Goal: Task Accomplishment & Management: Manage account settings

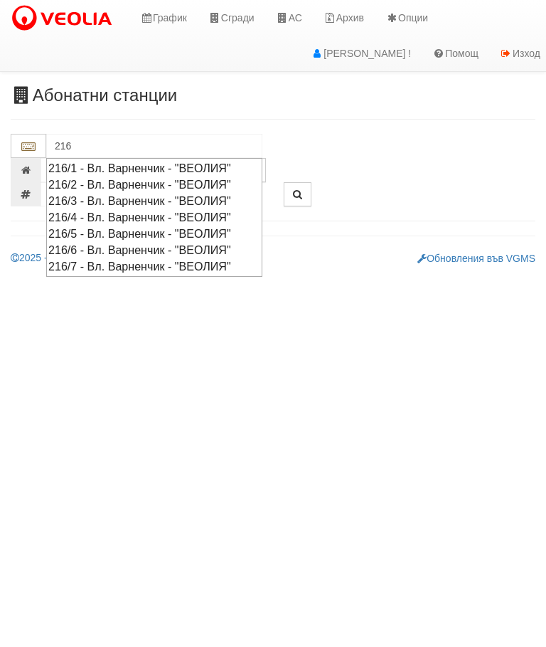
click at [105, 200] on div "216/3 - Вл. Варненчик - "ВЕОЛИЯ"" at bounding box center [154, 201] width 212 height 16
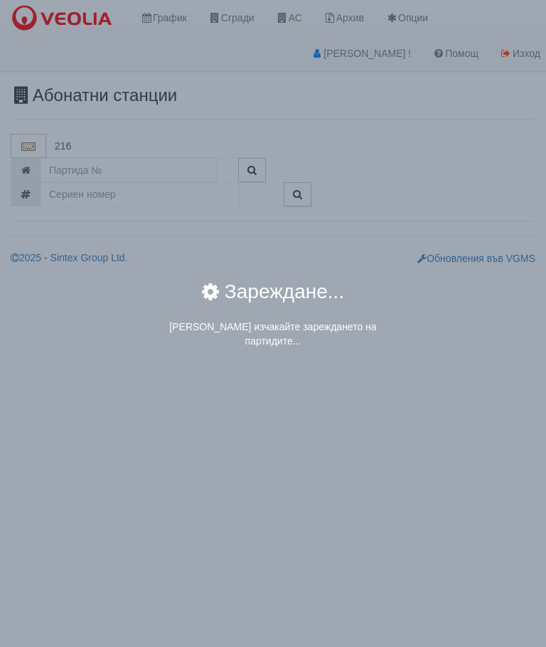
type input "216/3 - Вл. Варненчик - "ВЕОЛИЯ""
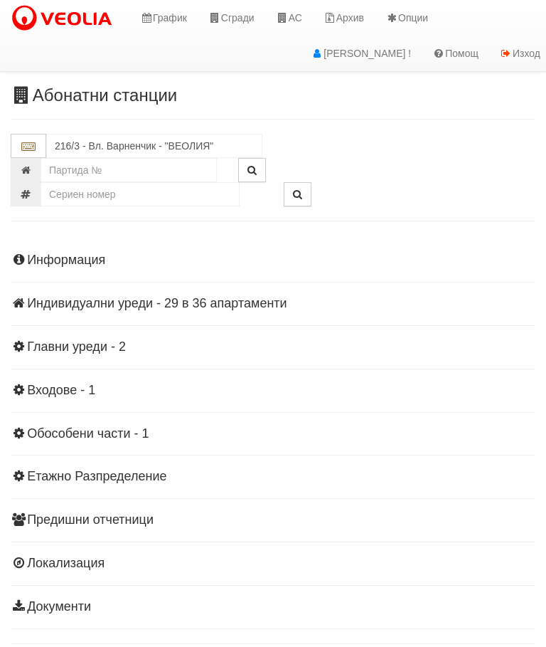
click at [171, 290] on div "Информация Параметри Брой Апартаменти: 36 Ползватели 06/2025 47 % 0 % 83" at bounding box center [273, 431] width 525 height 393
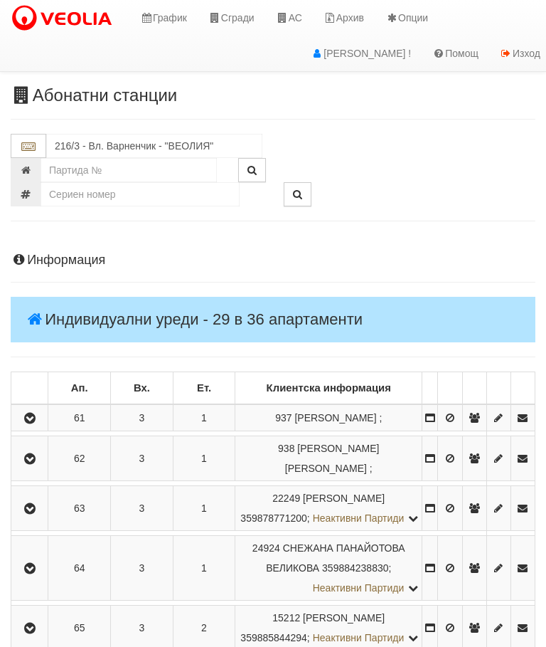
click at [37, 423] on icon "button" at bounding box center [29, 418] width 17 height 10
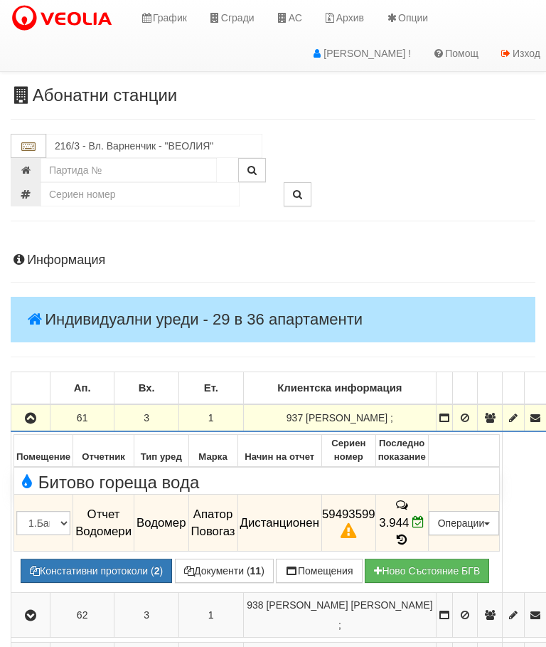
click at [90, 558] on button "Констативни протоколи ( 2 )" at bounding box center [97, 570] width 152 height 24
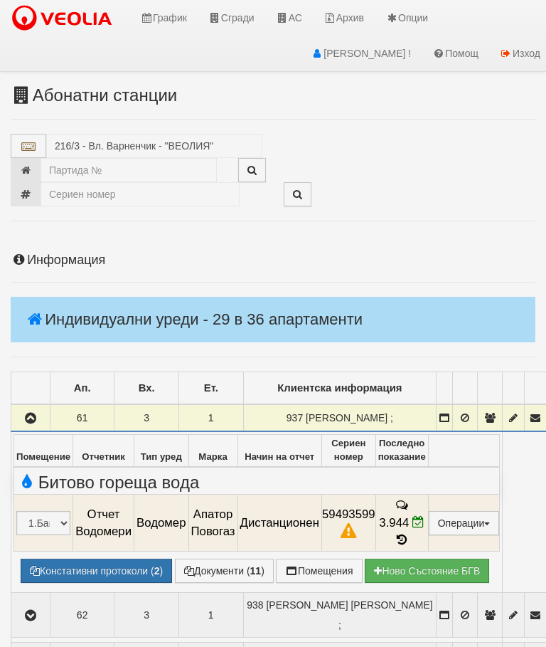
select select "10"
select select "1"
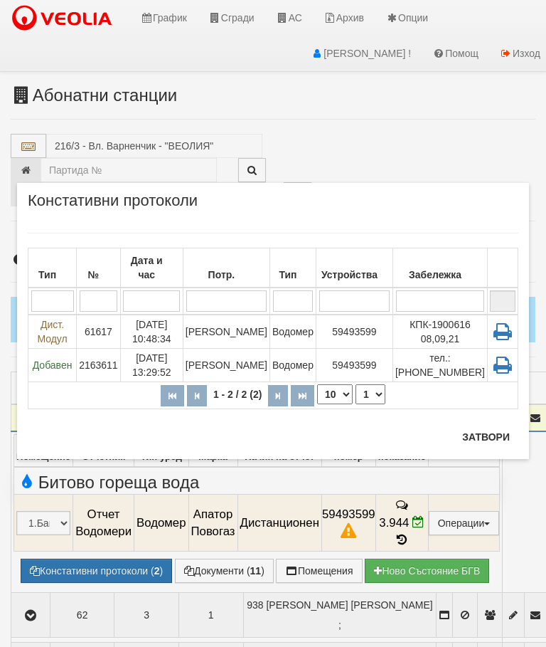
click at [299, 357] on td "Водомер" at bounding box center [293, 365] width 46 height 33
click at [477, 445] on button "Затвори" at bounding box center [486, 436] width 65 height 23
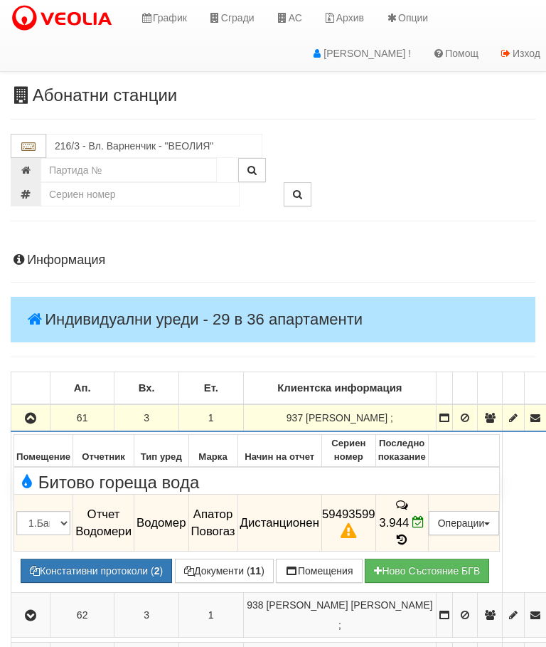
click at [29, 424] on button "button" at bounding box center [31, 417] width 34 height 21
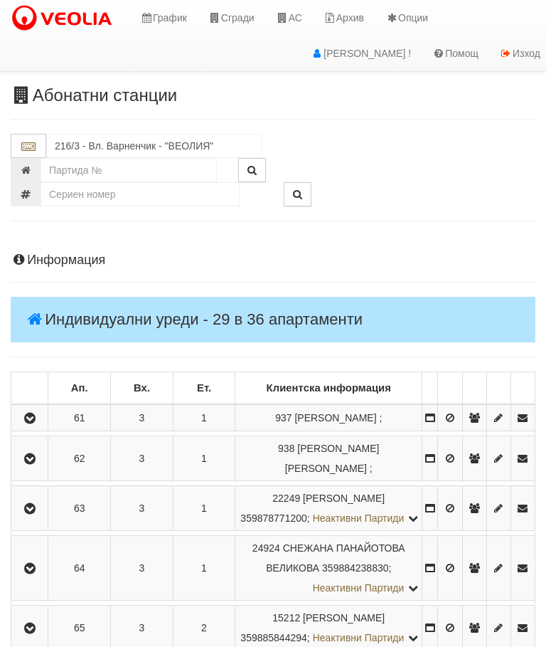
click at [17, 427] on button "button" at bounding box center [30, 417] width 32 height 21
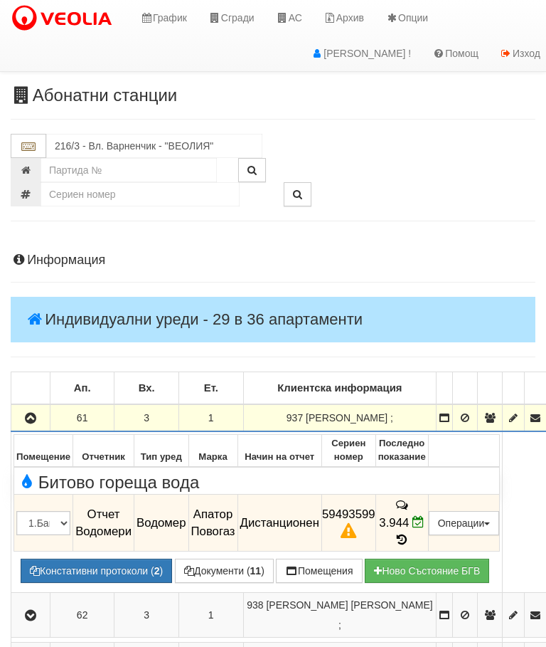
click at [0, 0] on button "Предписание (УПП)" at bounding box center [0, 0] width 0 height 0
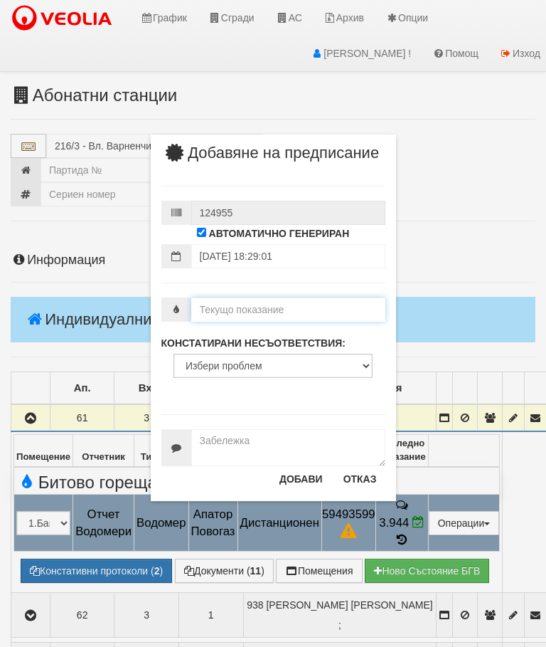
click at [238, 322] on input "number" at bounding box center [288, 309] width 194 height 24
type input "3.994"
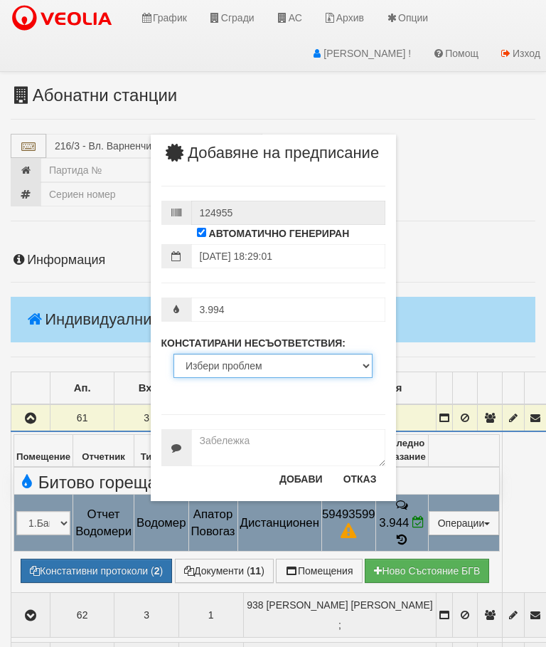
click at [230, 378] on select "Избери проблем Липсва индивидуален водомер; Изтекла валидност на метрологичната…" at bounding box center [273, 366] width 199 height 24
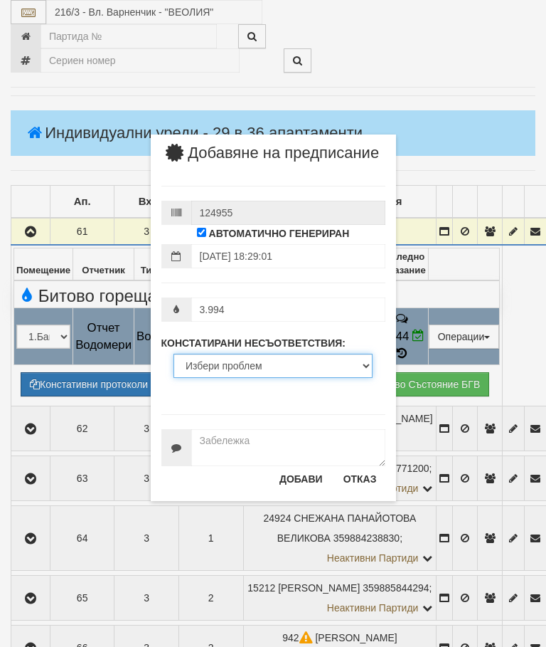
select select "ExpiredMetrologicalYear"
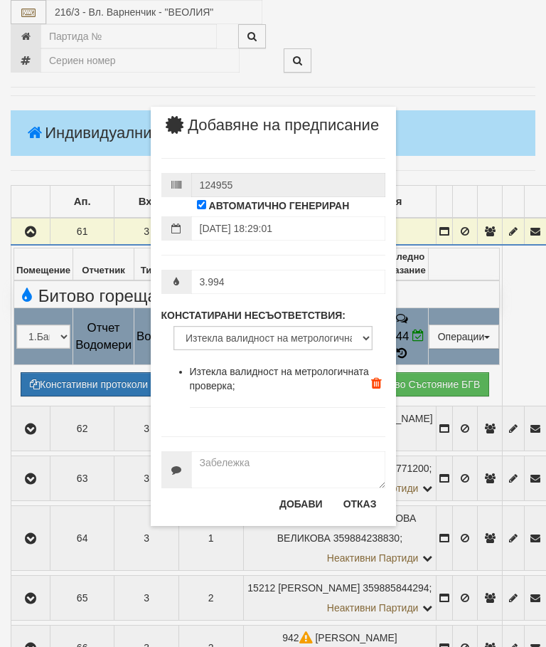
click at [292, 515] on button "Добави" at bounding box center [301, 503] width 60 height 23
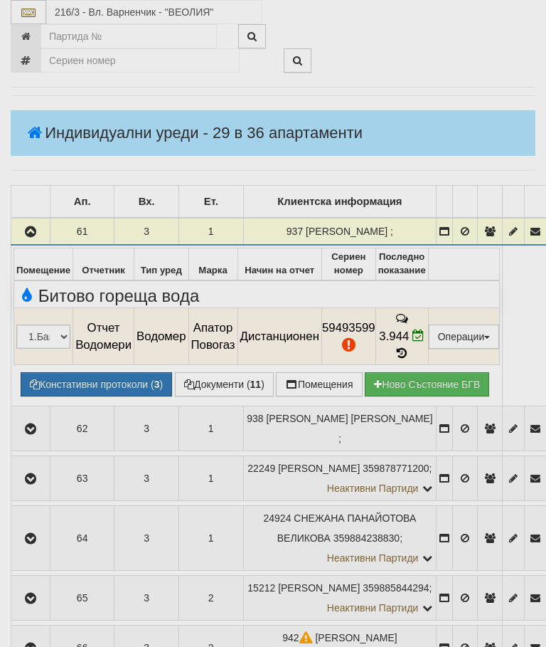
click at [291, 521] on div "× Принтиране на предписание Предписанието беше добавено успешно и създаден КП Ж…" at bounding box center [273, 323] width 546 height 647
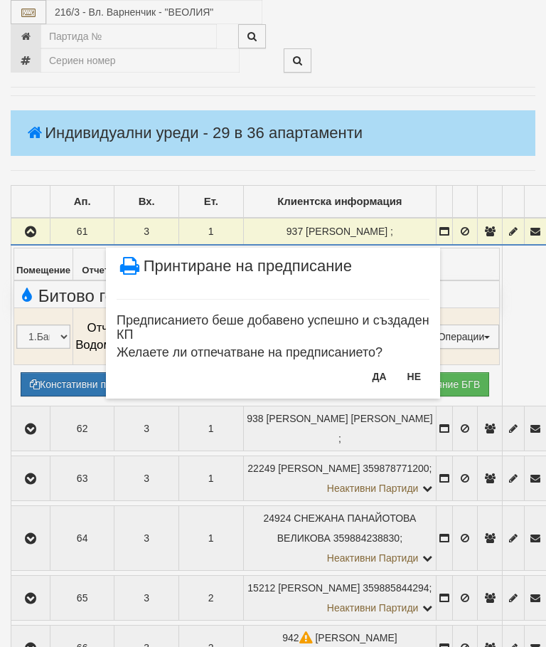
click at [422, 382] on button "Не" at bounding box center [414, 376] width 31 height 23
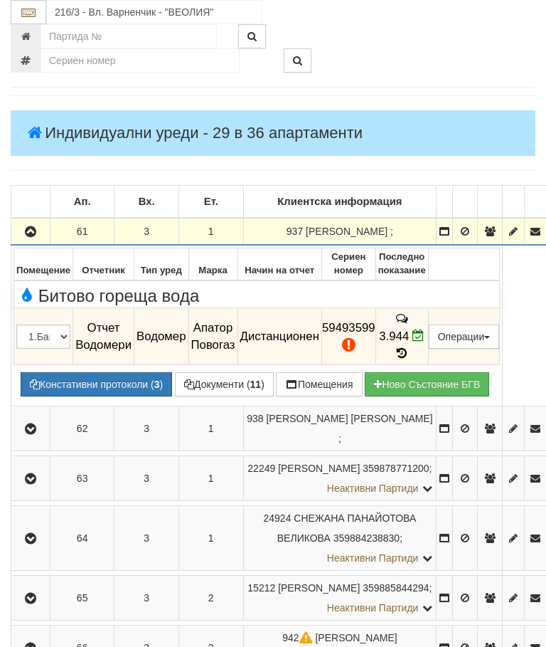
click at [0, 0] on button "Редакция / Протокол" at bounding box center [0, 0] width 0 height 0
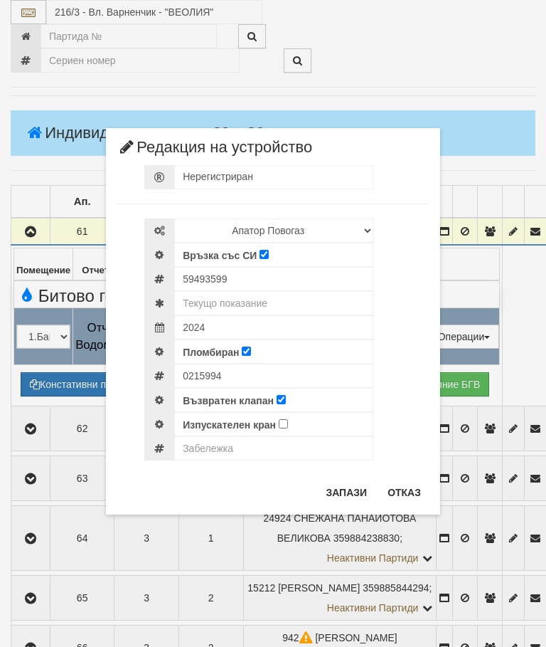
click at [397, 493] on button "Отказ" at bounding box center [404, 492] width 51 height 23
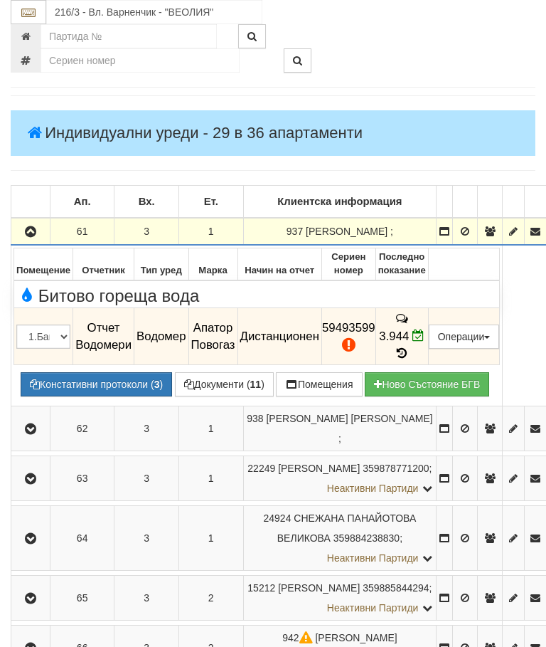
click at [0, 0] on button "Дистанционен модул" at bounding box center [0, 0] width 0 height 0
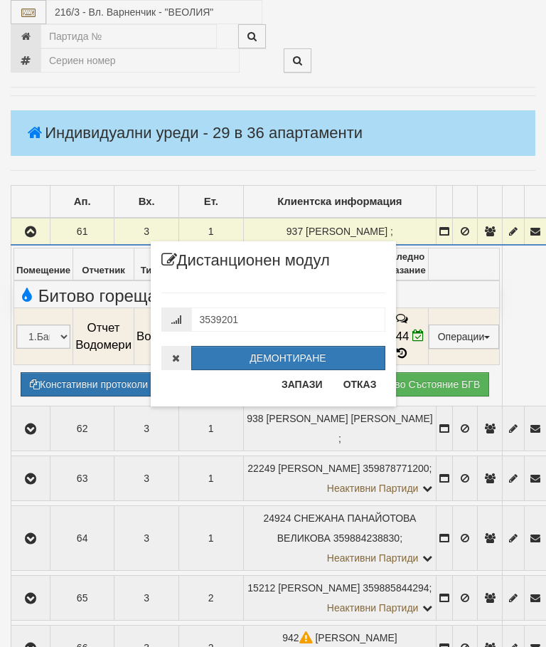
click at [356, 383] on button "Отказ" at bounding box center [360, 384] width 51 height 23
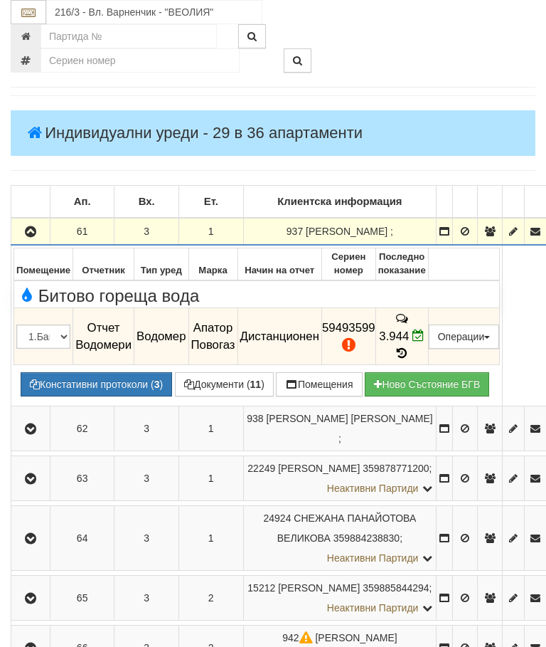
click at [24, 228] on icon "button" at bounding box center [30, 232] width 17 height 10
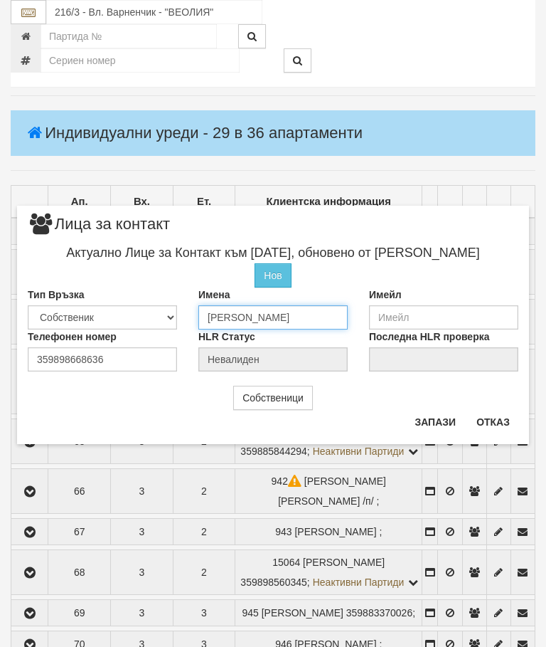
click at [347, 311] on input "ЕЖЕНИ НИГОХОС КАЛЕНДЕРЯН" at bounding box center [272, 317] width 149 height 24
type input "ЕЖЕ"
type input "Станислав Йовчев"
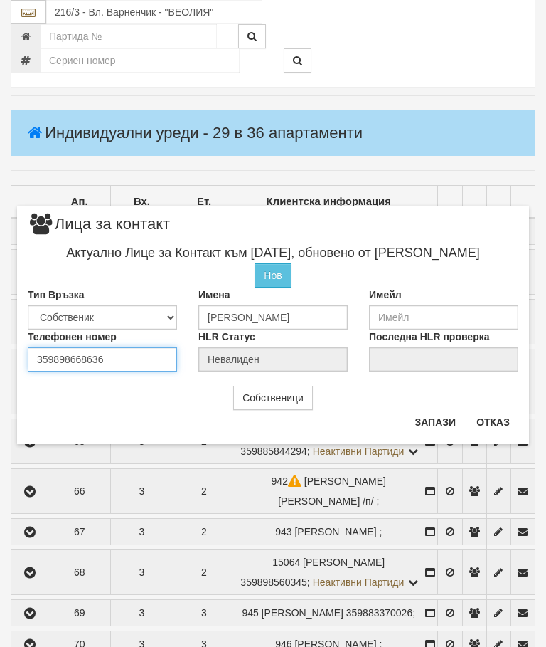
click at [121, 362] on input "359898668636" at bounding box center [102, 359] width 149 height 24
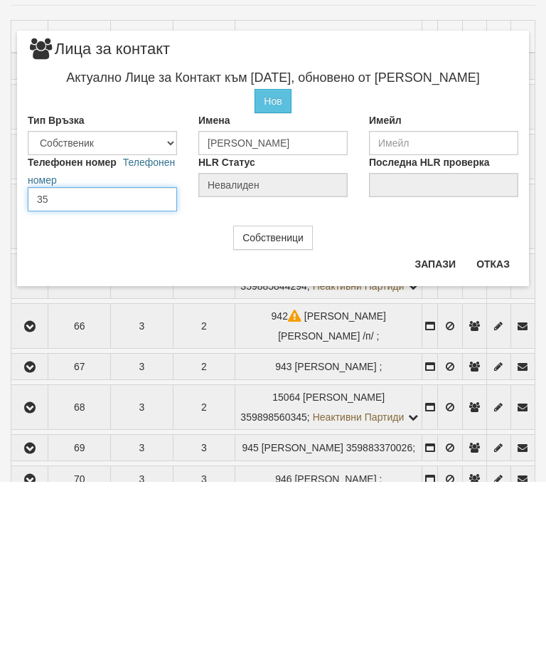
type input "3"
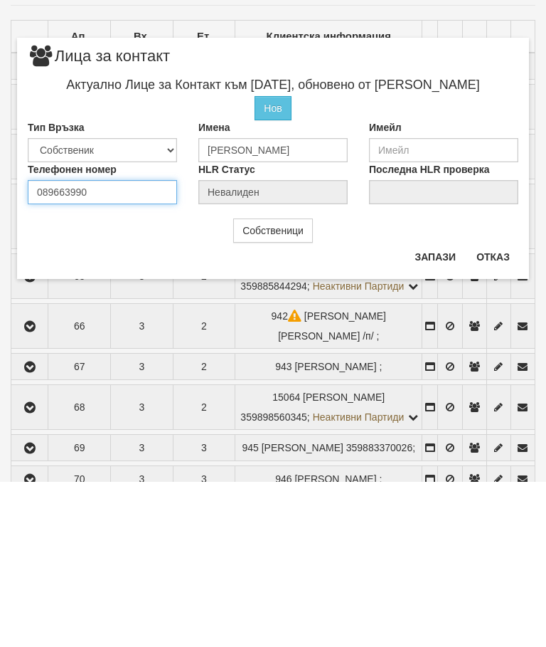
type input "0896639909"
click at [439, 410] on button "Запази" at bounding box center [435, 421] width 58 height 23
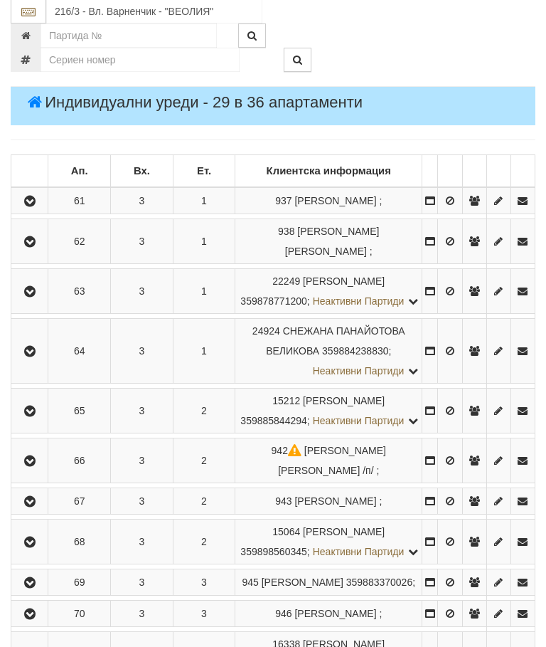
scroll to position [221, 0]
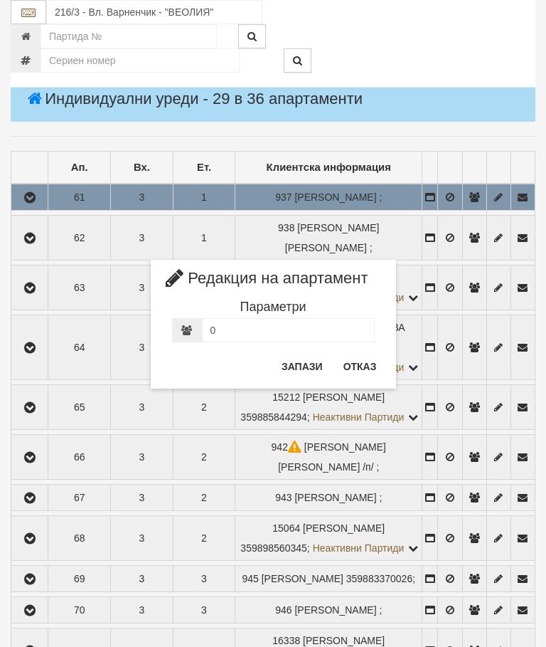
click at [359, 363] on button "Отказ" at bounding box center [360, 366] width 51 height 23
click at [354, 371] on button "Отказ" at bounding box center [360, 367] width 51 height 23
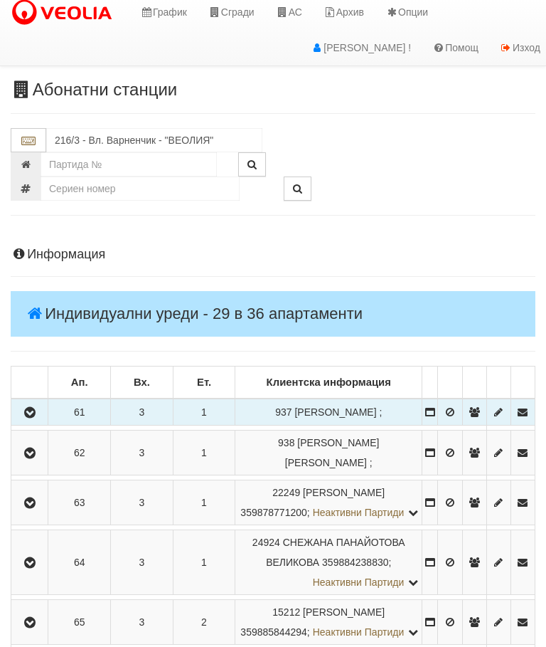
scroll to position [0, 0]
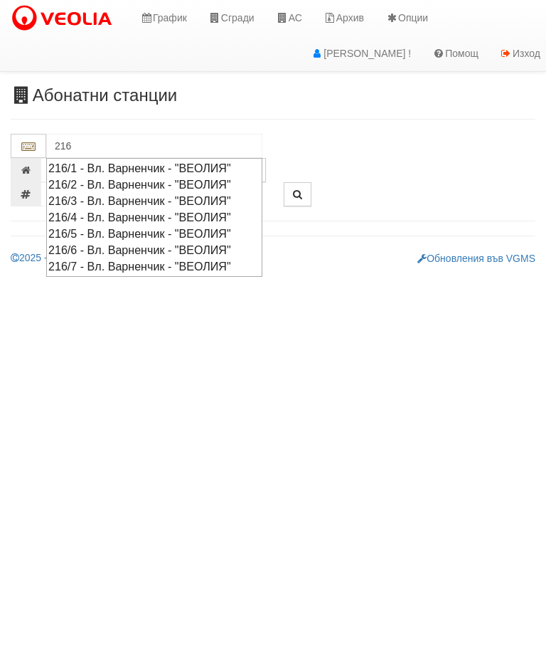
click at [120, 218] on div "216/4 - Вл. Варненчик - "ВЕОЛИЯ"" at bounding box center [154, 217] width 212 height 16
type input "216/4 - Вл. Варненчик - "ВЕОЛИЯ""
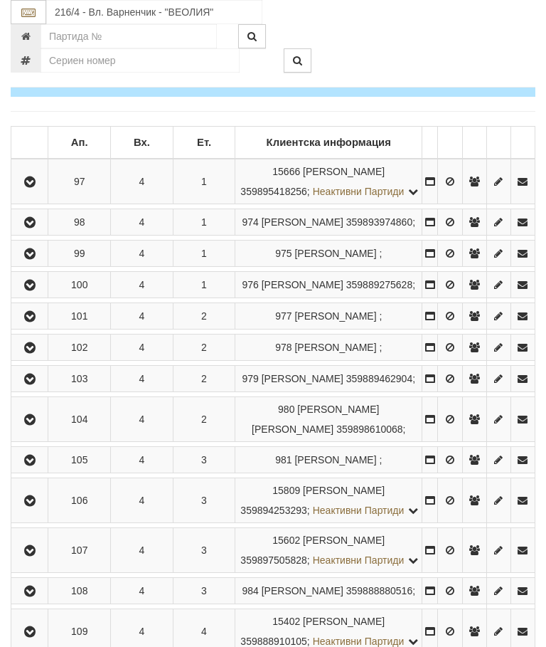
scroll to position [299, 0]
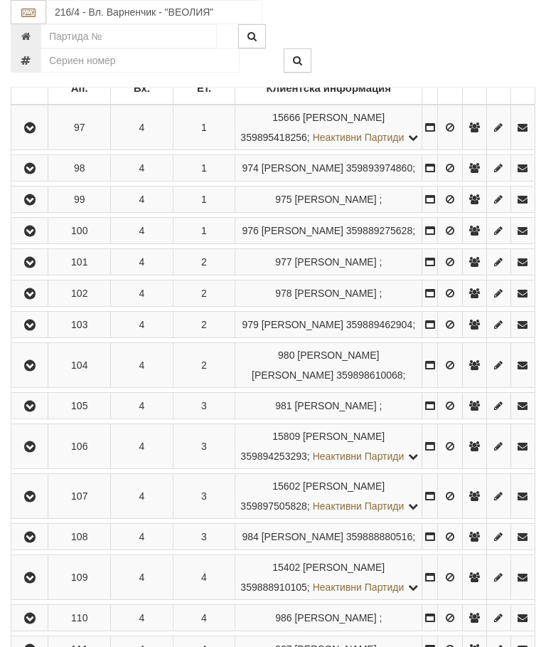
click at [31, 236] on icon "button" at bounding box center [29, 231] width 17 height 10
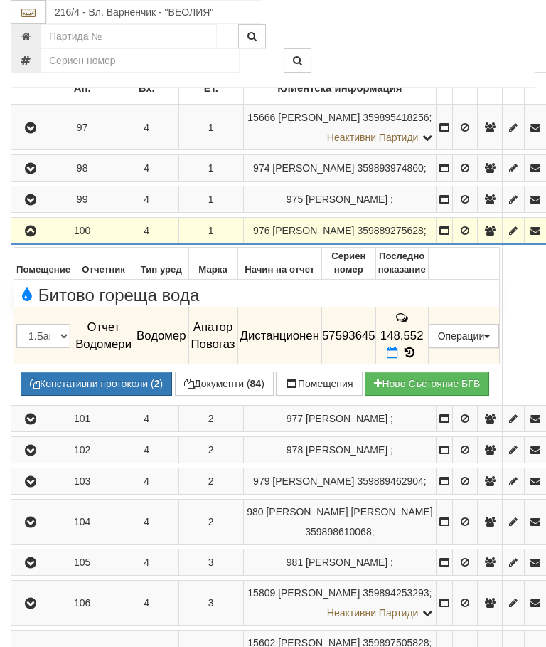
click at [0, 0] on button "Редакция / Протокол" at bounding box center [0, 0] width 0 height 0
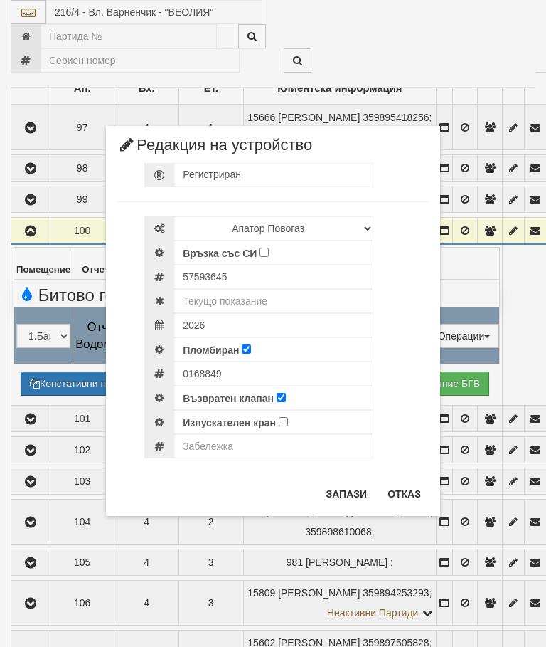
click at [266, 254] on input "Връзка със СИ" at bounding box center [264, 252] width 9 height 9
checkbox input "true"
click at [250, 302] on input "text" at bounding box center [273, 301] width 199 height 24
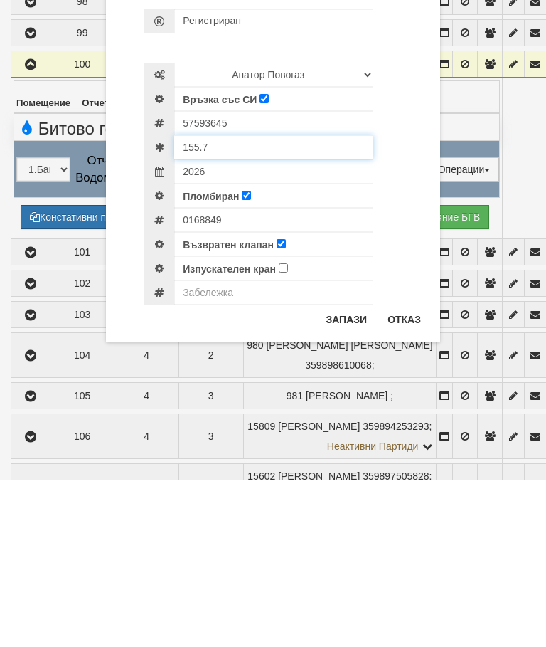
type input "155.7"
click at [408, 474] on button "Отказ" at bounding box center [404, 485] width 51 height 23
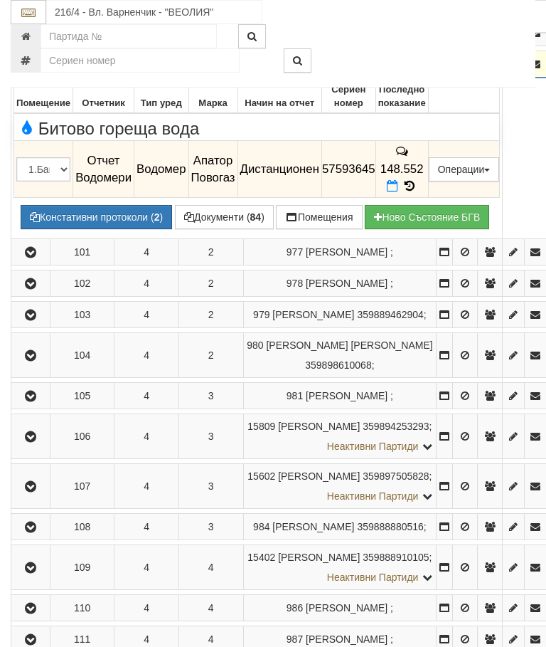
click at [418, 183] on icon at bounding box center [410, 186] width 16 height 12
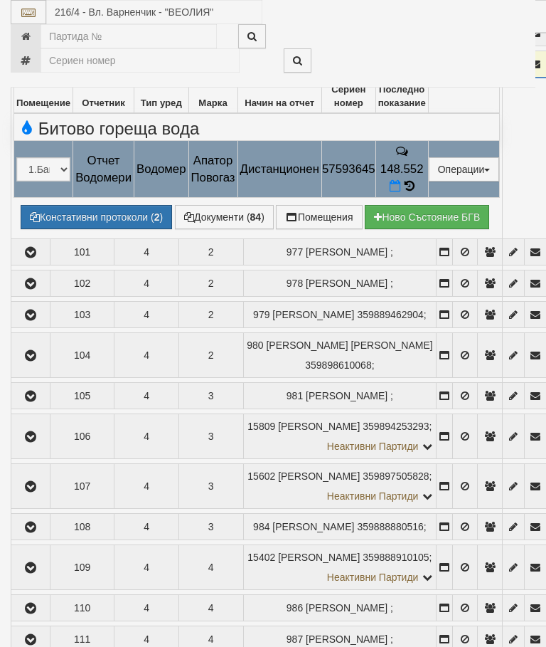
select select "10"
select select "1"
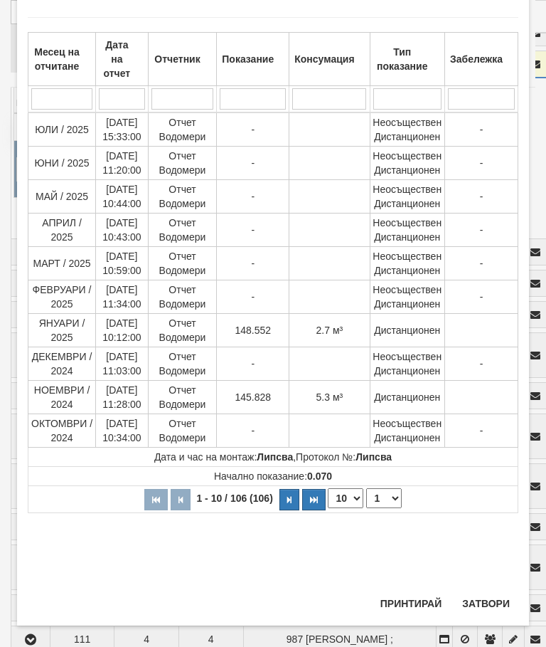
scroll to position [878, 0]
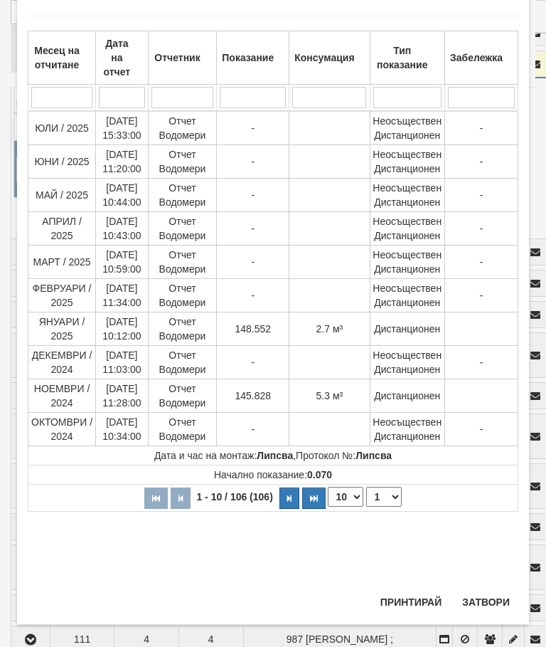
click at [493, 599] on button "Затвори" at bounding box center [486, 601] width 65 height 23
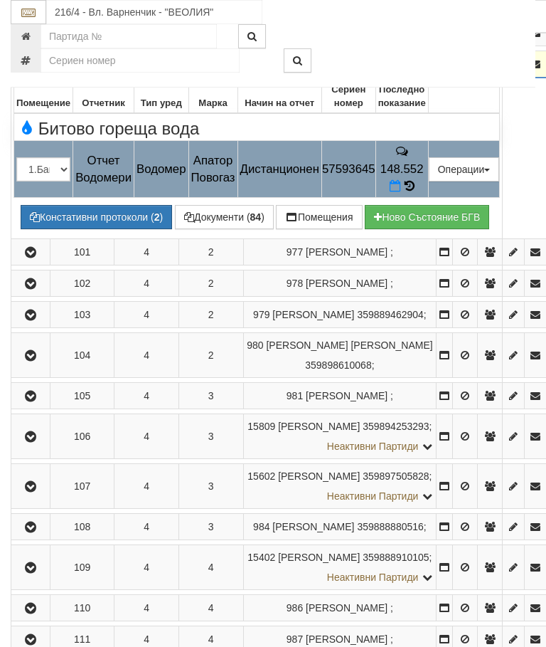
click at [0, 0] on button "Редакция / Протокол" at bounding box center [0, 0] width 0 height 0
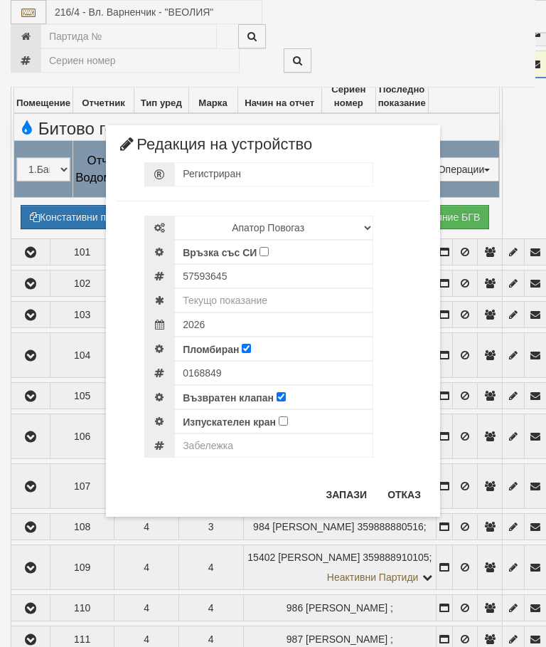
click at [268, 247] on input "Връзка със СИ" at bounding box center [264, 251] width 9 height 9
checkbox input "true"
click at [263, 299] on input "text" at bounding box center [273, 300] width 199 height 24
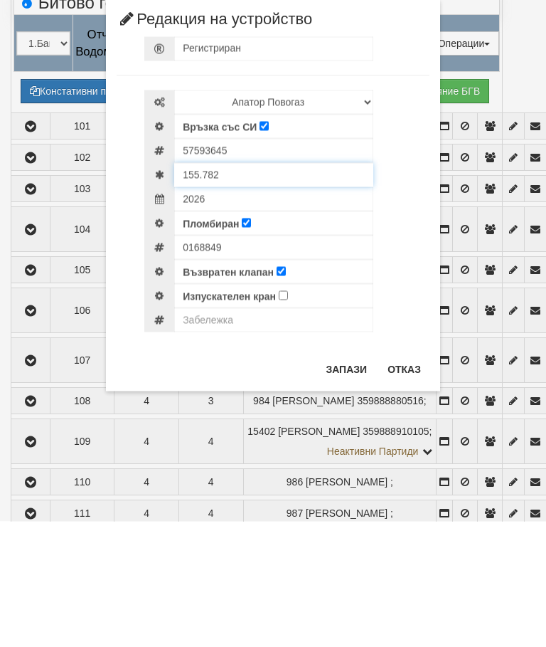
type input "155.782"
click at [210, 433] on input "text" at bounding box center [273, 445] width 199 height 24
type input "Модула не отчита"
click at [344, 483] on button "Запази" at bounding box center [346, 494] width 58 height 23
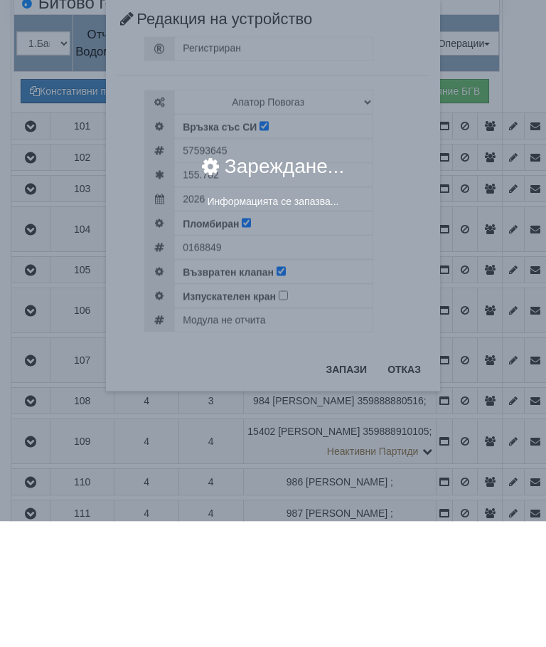
scroll to position [592, 0]
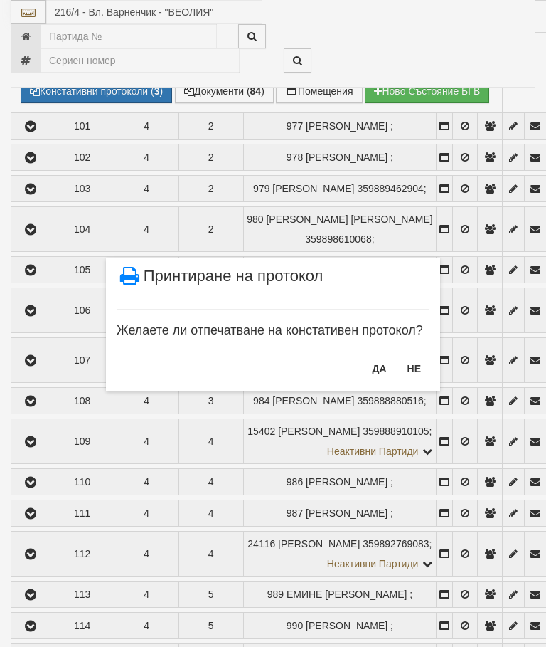
click at [415, 365] on button "НЕ" at bounding box center [414, 368] width 31 height 23
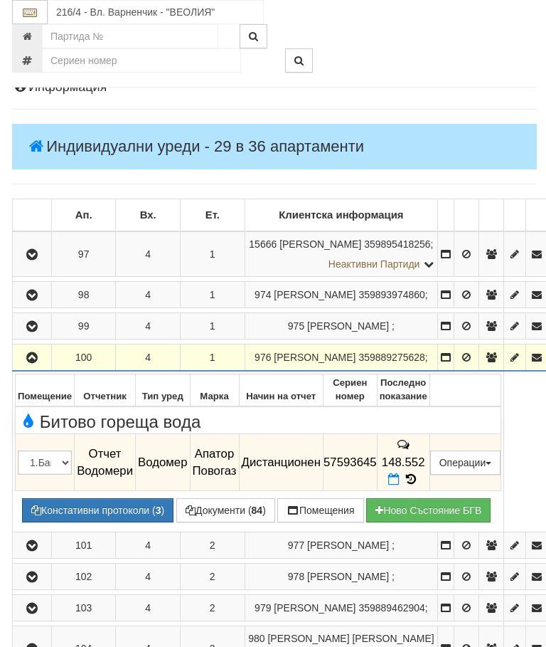
scroll to position [142, 0]
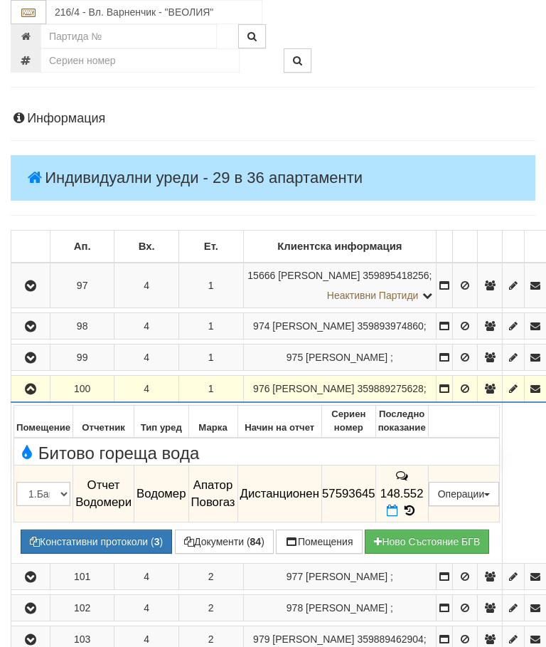
click at [34, 386] on button "button" at bounding box center [31, 388] width 34 height 21
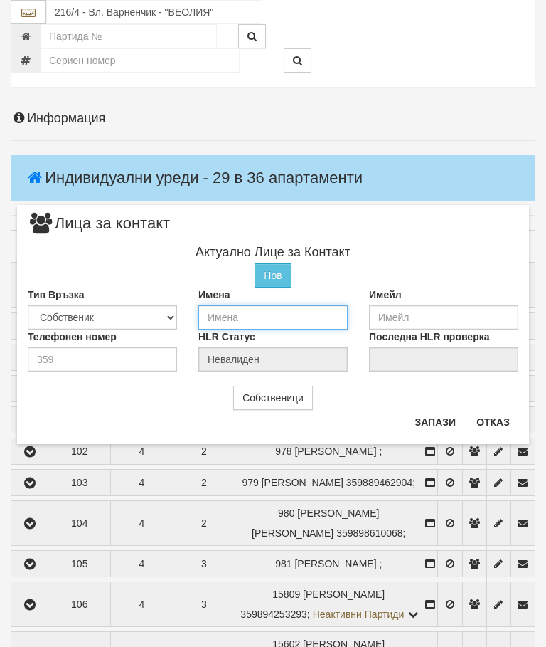
click at [252, 317] on input "text" at bounding box center [272, 317] width 149 height 24
type input "Христова"
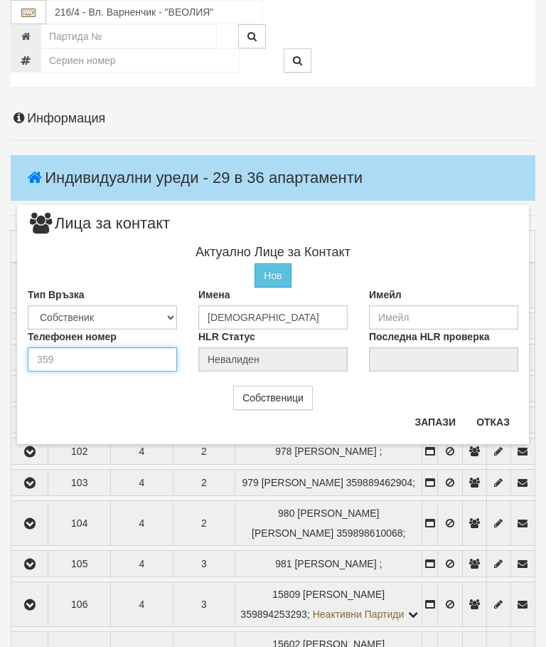
click at [83, 360] on input "number" at bounding box center [102, 359] width 149 height 24
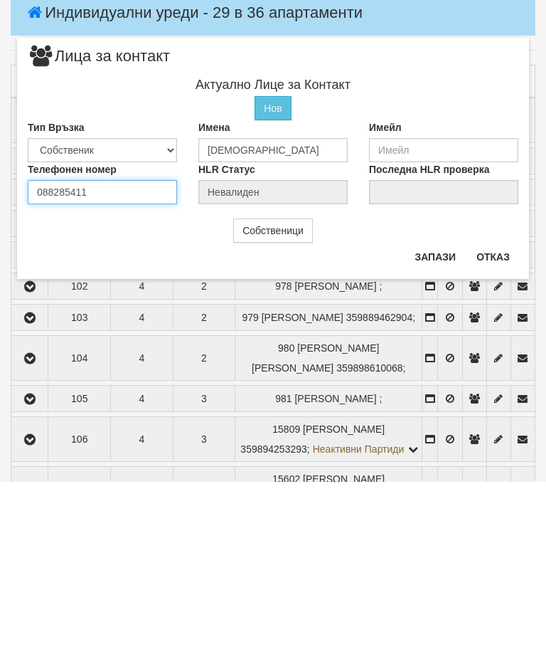
type input "0882854111"
click at [426, 410] on button "Запази" at bounding box center [435, 421] width 58 height 23
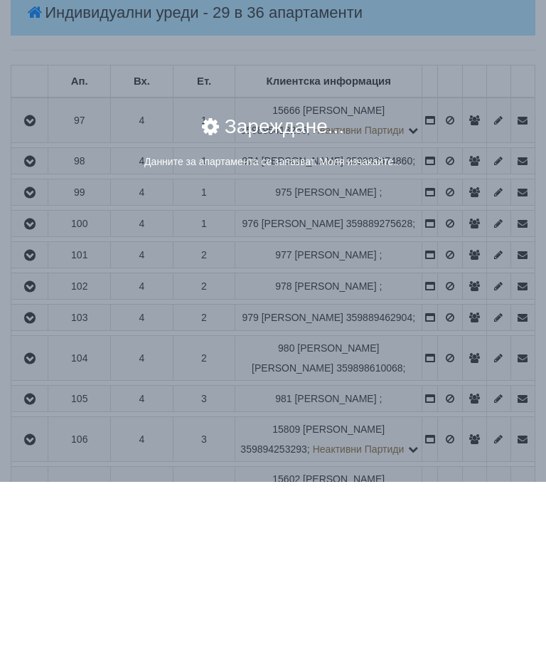
scroll to position [307, 0]
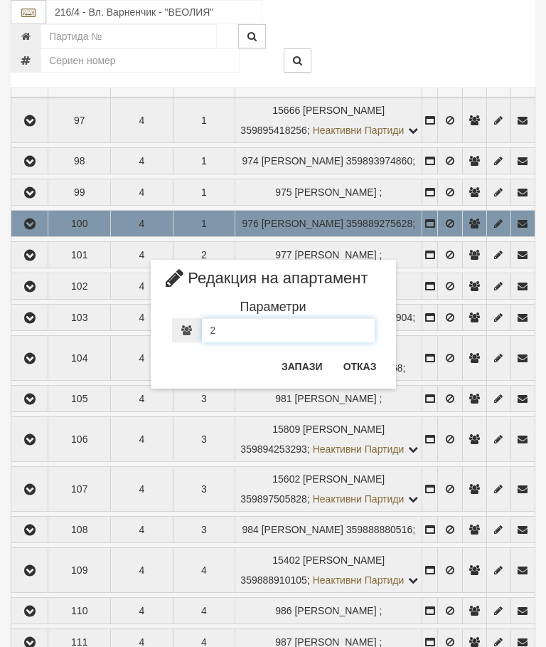
click at [228, 329] on div "2" at bounding box center [273, 330] width 203 height 24
type input "1"
click at [301, 368] on button "Запази" at bounding box center [302, 366] width 58 height 23
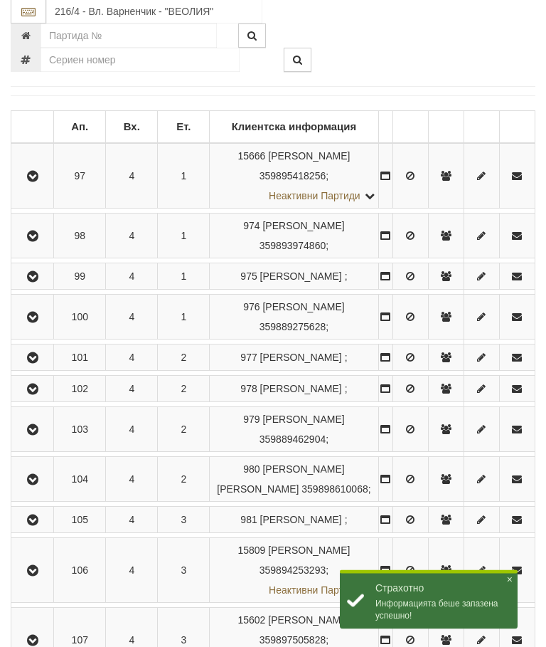
scroll to position [246, 0]
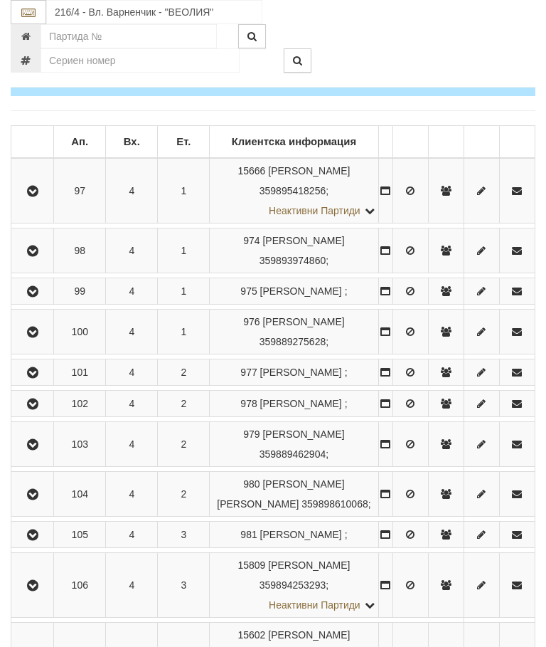
click at [31, 340] on button "button" at bounding box center [33, 331] width 38 height 21
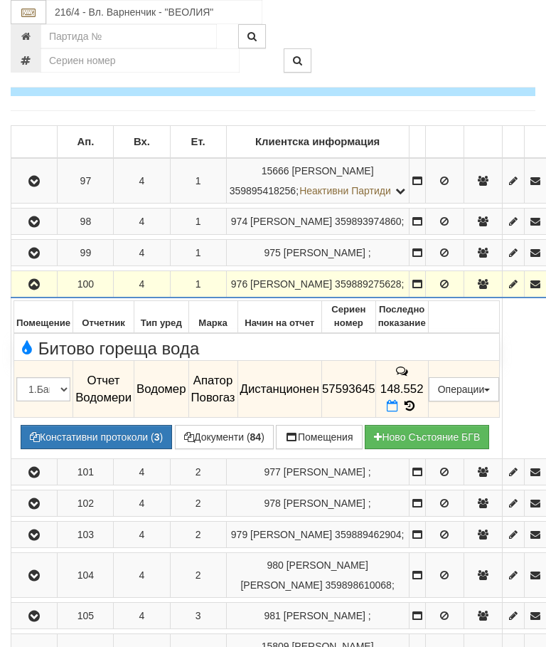
click at [0, 0] on button "Дистанционен модул" at bounding box center [0, 0] width 0 height 0
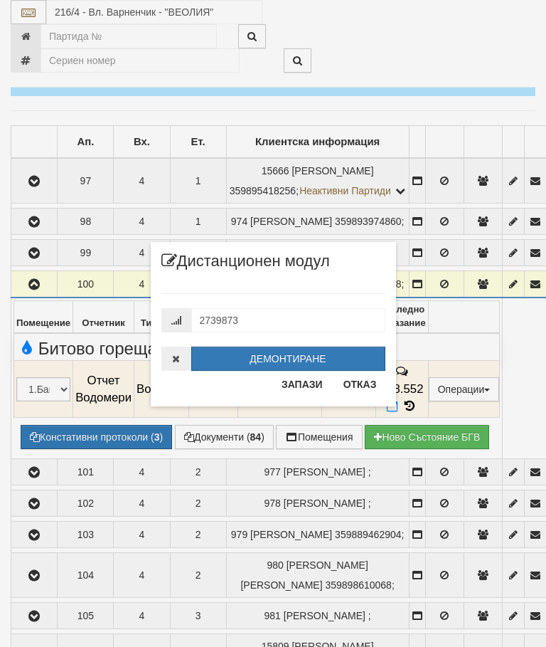
click at [364, 381] on button "Отказ" at bounding box center [360, 384] width 51 height 23
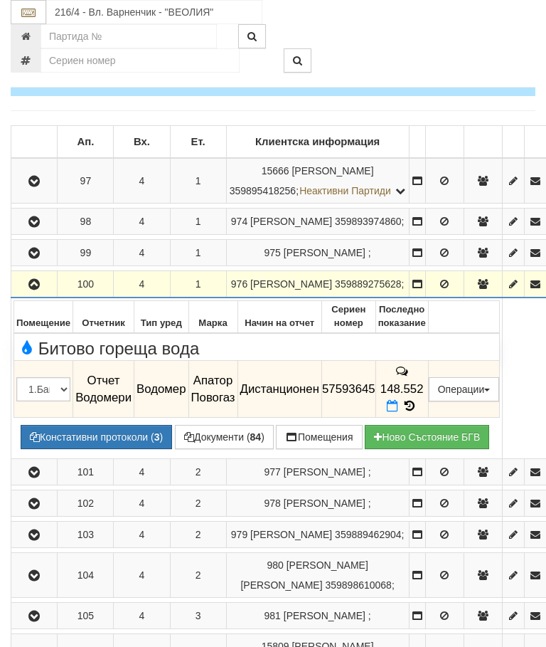
click at [24, 294] on button "button" at bounding box center [34, 283] width 41 height 21
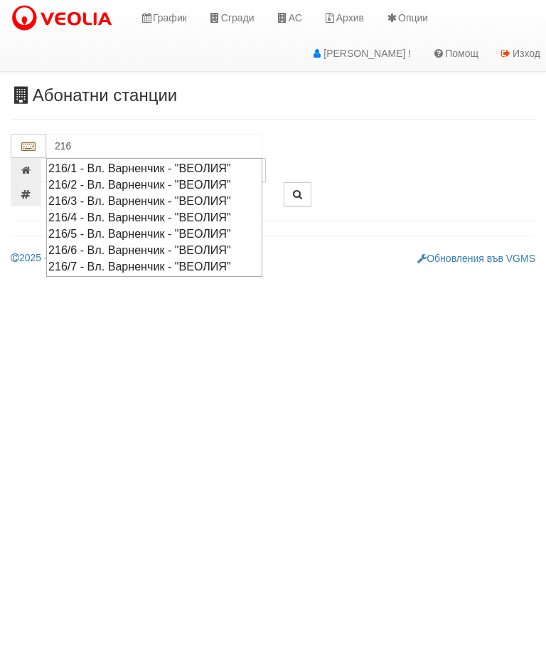
click at [83, 232] on div "216/5 - Вл. Варненчик - "ВЕОЛИЯ"" at bounding box center [154, 233] width 212 height 16
type input "216/5 - Вл. Варненчик - "ВЕОЛИЯ""
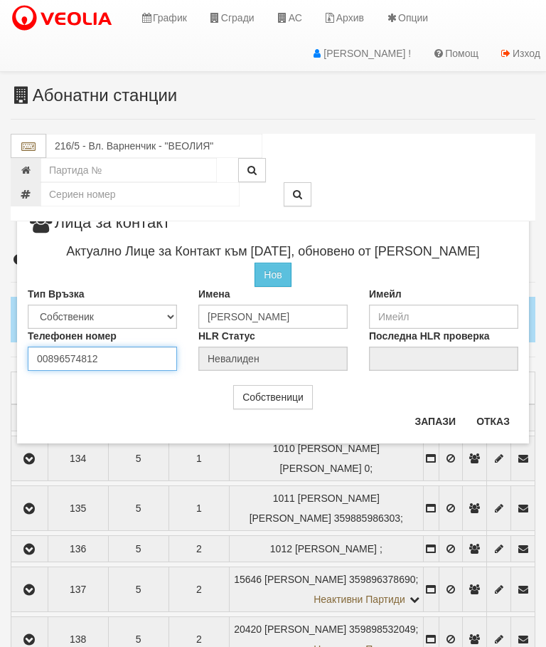
click at [117, 359] on input "00896574812" at bounding box center [102, 358] width 149 height 24
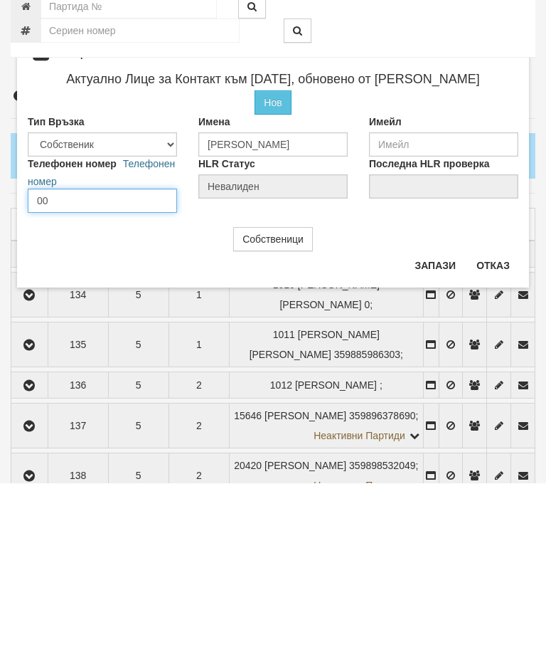
type input "0"
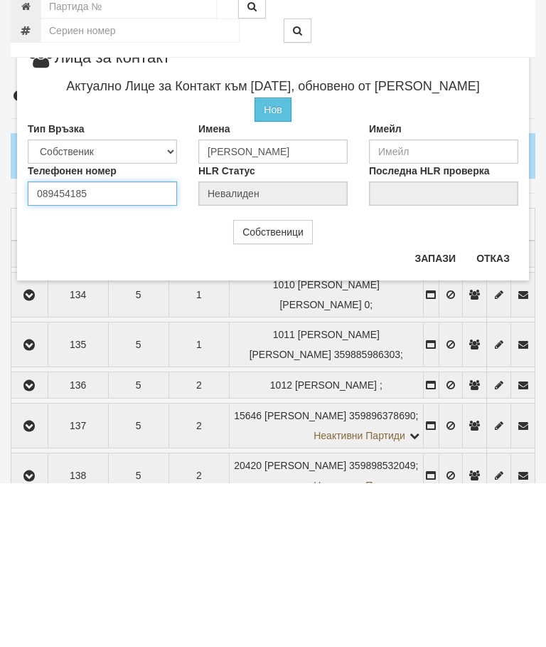
type input "0894541851"
click at [440, 410] on button "Запази" at bounding box center [435, 421] width 58 height 23
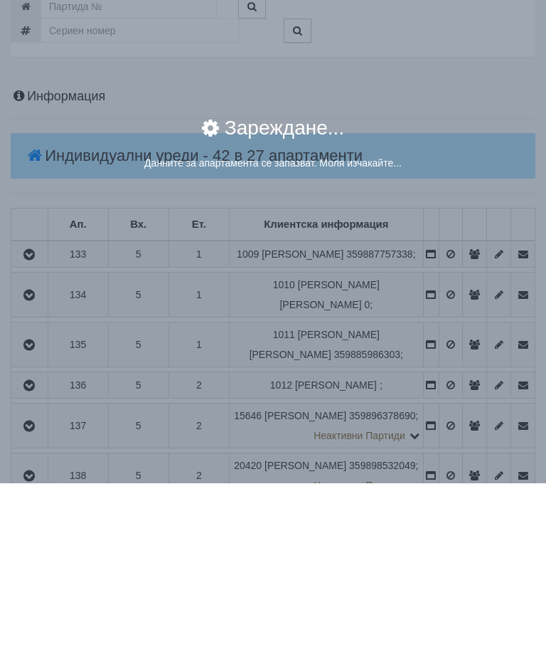
scroll to position [164, 0]
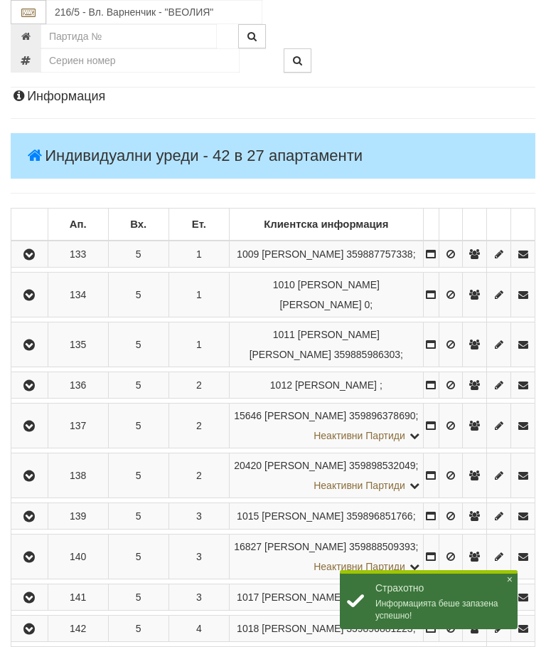
click at [24, 304] on button "button" at bounding box center [30, 294] width 32 height 21
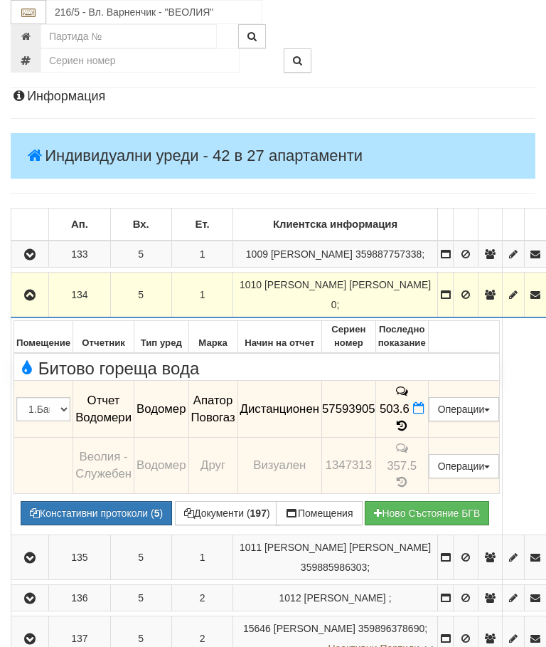
click at [0, 0] on button "Редакция / Протокол" at bounding box center [0, 0] width 0 height 0
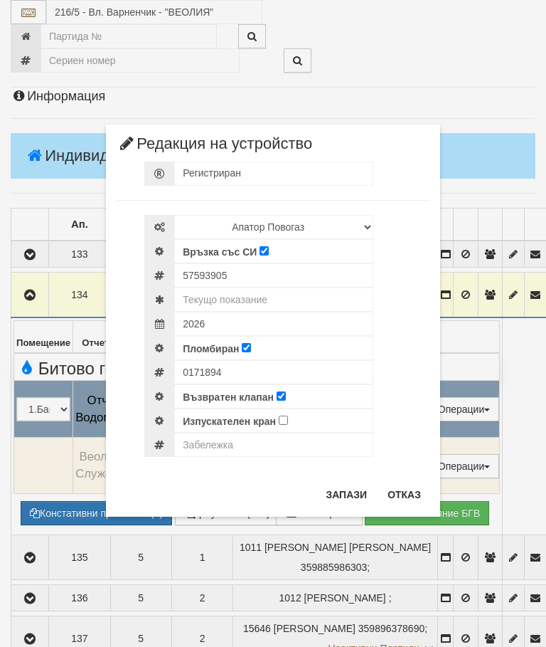
click at [400, 484] on button "Отказ" at bounding box center [404, 494] width 51 height 23
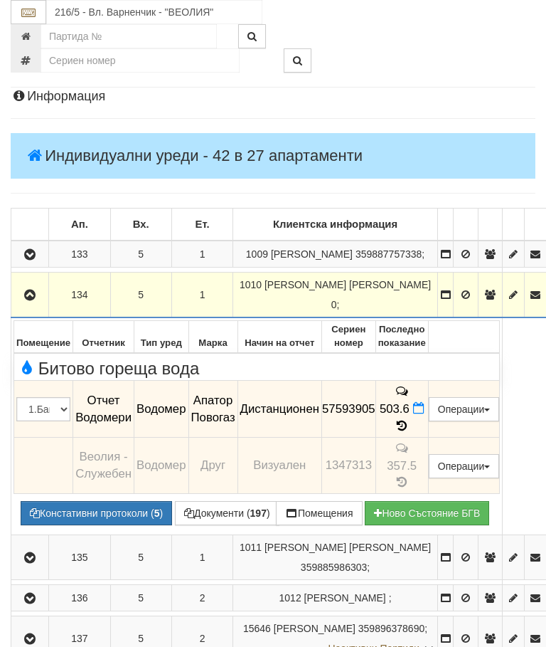
click at [0, 0] on button "Редакция / Протокол" at bounding box center [0, 0] width 0 height 0
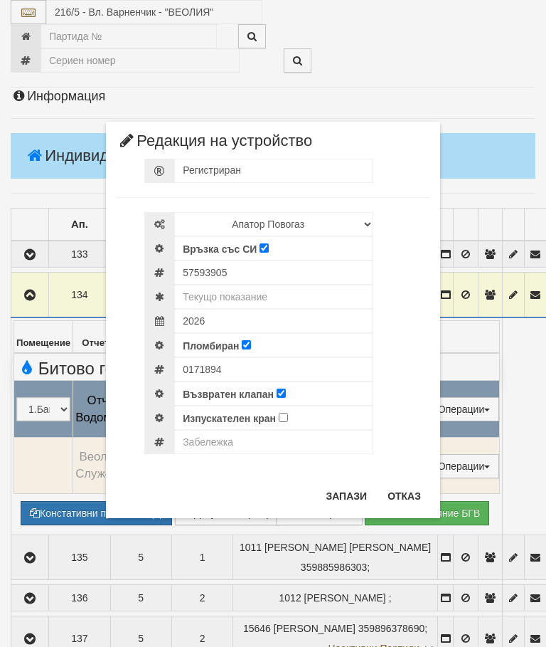
click at [398, 494] on button "Отказ" at bounding box center [404, 495] width 51 height 23
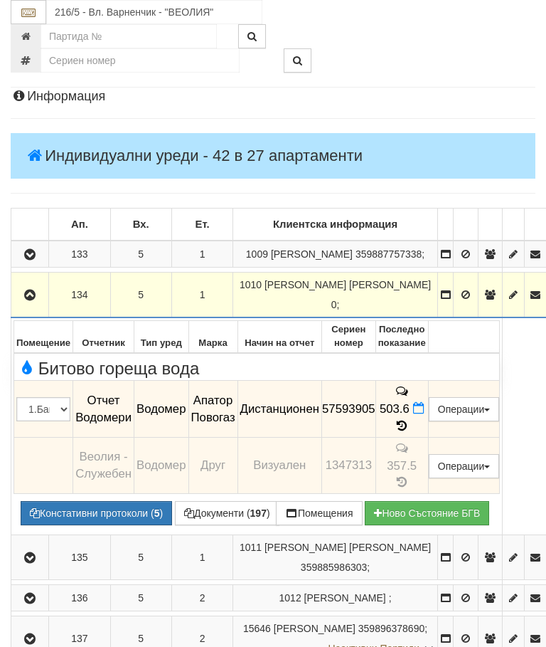
click at [410, 420] on icon at bounding box center [402, 426] width 16 height 12
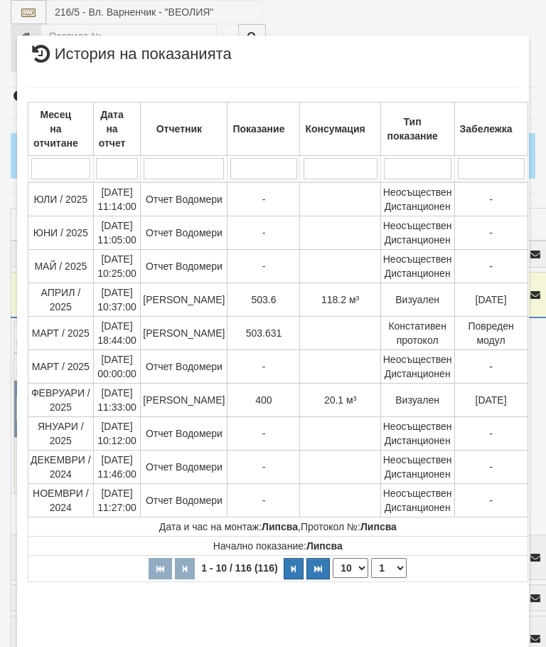
select select "10"
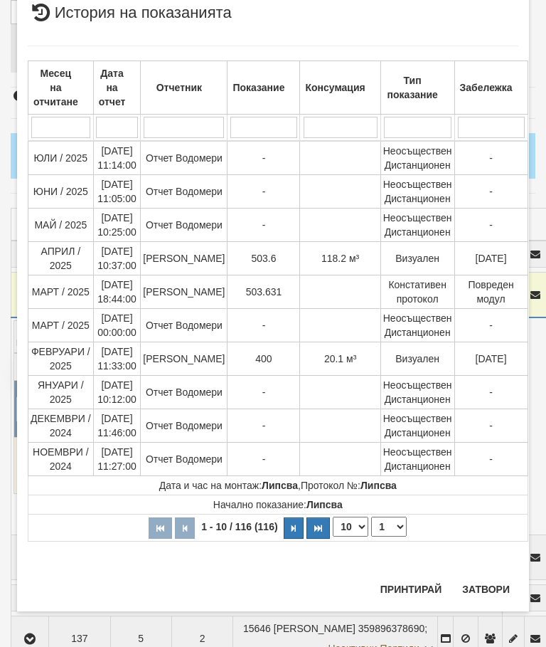
scroll to position [1720, 0]
click at [378, 529] on select "1 2 3 4 5 6 7 8 9 10 11 12" at bounding box center [389, 527] width 36 height 20
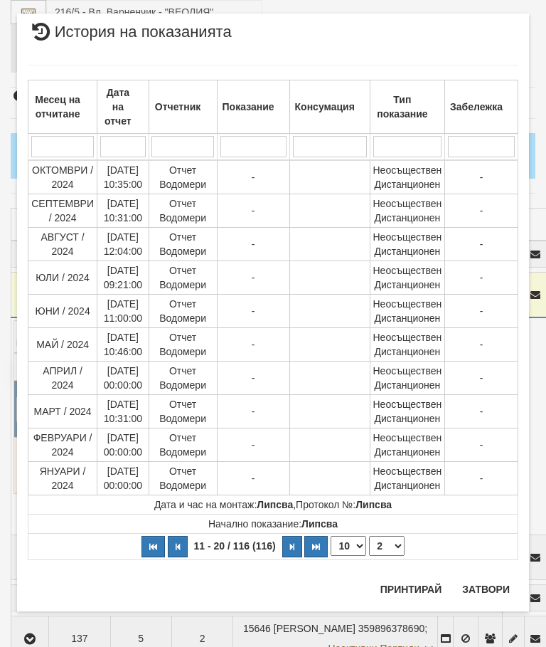
scroll to position [0, 0]
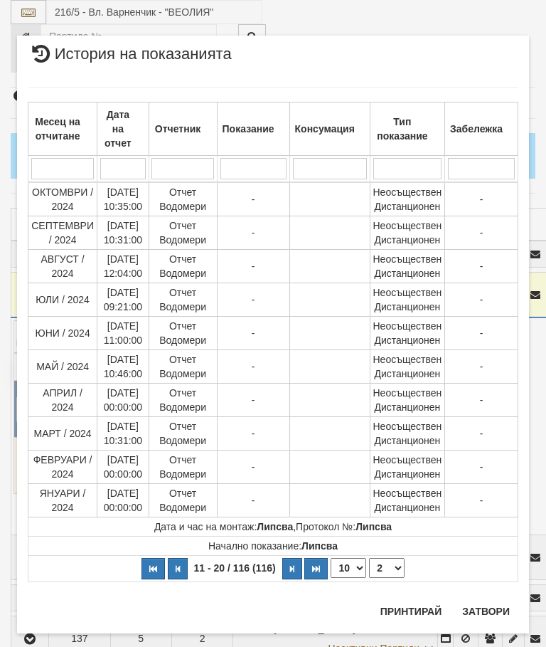
click at [388, 567] on select "1 2 3 4 5 6 7 8 9 10 11 12" at bounding box center [387, 568] width 36 height 20
select select "3"
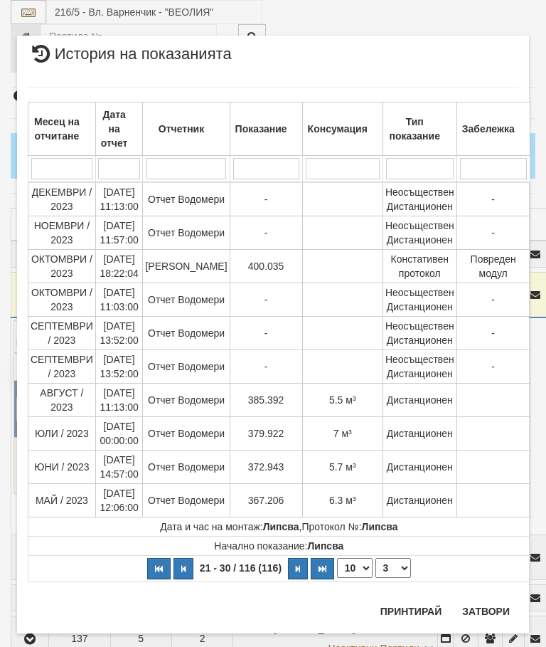
click at [485, 608] on button "Затвори" at bounding box center [486, 611] width 65 height 23
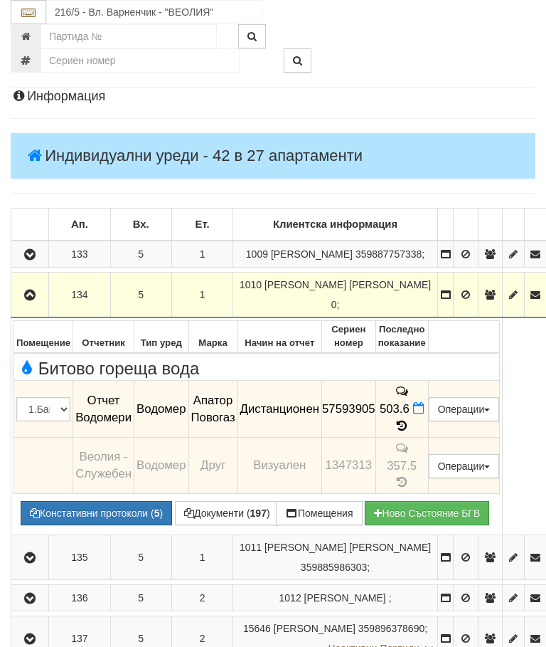
click at [0, 0] on button "Редакция / Протокол" at bounding box center [0, 0] width 0 height 0
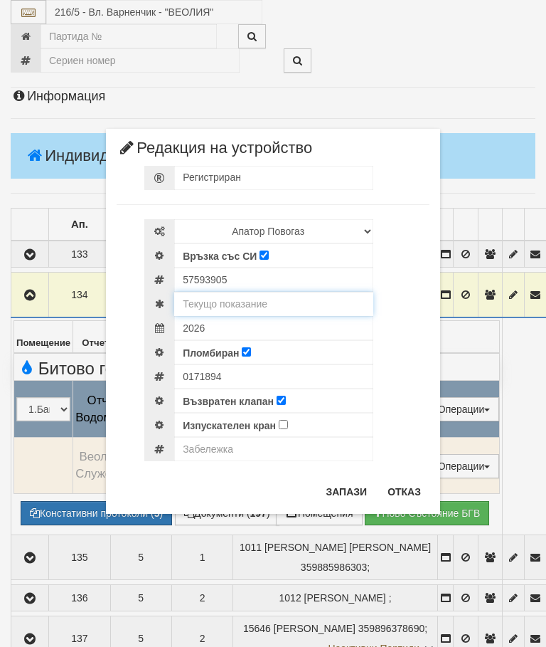
click at [252, 299] on input "text" at bounding box center [273, 304] width 199 height 24
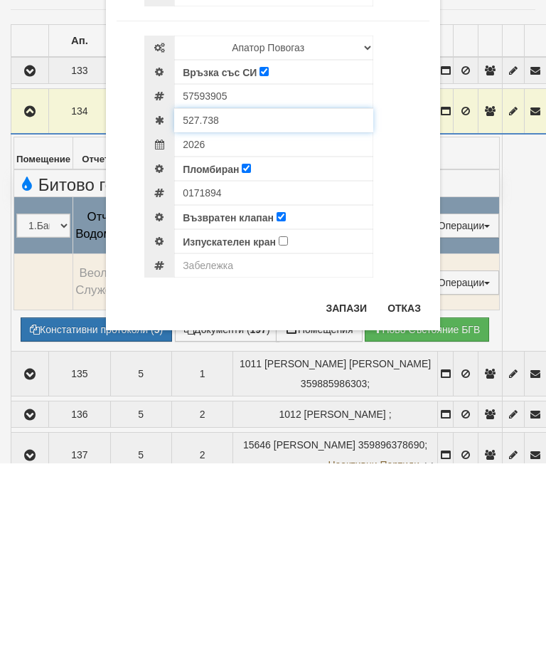
type input "527.738"
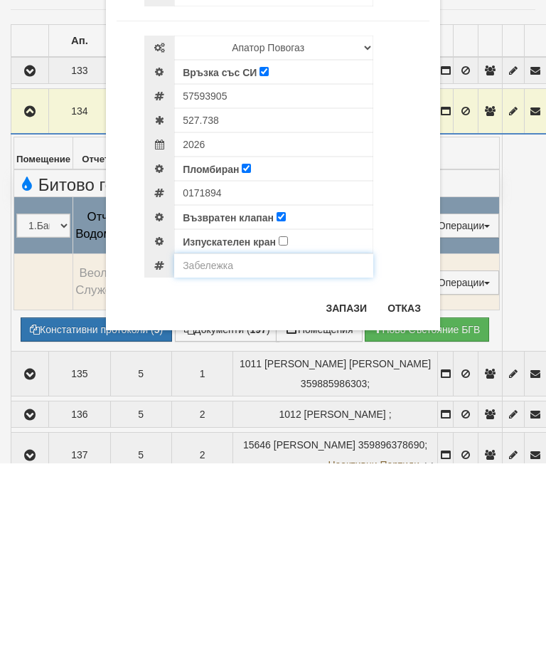
click at [224, 437] on input "text" at bounding box center [273, 449] width 199 height 24
type input "Модула не отчита"
click at [353, 480] on button "Запази" at bounding box center [346, 491] width 58 height 23
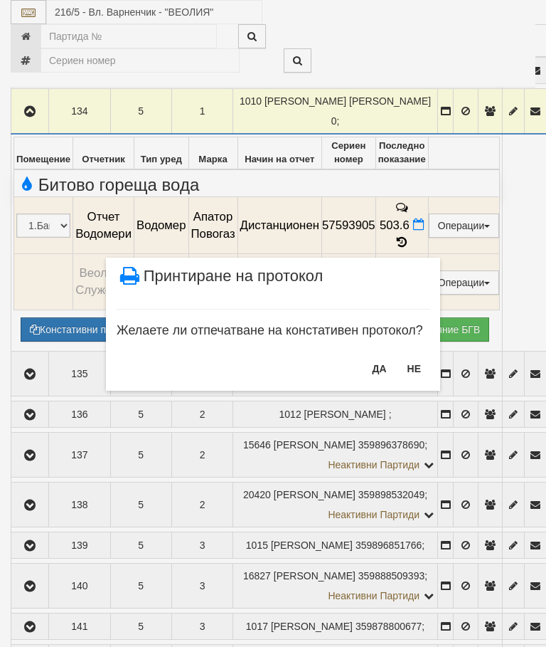
click at [413, 361] on button "НЕ" at bounding box center [414, 368] width 31 height 23
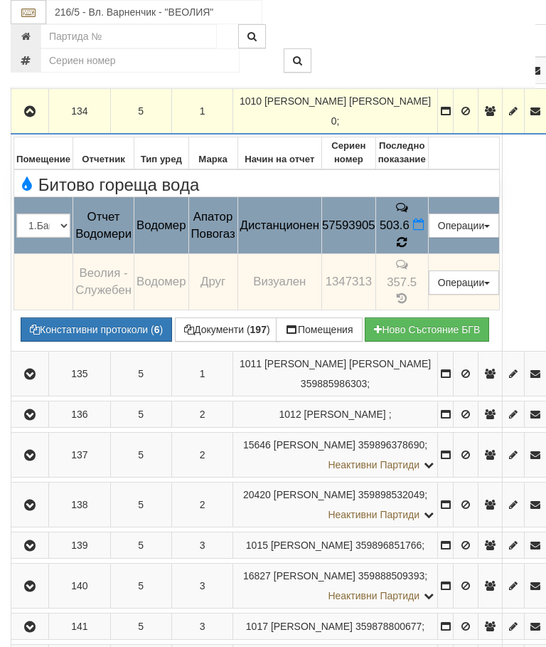
click at [407, 236] on icon at bounding box center [402, 242] width 10 height 12
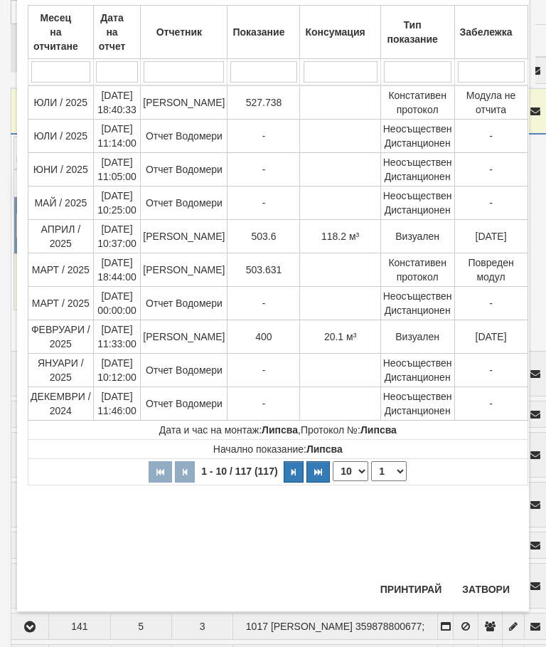
scroll to position [736, 0]
click at [486, 598] on button "Затвори" at bounding box center [486, 589] width 65 height 23
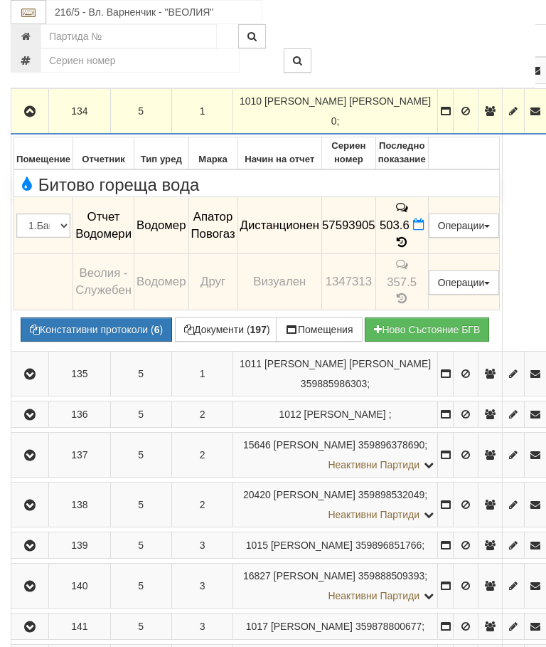
click at [17, 119] on button "button" at bounding box center [30, 110] width 33 height 21
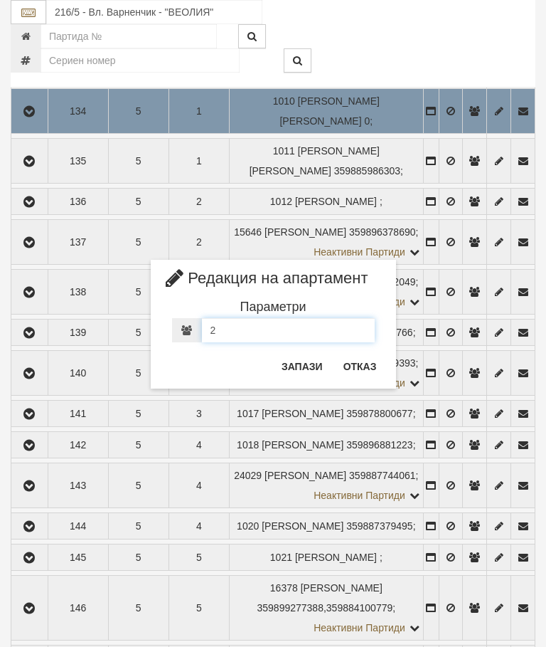
click at [238, 334] on input "2" at bounding box center [288, 330] width 173 height 24
type input "4"
click at [307, 366] on button "Запази" at bounding box center [302, 366] width 58 height 23
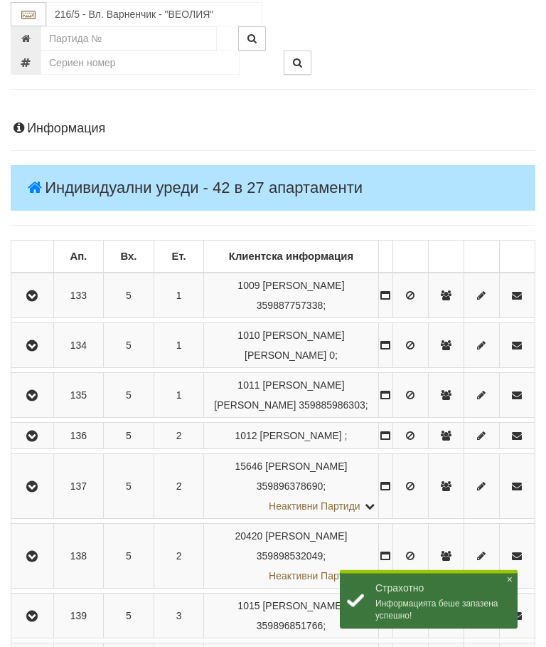
scroll to position [0, 0]
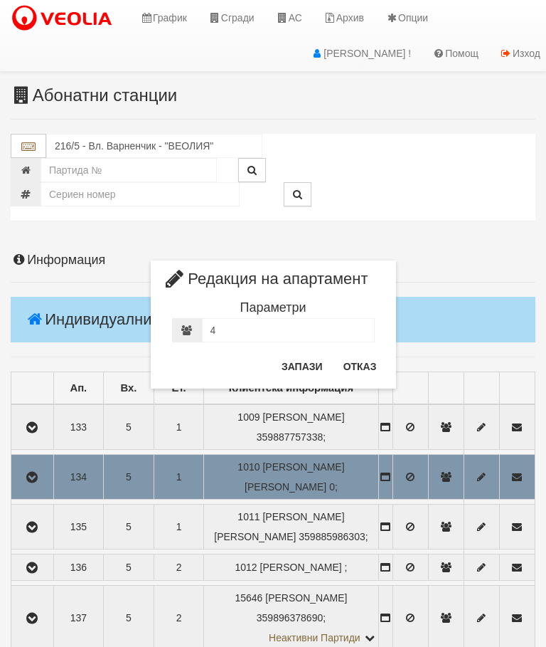
click at [361, 361] on button "Отказ" at bounding box center [360, 366] width 51 height 23
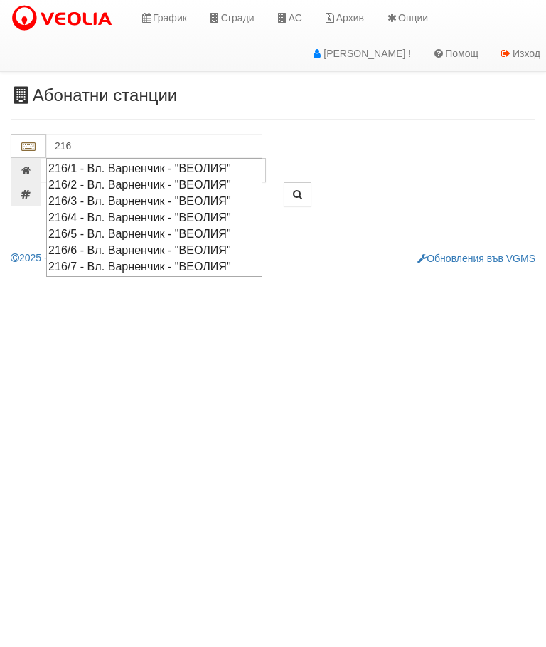
click at [102, 229] on div "216/5 - Вл. Варненчик - "ВЕОЛИЯ"" at bounding box center [154, 233] width 212 height 16
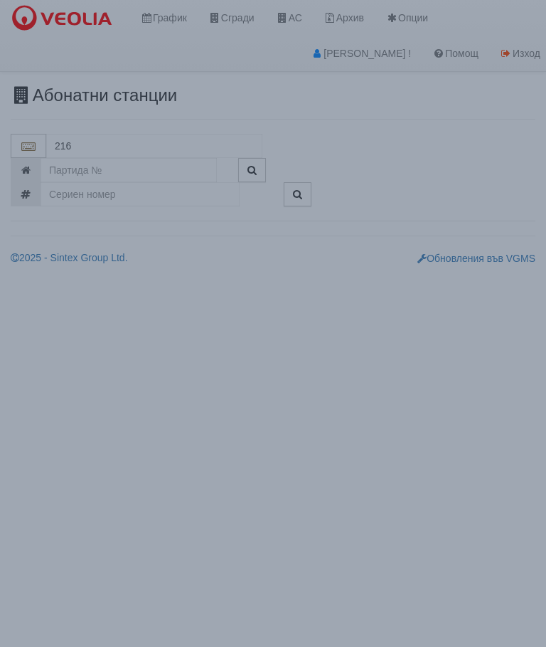
type input "216/5 - Вл. Варненчик - "ВЕОЛИЯ""
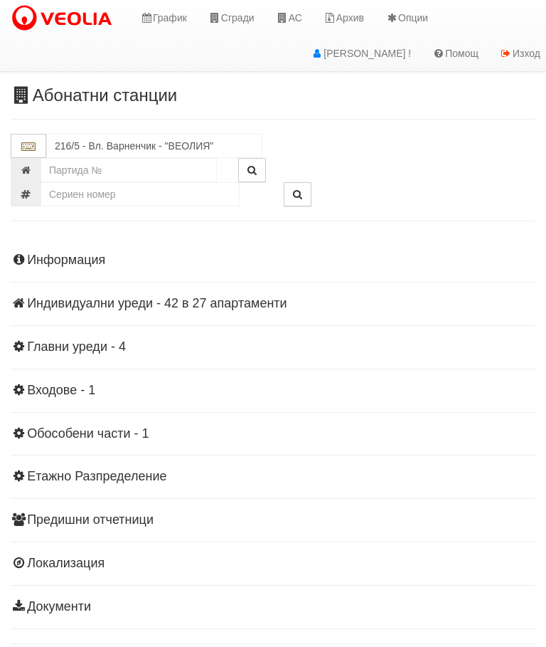
click at [173, 292] on div "Информация Параметри Брой Апартаменти: 27 Ползватели 06/2025 41 % 0 % 66" at bounding box center [273, 431] width 525 height 393
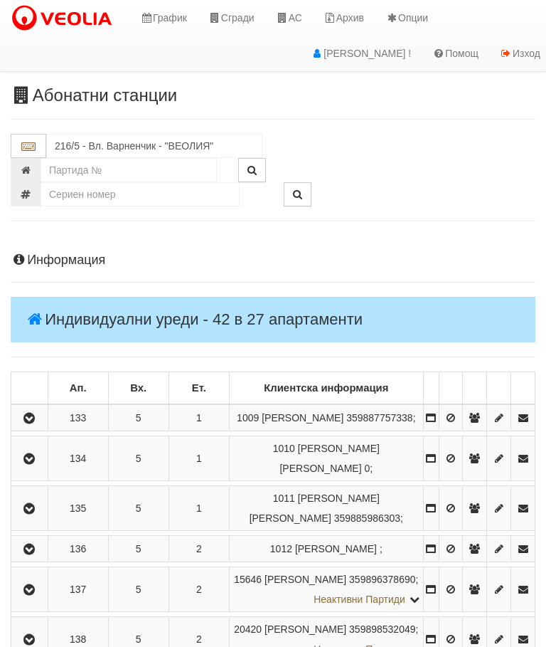
click at [35, 419] on icon "button" at bounding box center [29, 418] width 17 height 10
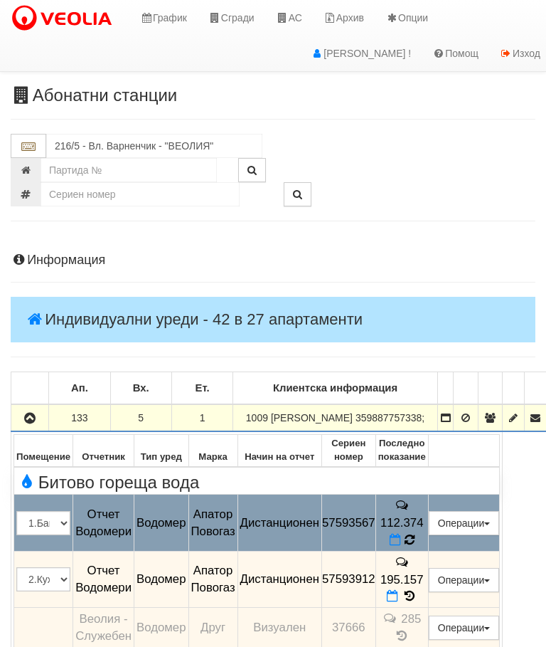
click at [415, 546] on icon at bounding box center [410, 539] width 10 height 12
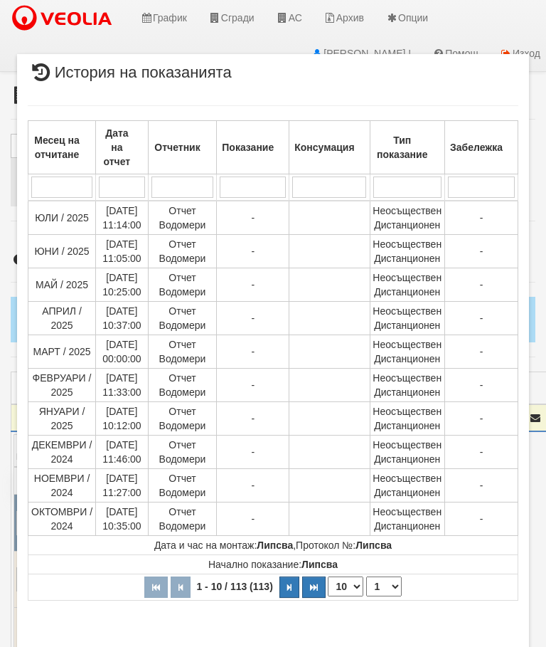
scroll to position [1090, 0]
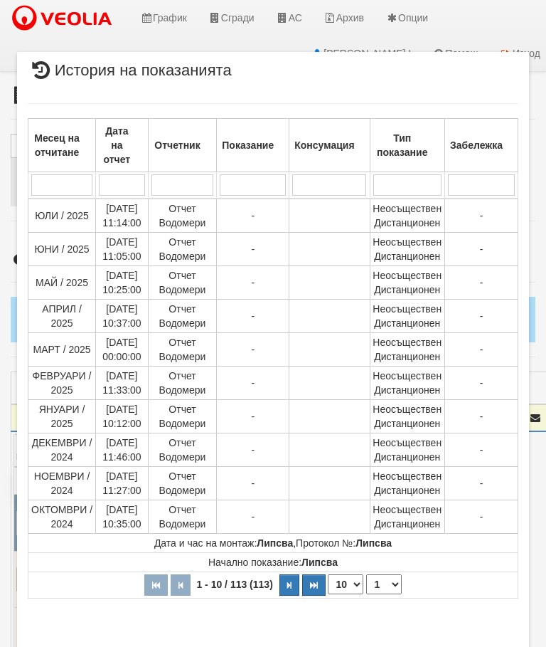
click at [381, 577] on select "1 2 3 4 5 6 7 8 9 10 11 12" at bounding box center [384, 584] width 36 height 20
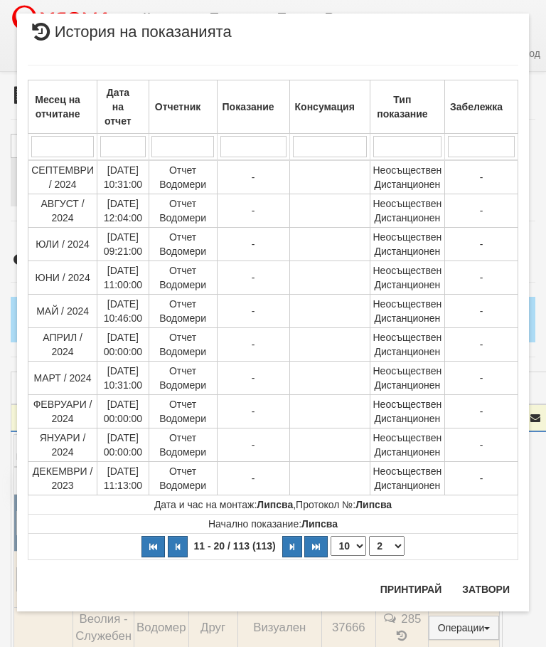
scroll to position [0, 0]
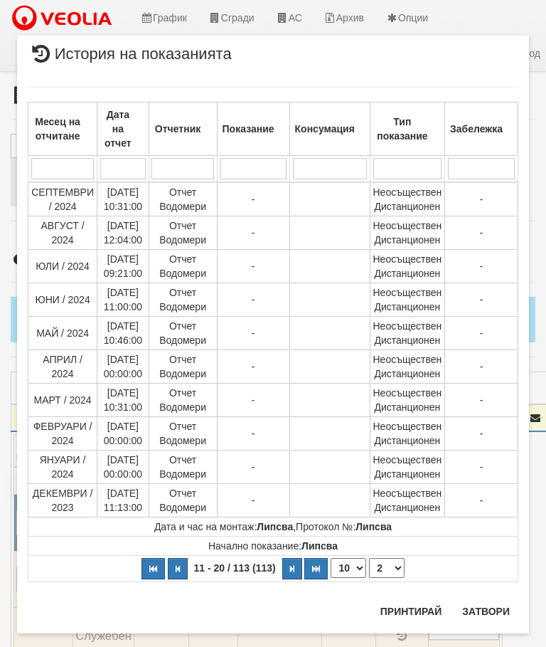
click at [389, 565] on select "1 2 3 4 5 6 7 8 9 10 11 12" at bounding box center [387, 568] width 36 height 20
select select "3"
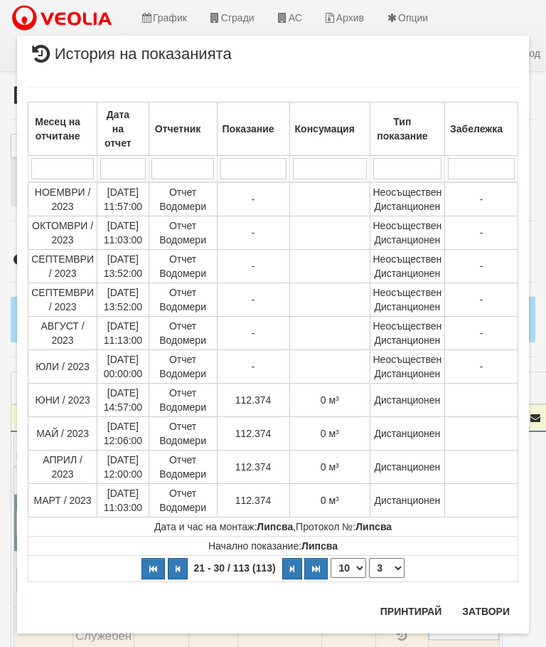
click at [484, 608] on button "Затвори" at bounding box center [486, 611] width 65 height 23
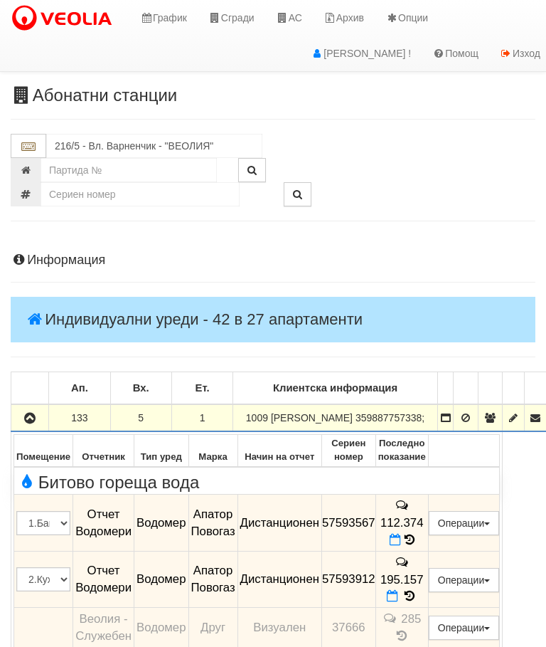
click at [30, 423] on icon "button" at bounding box center [29, 418] width 17 height 10
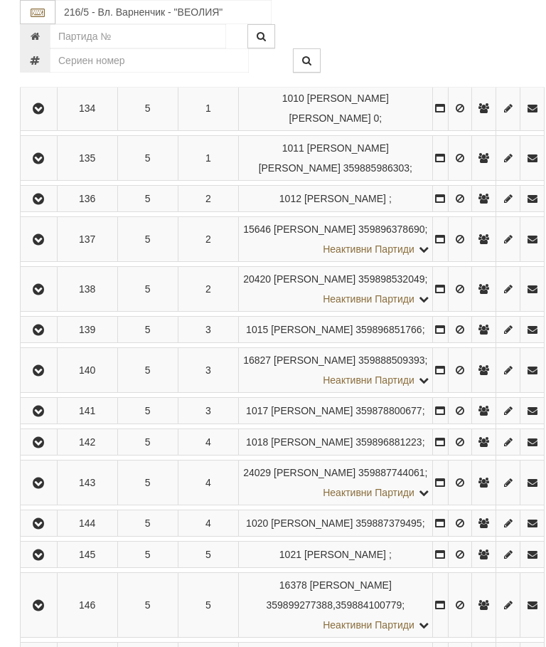
scroll to position [381, 0]
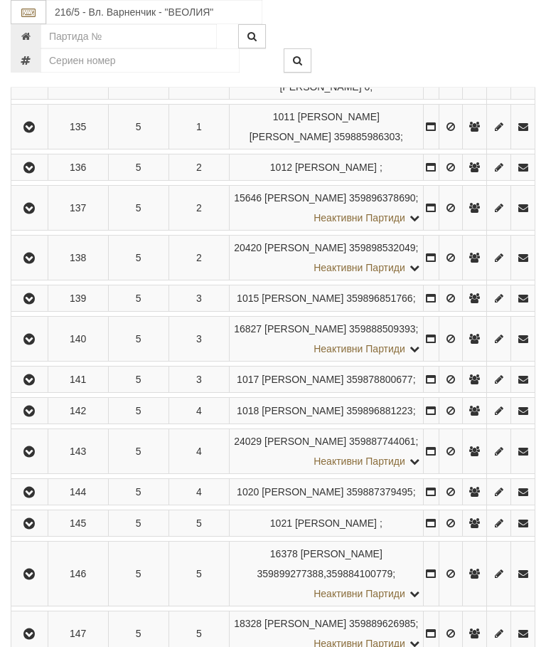
click at [23, 268] on button "button" at bounding box center [30, 257] width 32 height 21
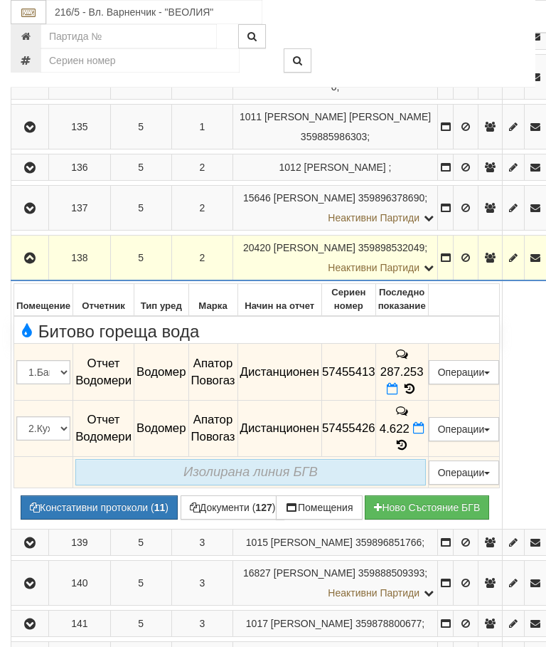
click at [418, 383] on icon at bounding box center [410, 389] width 16 height 12
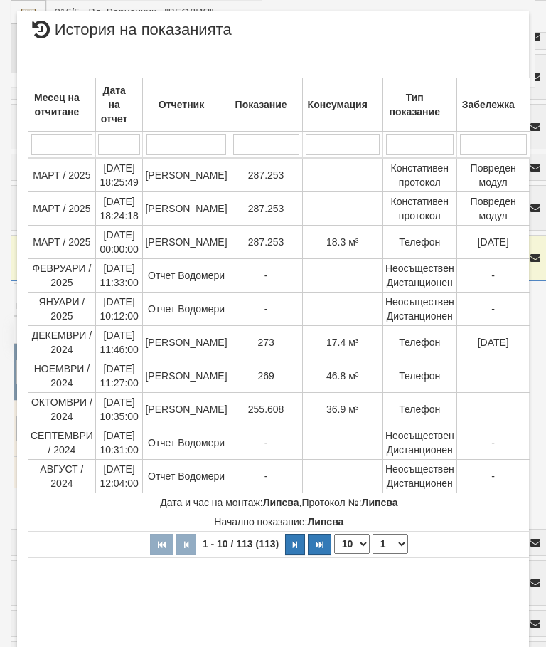
scroll to position [393, 0]
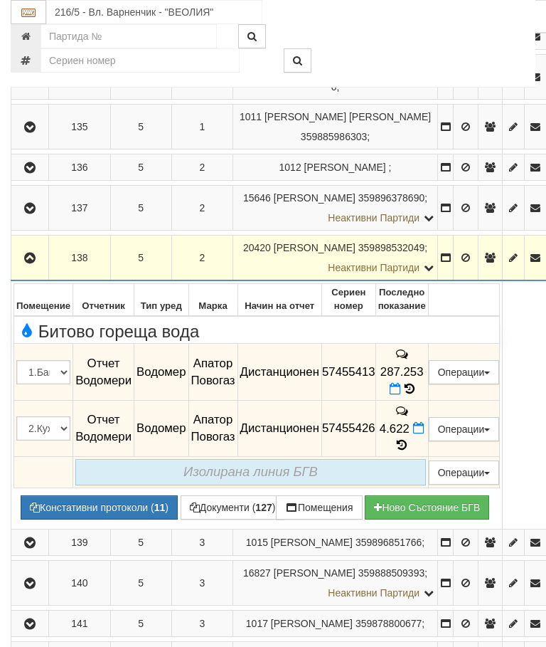
click at [23, 253] on icon "button" at bounding box center [29, 258] width 17 height 10
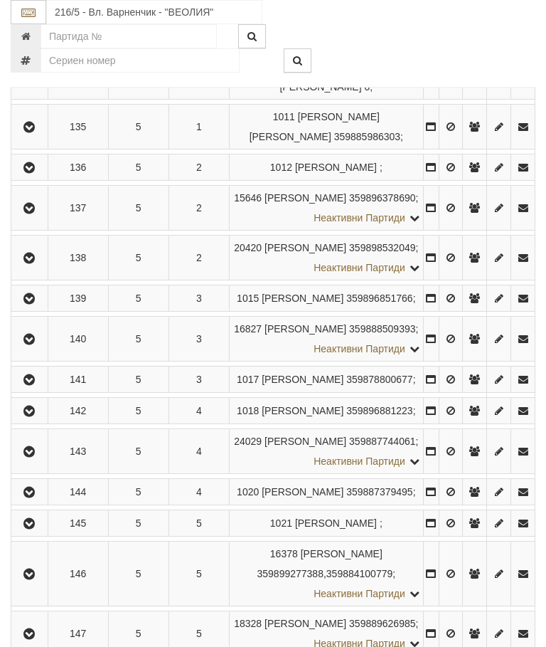
click at [30, 457] on icon "button" at bounding box center [29, 452] width 17 height 10
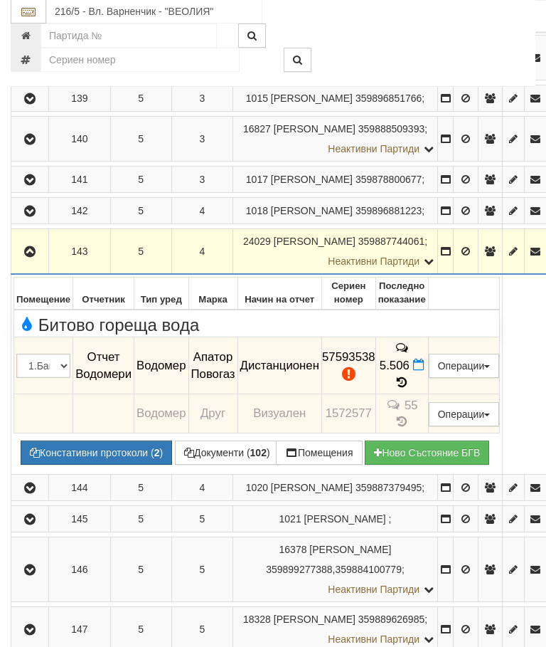
scroll to position [579, 0]
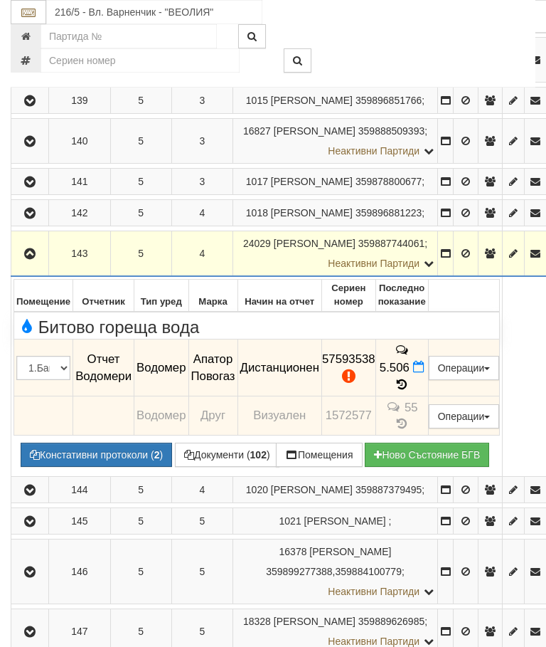
click at [42, 264] on button "button" at bounding box center [30, 253] width 33 height 21
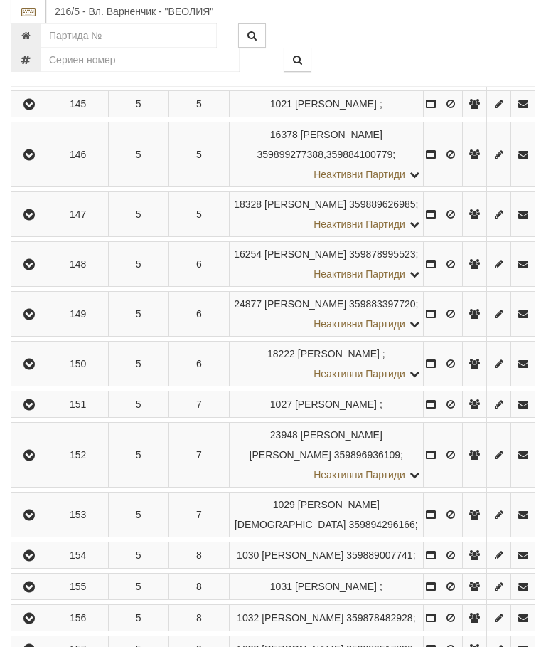
scroll to position [827, 0]
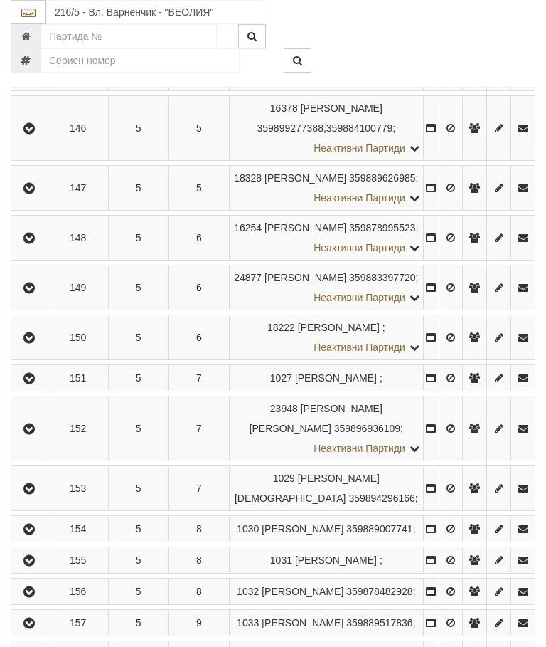
click at [27, 243] on icon "button" at bounding box center [29, 238] width 17 height 10
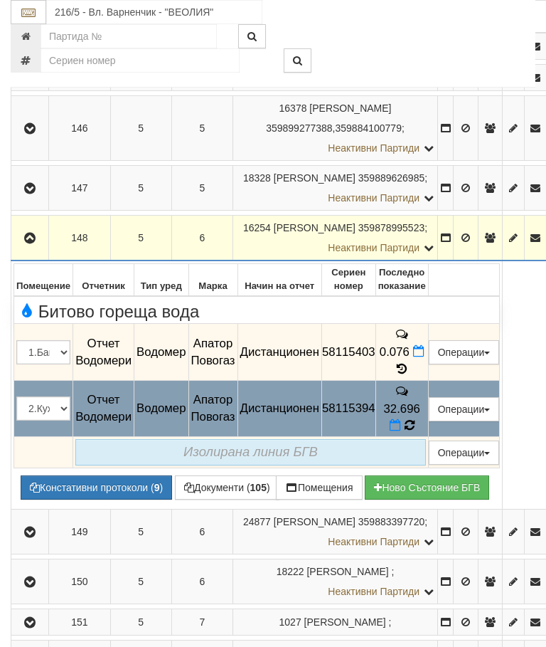
click at [417, 432] on icon at bounding box center [410, 425] width 14 height 15
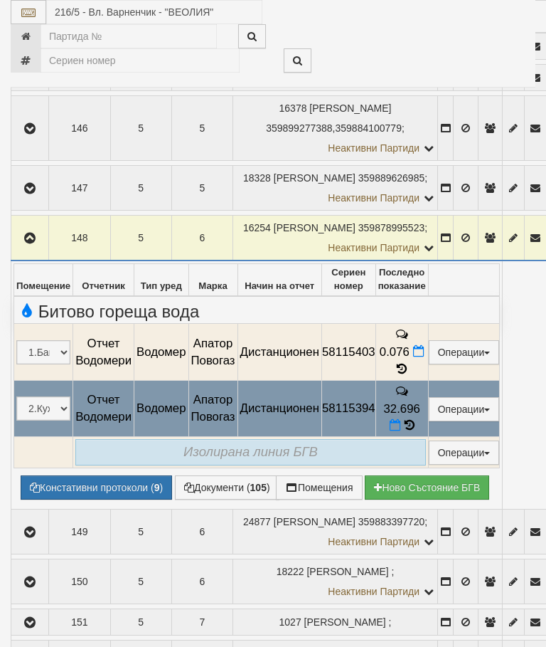
select select "10"
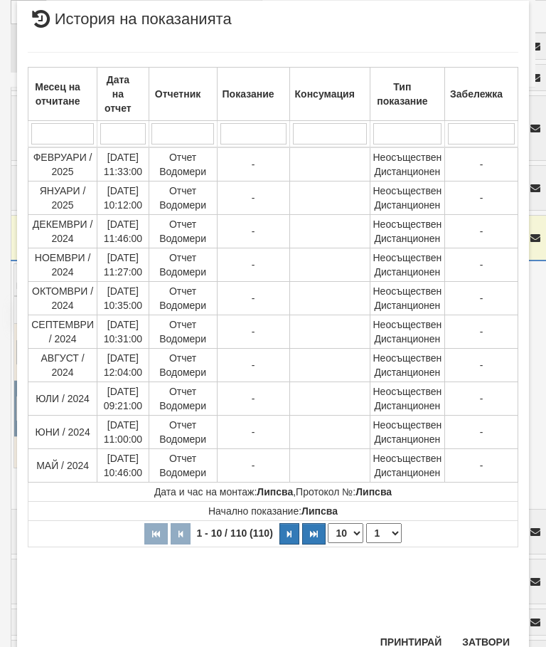
scroll to position [812, 0]
click at [383, 535] on select "1 2 3 4 5 6 7 8 9 10 11" at bounding box center [384, 534] width 36 height 20
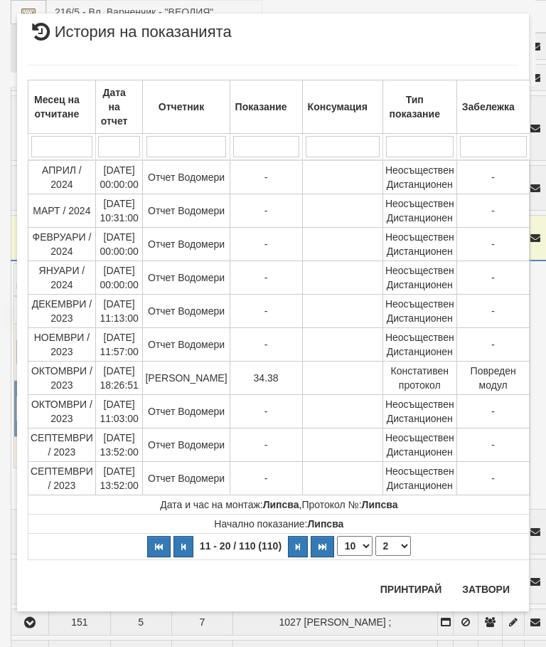
scroll to position [0, 0]
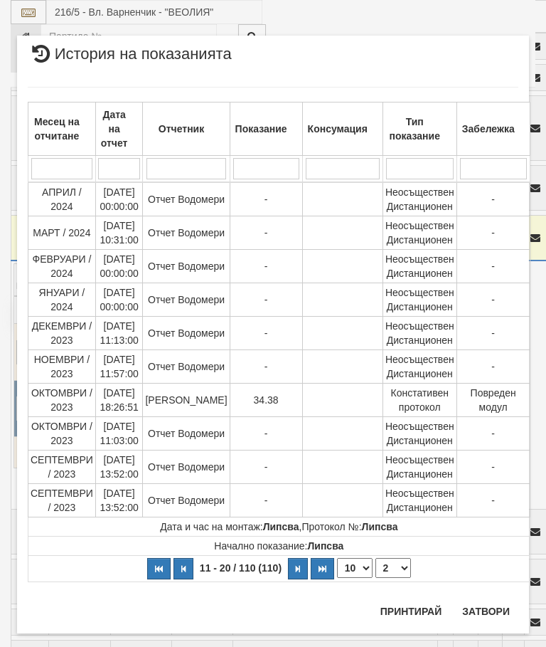
click at [393, 562] on select "1 2 3 4 5 6 7 8 9 10 11" at bounding box center [394, 568] width 36 height 20
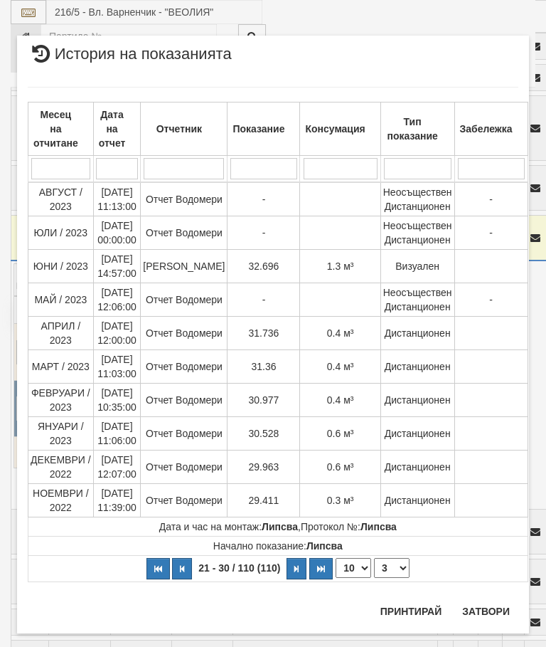
click at [392, 567] on select "1 2 3 4 5 6 7 8 9 10 11" at bounding box center [392, 568] width 36 height 20
select select "2"
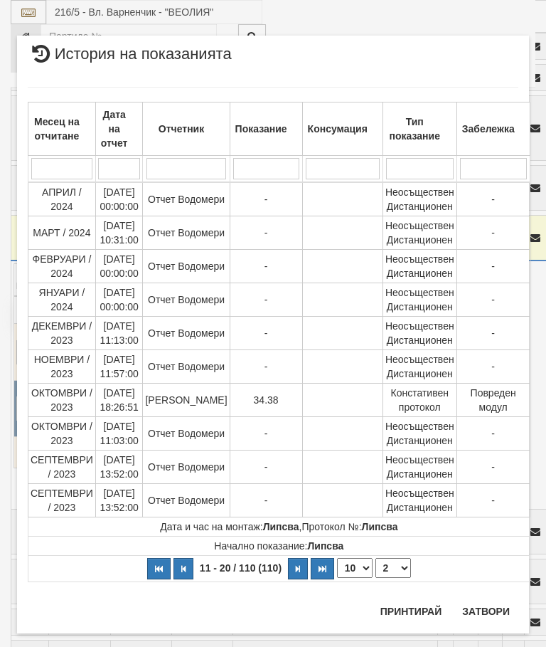
click at [479, 609] on button "Затвори" at bounding box center [486, 611] width 65 height 23
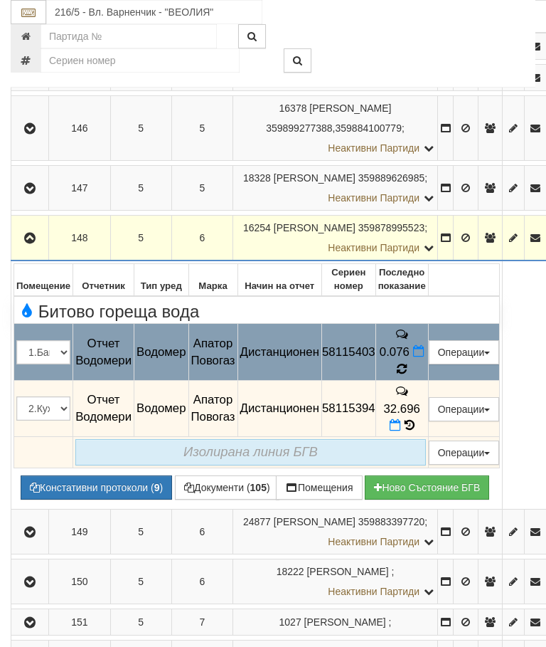
click at [407, 375] on icon at bounding box center [402, 369] width 10 height 12
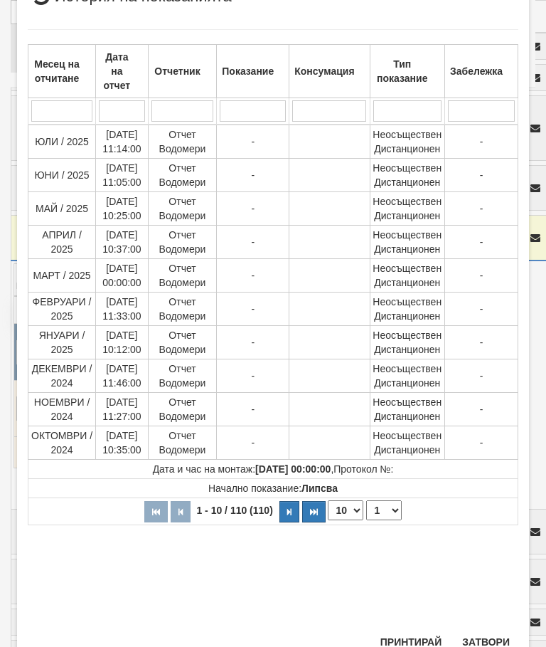
scroll to position [366, 0]
click at [388, 508] on select "1 2 3 4 5 6 7 8 9 10 11" at bounding box center [384, 511] width 36 height 20
select select "3"
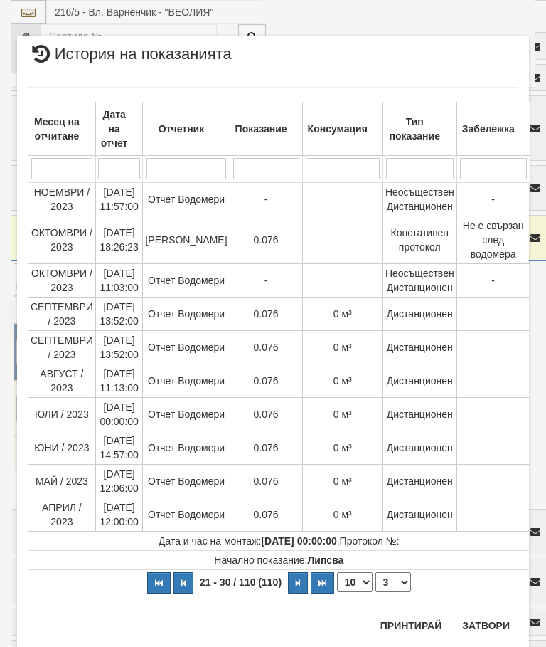
scroll to position [0, 0]
click at [486, 628] on button "Затвори" at bounding box center [486, 625] width 65 height 23
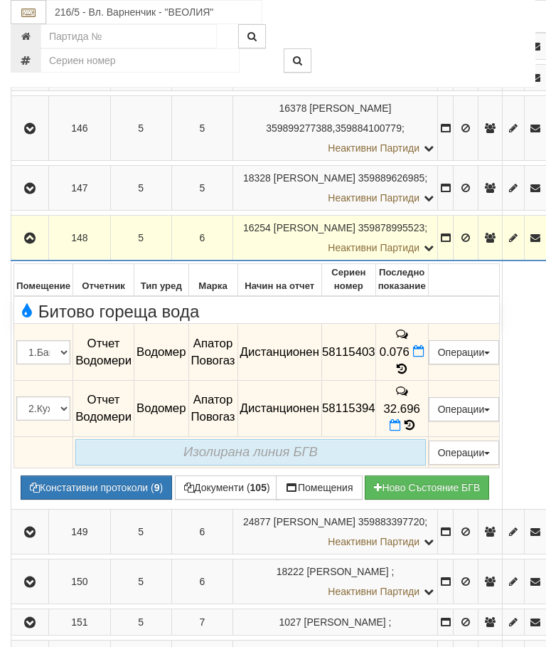
click at [27, 243] on icon "button" at bounding box center [29, 238] width 17 height 10
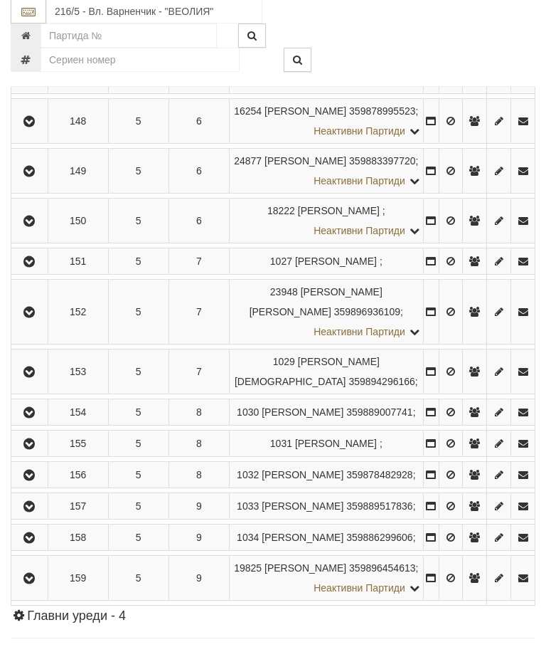
scroll to position [1012, 0]
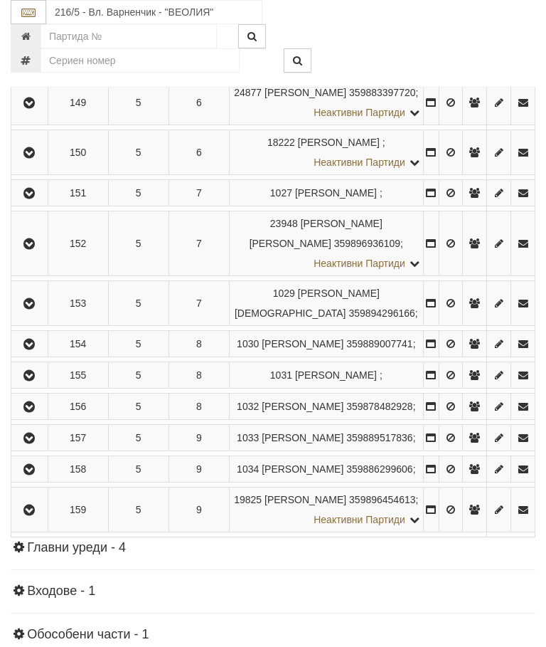
click at [26, 198] on icon "button" at bounding box center [29, 194] width 17 height 10
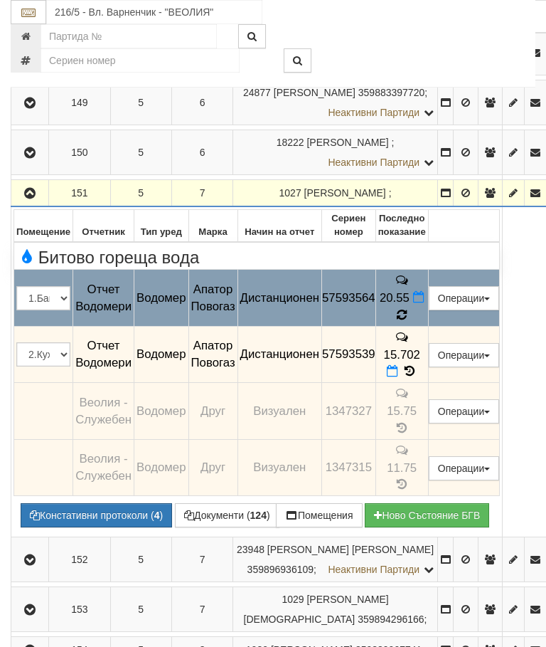
click at [407, 321] on icon at bounding box center [402, 315] width 10 height 12
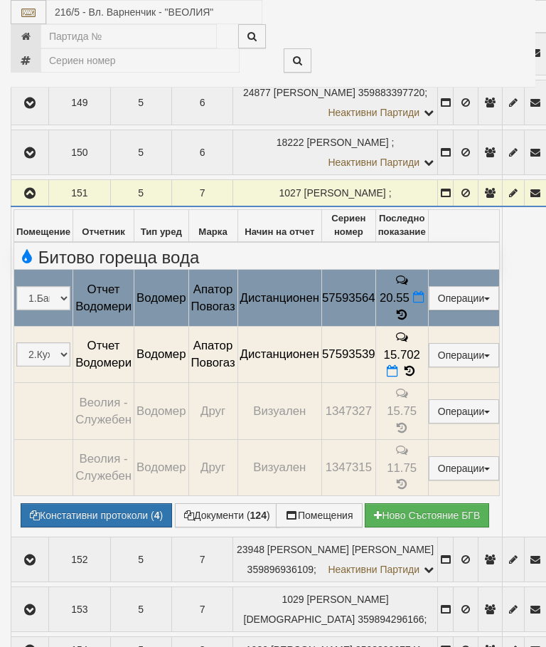
select select "10"
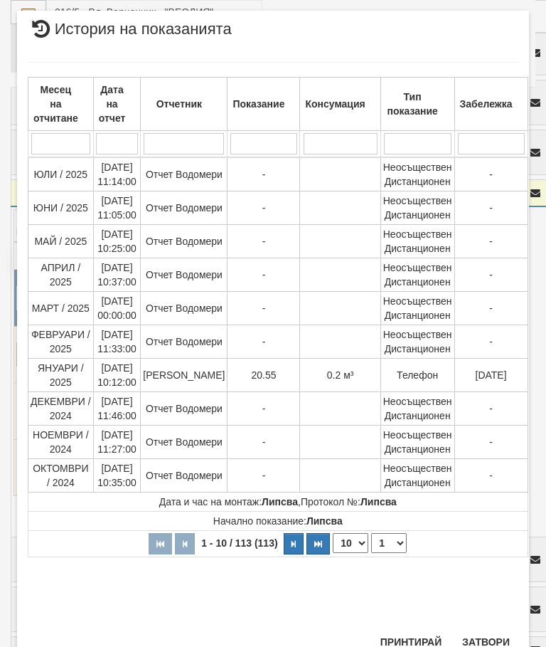
scroll to position [1014, 0]
click at [379, 543] on select "1 2 3 4 5 6 7 8 9 10 11 12" at bounding box center [389, 543] width 36 height 20
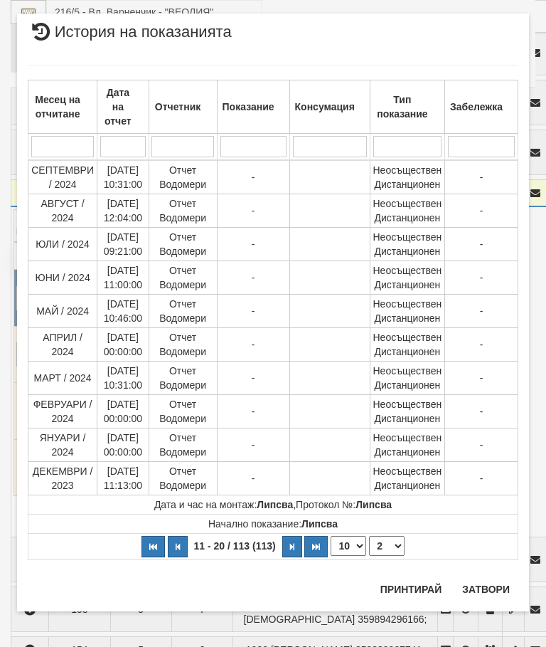
scroll to position [0, 0]
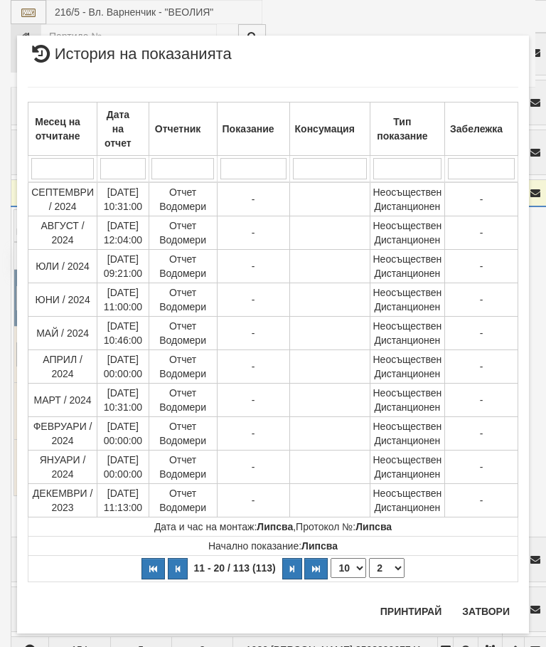
click at [388, 575] on select "1 2 3 4 5 6 7 8 9 10 11 12" at bounding box center [387, 568] width 36 height 20
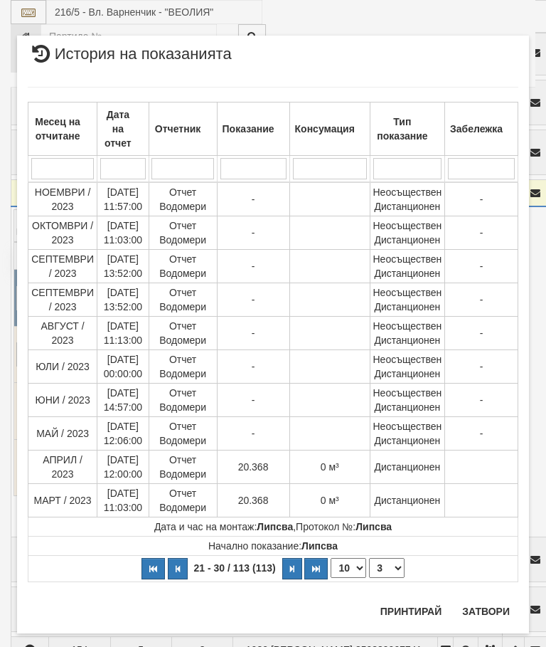
select select "3"
click at [388, 576] on select "1 2 3 4 5 6 7 8 9 10 11 12" at bounding box center [387, 568] width 36 height 20
click at [492, 610] on button "Затвори" at bounding box center [486, 611] width 65 height 23
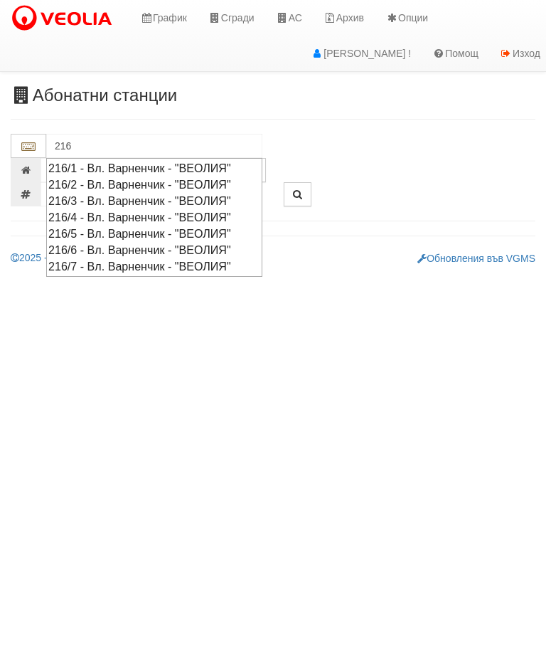
click at [98, 214] on div "216/4 - Вл. Варненчик - "ВЕОЛИЯ"" at bounding box center [154, 217] width 212 height 16
type input "216/4 - Вл. Варненчик - "ВЕОЛИЯ""
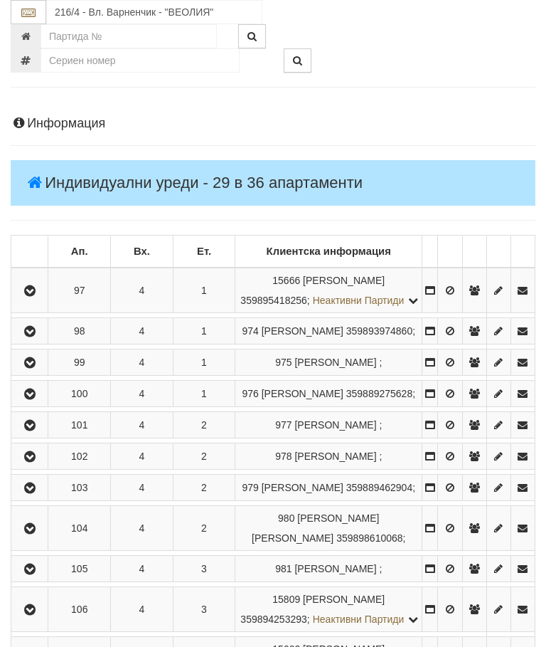
scroll to position [154, 0]
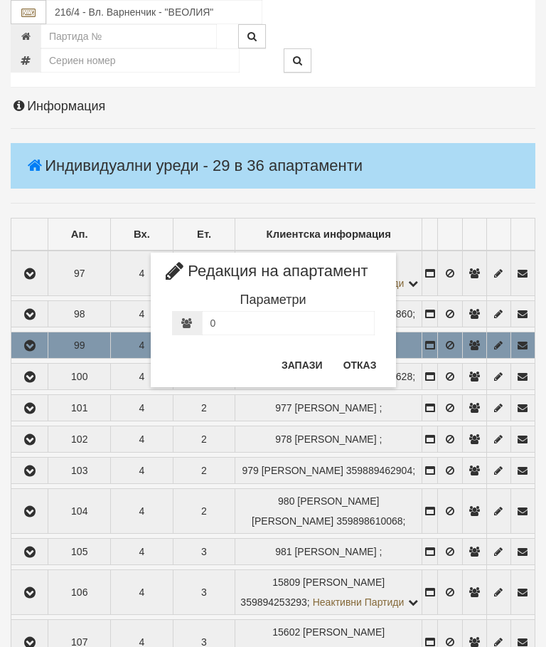
click at [373, 347] on div "Параметри 0 2" at bounding box center [273, 320] width 224 height 60
click at [363, 358] on button "Отказ" at bounding box center [360, 365] width 51 height 23
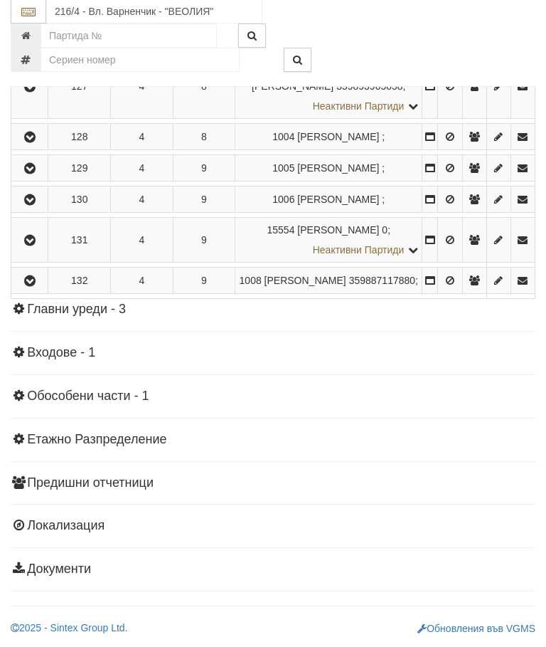
scroll to position [1636, 0]
click at [16, 211] on button "button" at bounding box center [30, 199] width 32 height 21
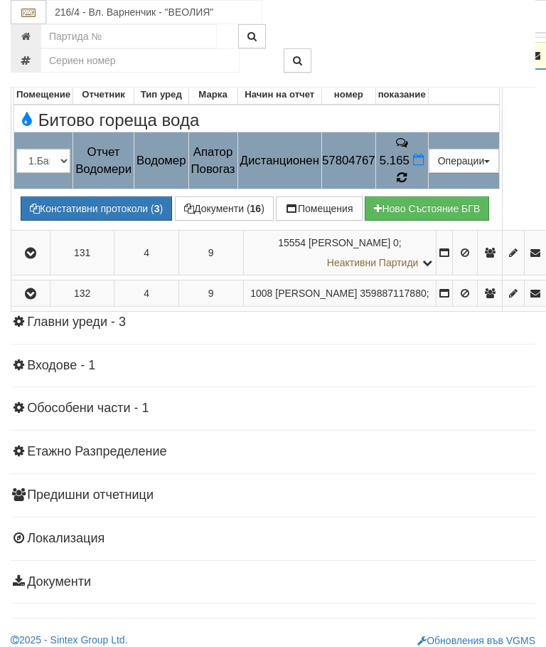
click at [407, 184] on icon at bounding box center [402, 177] width 10 height 12
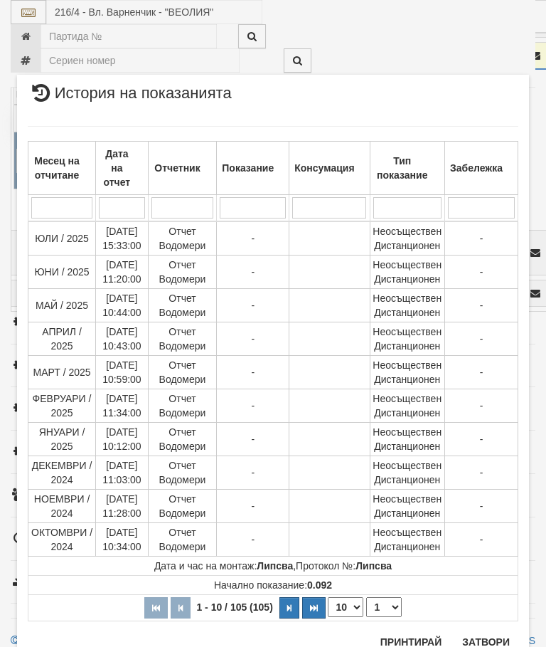
scroll to position [1803, 0]
click at [381, 605] on select "1 2 3 4 5 6 7 8 9 10 11" at bounding box center [384, 608] width 36 height 20
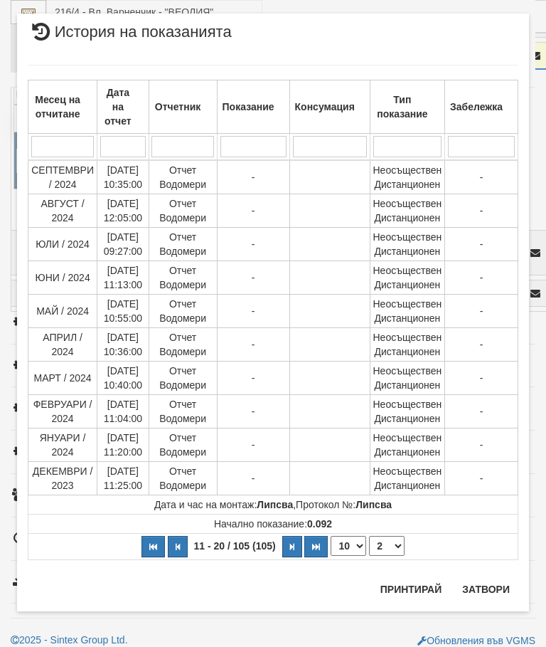
scroll to position [0, 0]
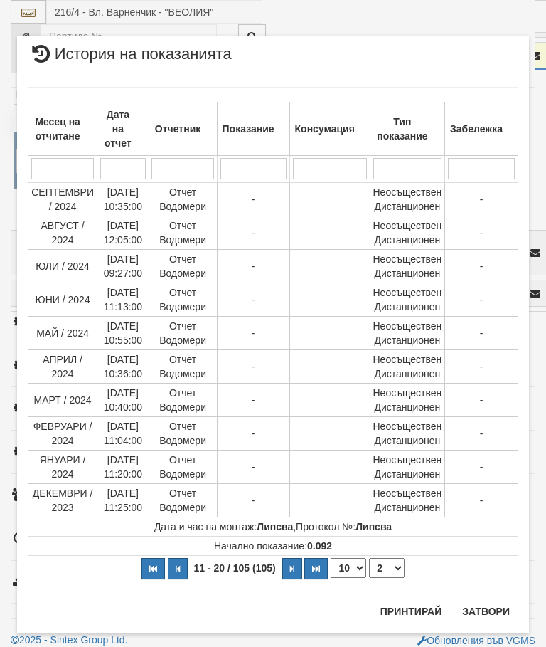
click at [395, 570] on select "1 2 3 4 5 6 7 8 9 10 11" at bounding box center [387, 568] width 36 height 20
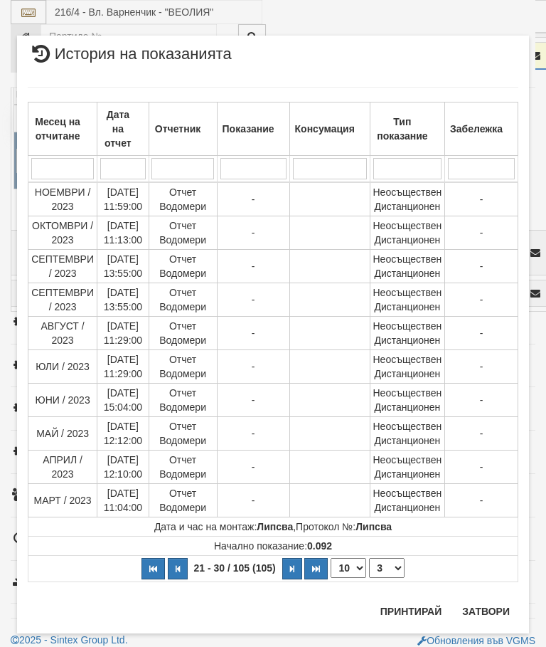
click at [394, 568] on select "1 2 3 4 5 6 7 8 9 10 11" at bounding box center [387, 568] width 36 height 20
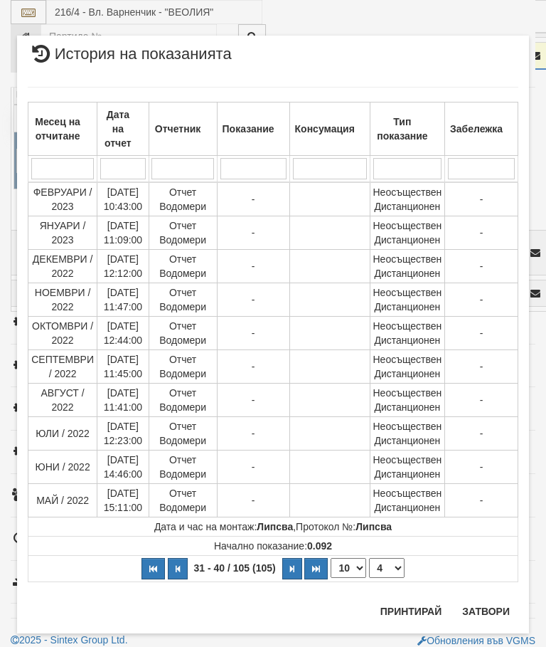
click at [391, 571] on select "1 2 3 4 5 6 7 8 9 10 11" at bounding box center [387, 568] width 36 height 20
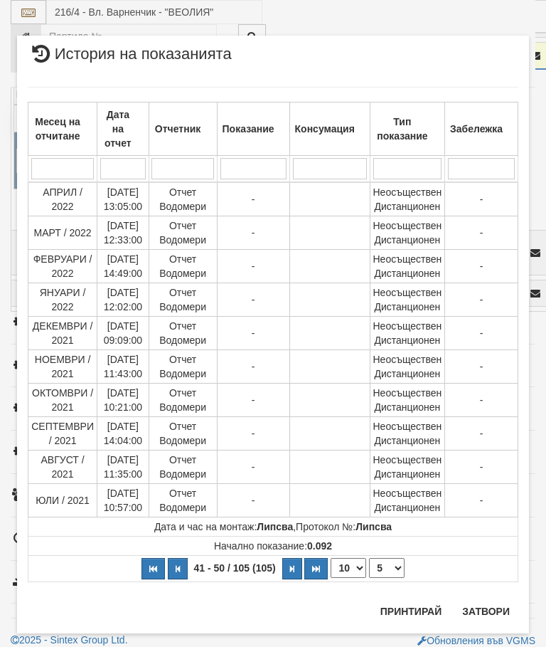
click at [390, 563] on select "1 2 3 4 5 6 7 8 9 10 11" at bounding box center [387, 568] width 36 height 20
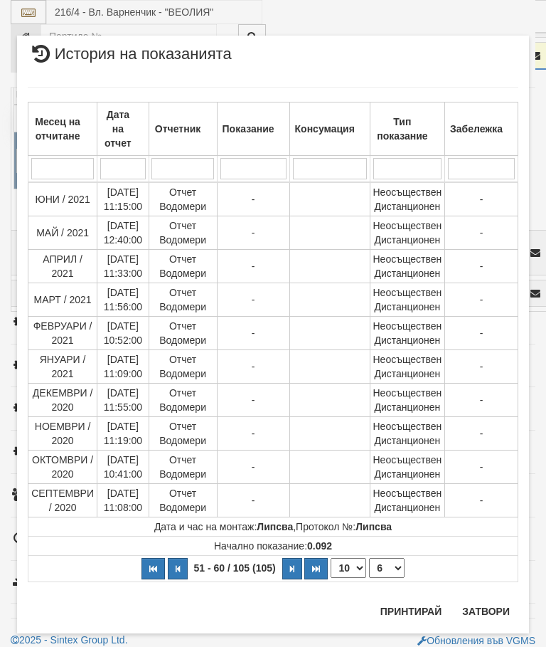
click at [392, 570] on select "1 2 3 4 5 6 7 8 9 10 11" at bounding box center [387, 568] width 36 height 20
select select "7"
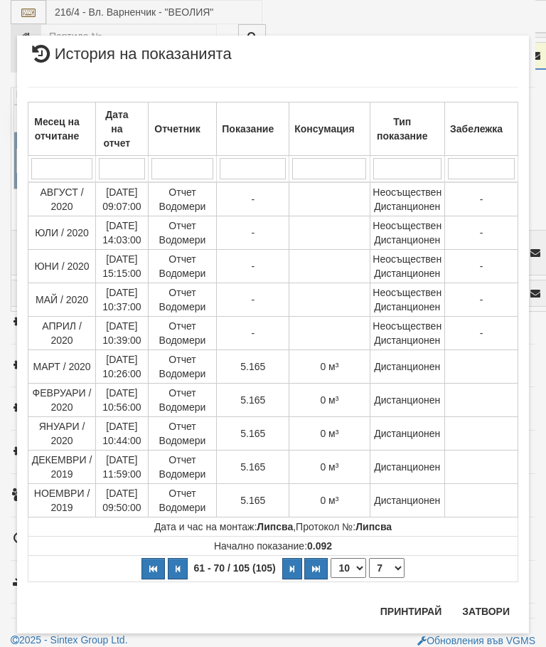
click at [491, 610] on button "Затвори" at bounding box center [486, 611] width 65 height 23
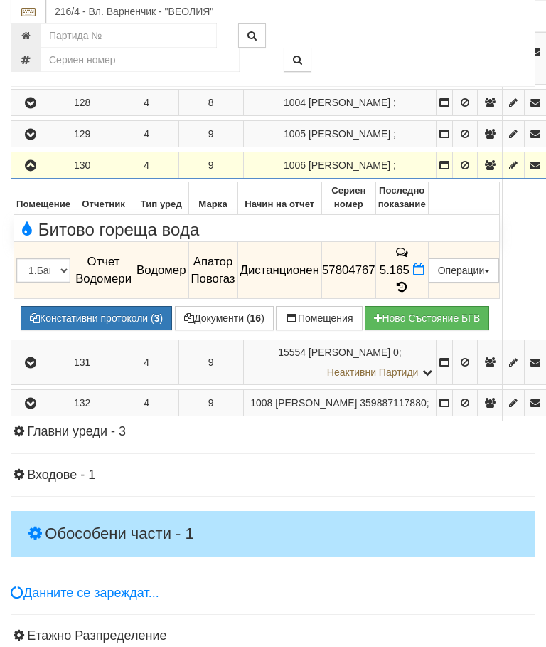
scroll to position [1511, 0]
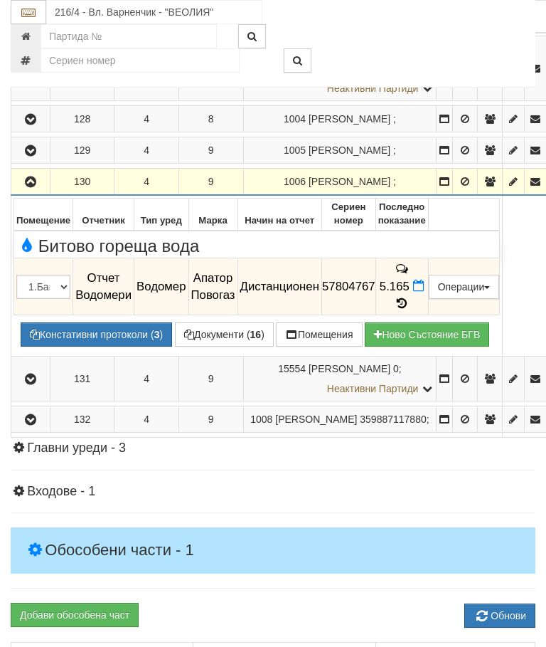
click at [21, 192] on button "button" at bounding box center [31, 181] width 34 height 21
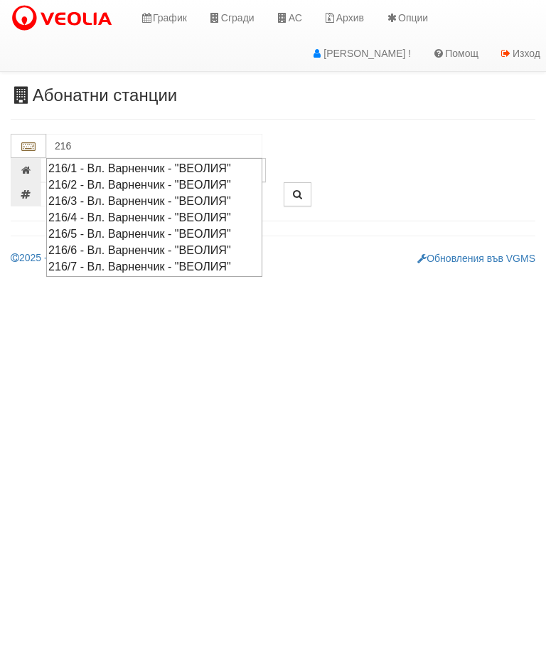
click at [112, 198] on div "216/3 - Вл. Варненчик - "ВЕОЛИЯ"" at bounding box center [154, 201] width 212 height 16
type input "216/3 - Вл. Варненчик - "ВЕОЛИЯ""
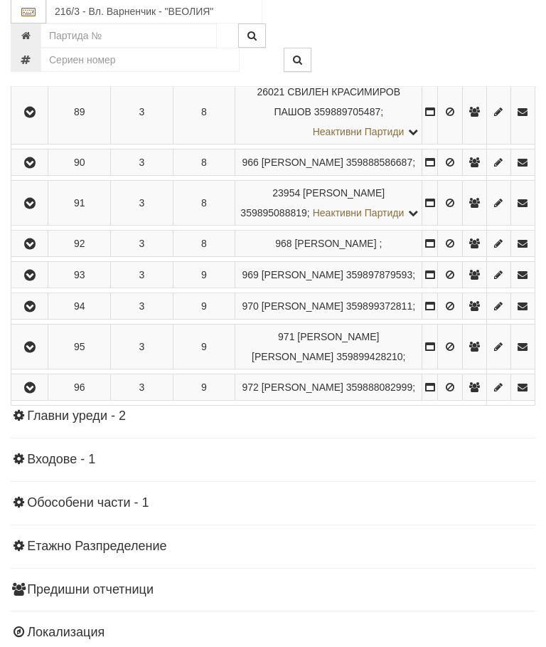
click at [28, 169] on icon "button" at bounding box center [29, 164] width 17 height 10
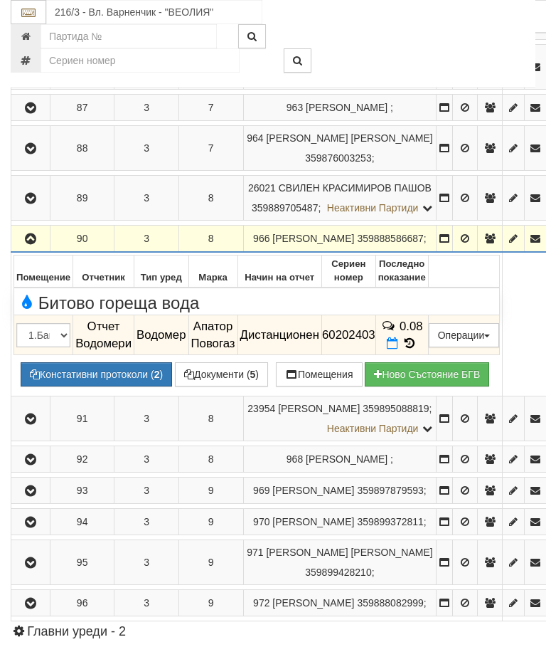
scroll to position [1379, 0]
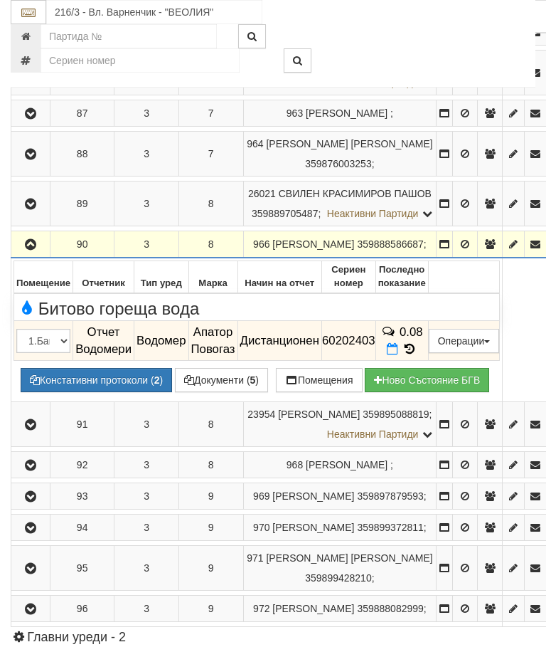
click at [33, 240] on icon "button" at bounding box center [30, 245] width 17 height 10
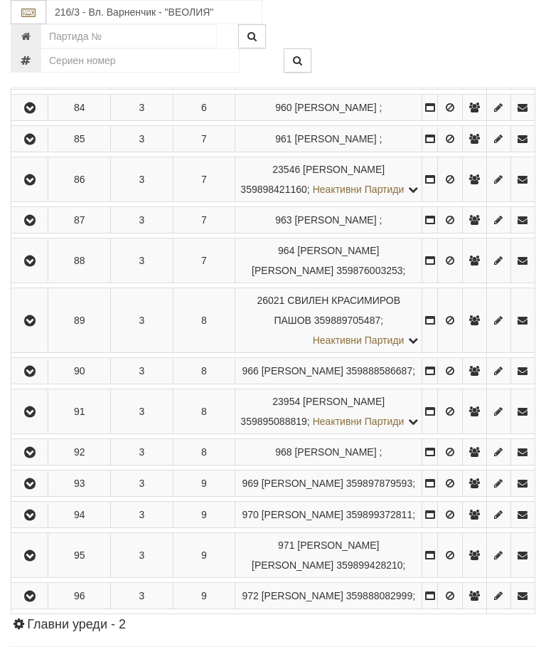
scroll to position [1270, 0]
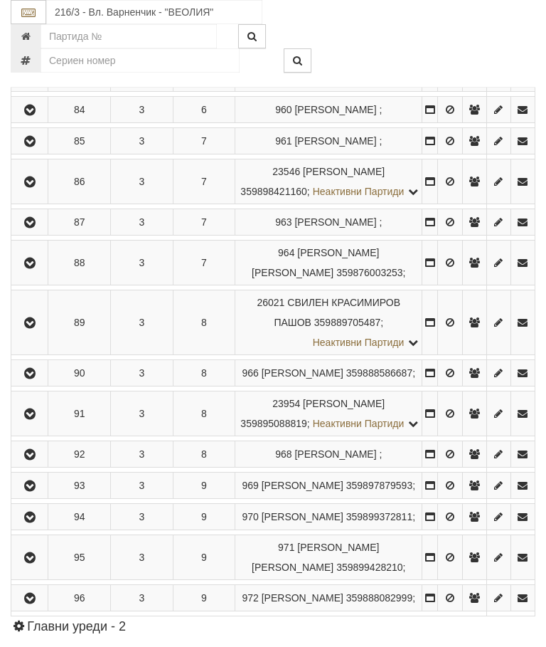
click at [36, 43] on icon "button" at bounding box center [29, 38] width 17 height 10
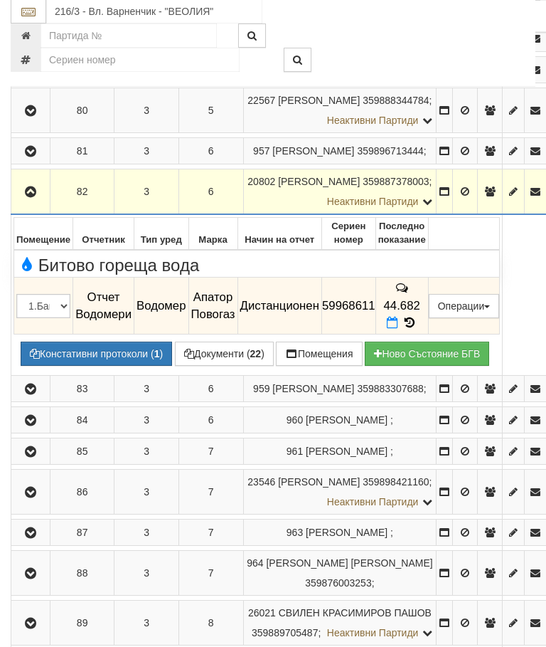
scroll to position [1113, 0]
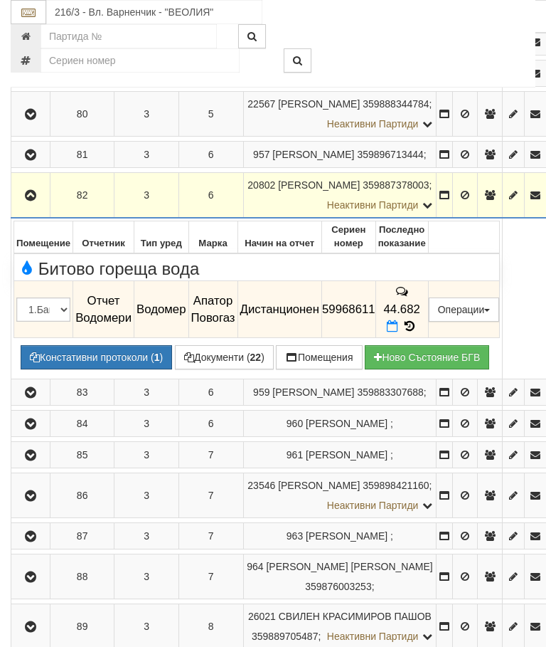
click at [418, 320] on icon at bounding box center [410, 326] width 16 height 12
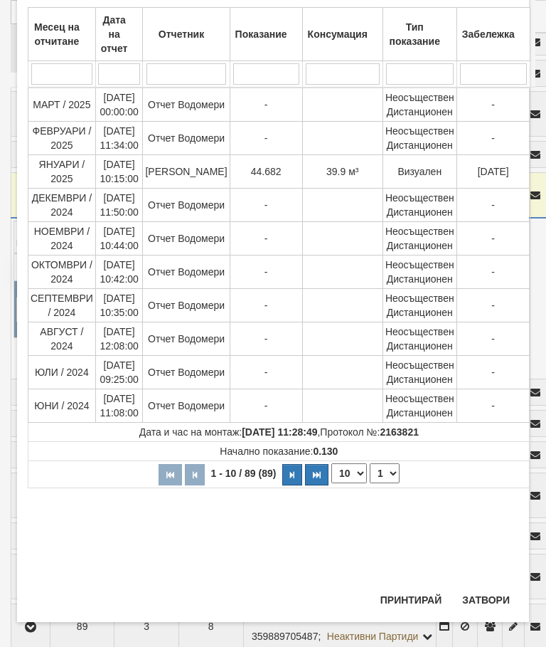
scroll to position [413, 0]
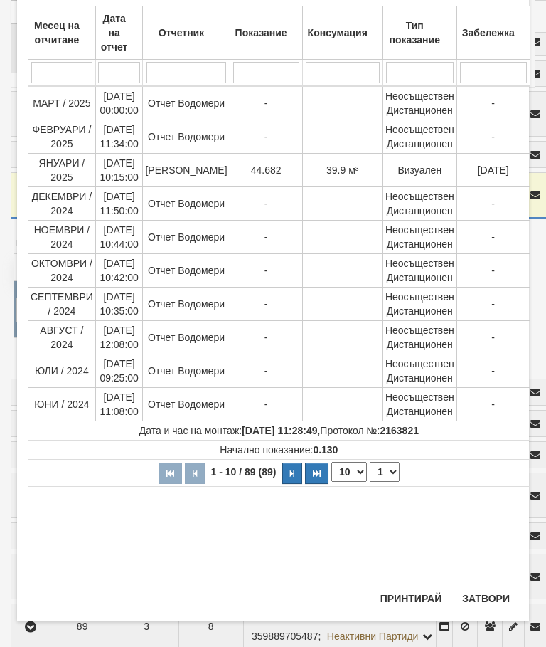
click at [479, 603] on button "Затвори" at bounding box center [486, 598] width 65 height 23
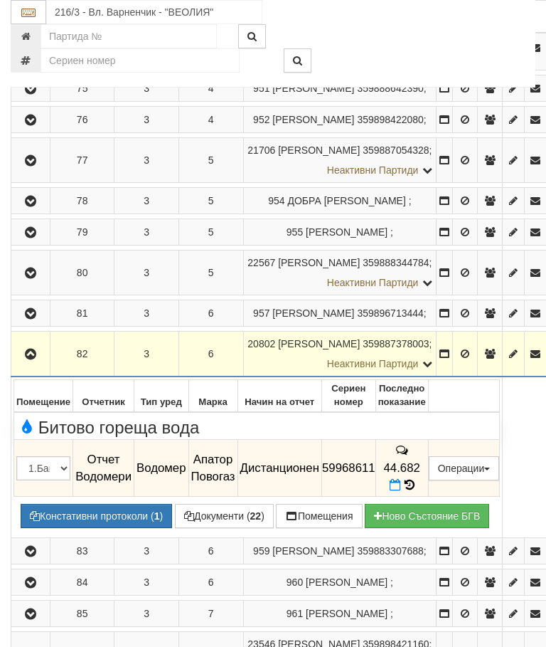
scroll to position [953, 0]
click at [29, 350] on icon "button" at bounding box center [30, 355] width 17 height 10
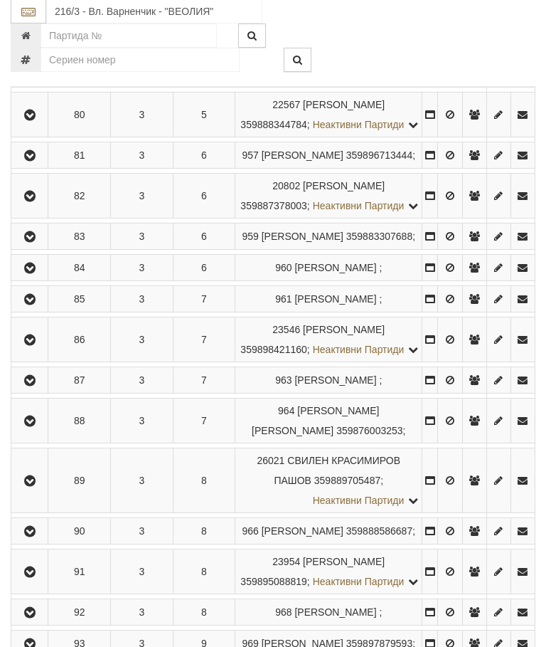
scroll to position [1109, 0]
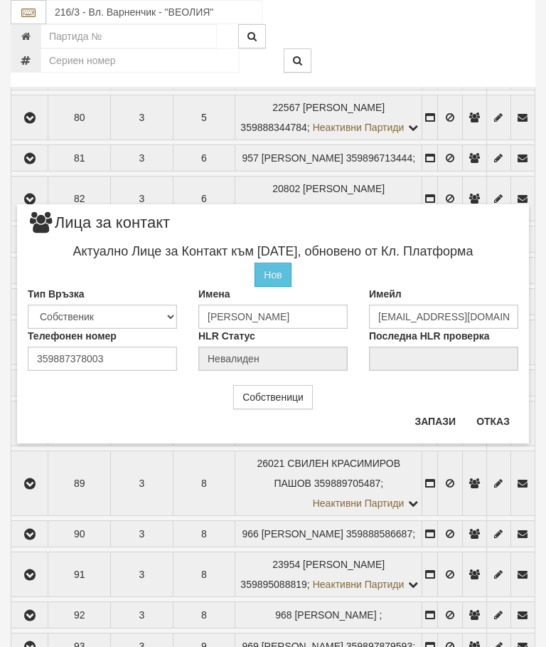
click at [502, 420] on button "Отказ" at bounding box center [493, 421] width 51 height 23
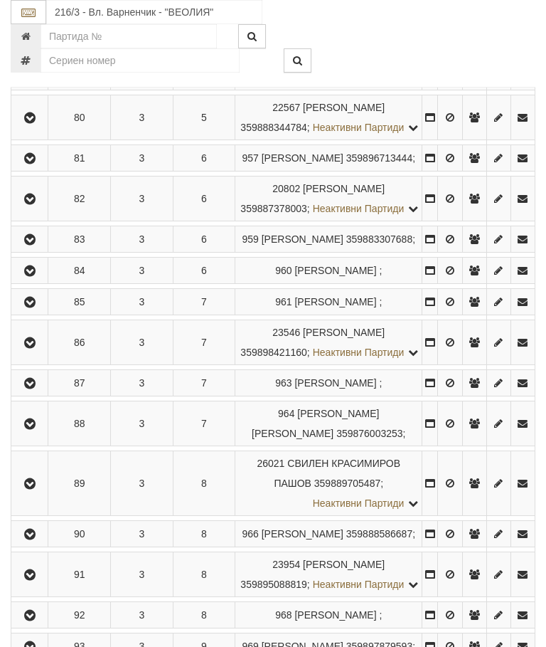
click at [26, 204] on icon "button" at bounding box center [29, 199] width 17 height 10
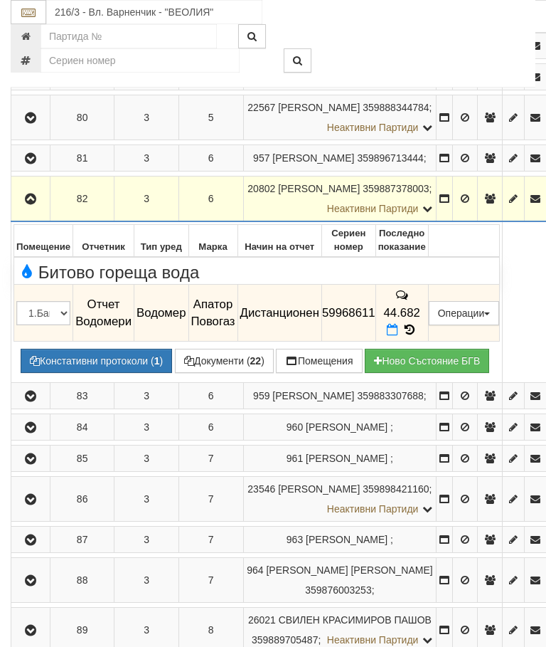
click at [22, 188] on button "button" at bounding box center [31, 198] width 34 height 21
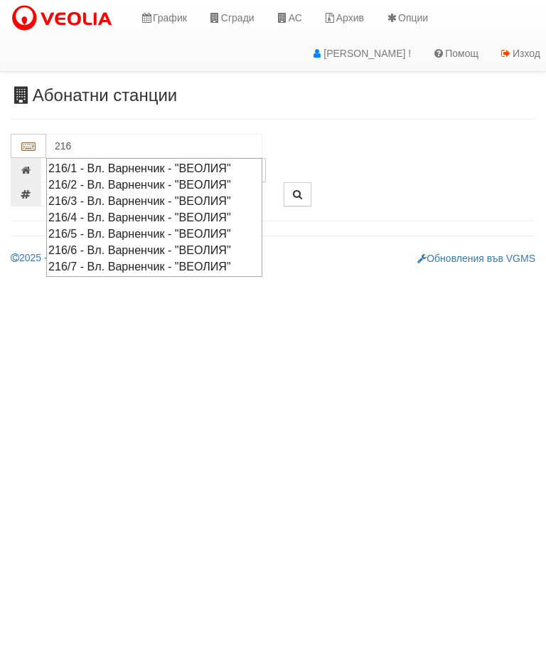
click at [106, 261] on div "216/7 - Вл. Варненчик - "ВЕОЛИЯ"" at bounding box center [154, 266] width 212 height 16
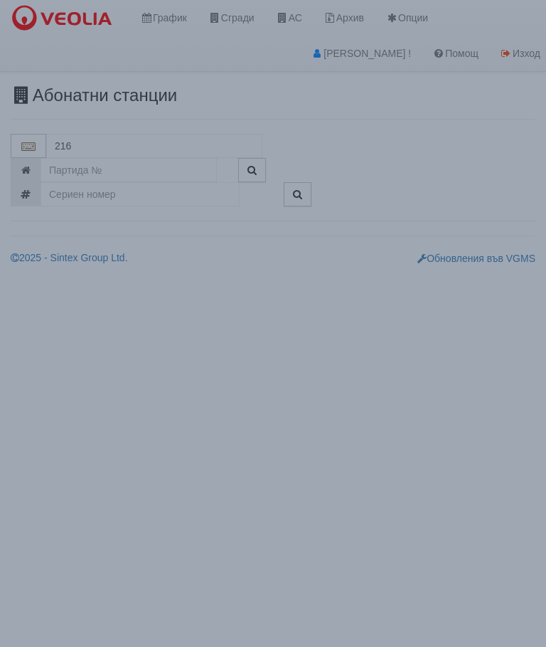
type input "216/7 - Вл. Варненчик - "ВЕОЛИЯ""
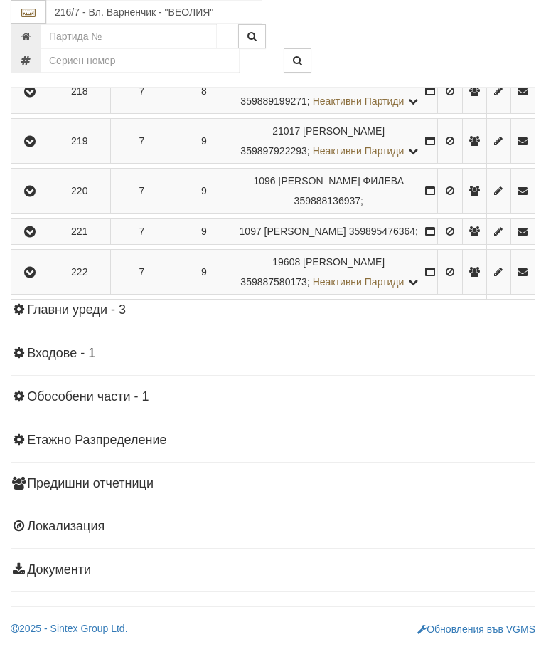
scroll to position [1845, 0]
click at [34, 237] on icon "button" at bounding box center [29, 232] width 17 height 10
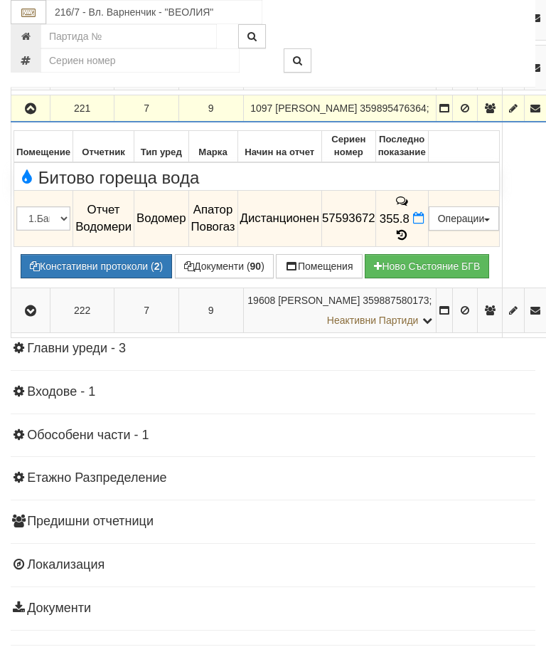
scroll to position [1580, 0]
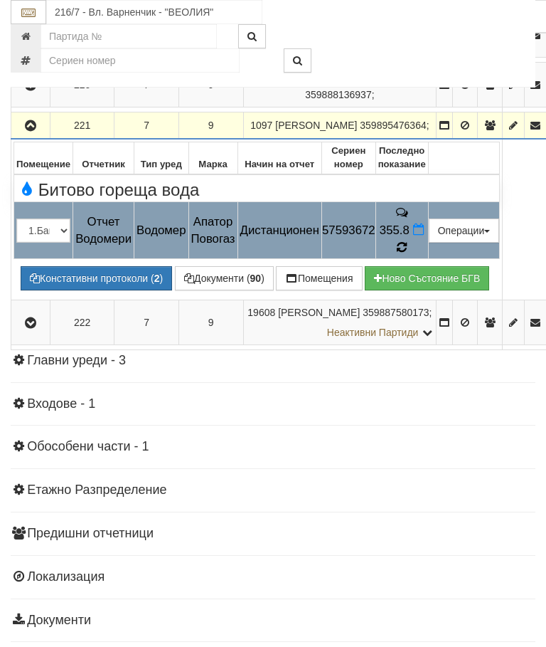
click at [407, 250] on icon at bounding box center [402, 247] width 10 height 12
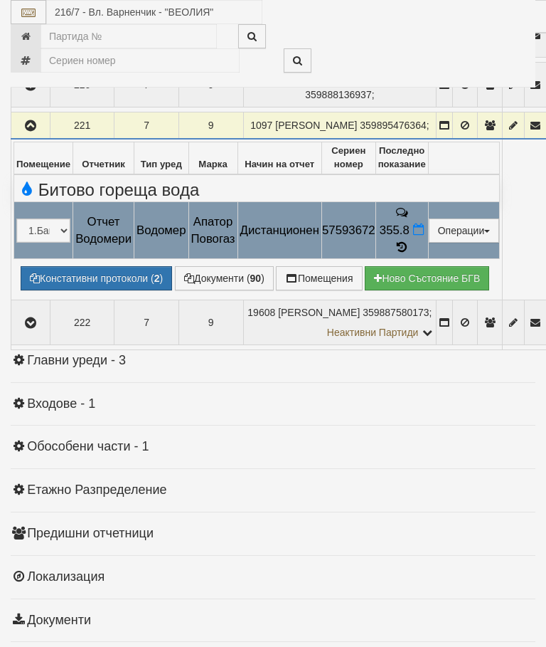
select select "10"
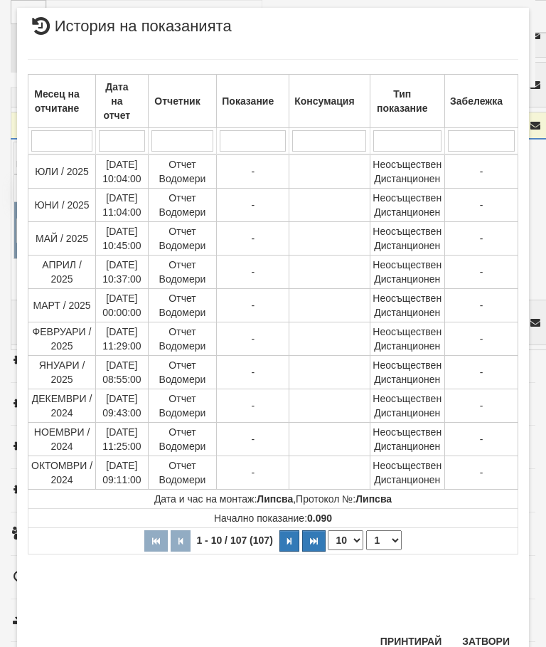
scroll to position [925, 0]
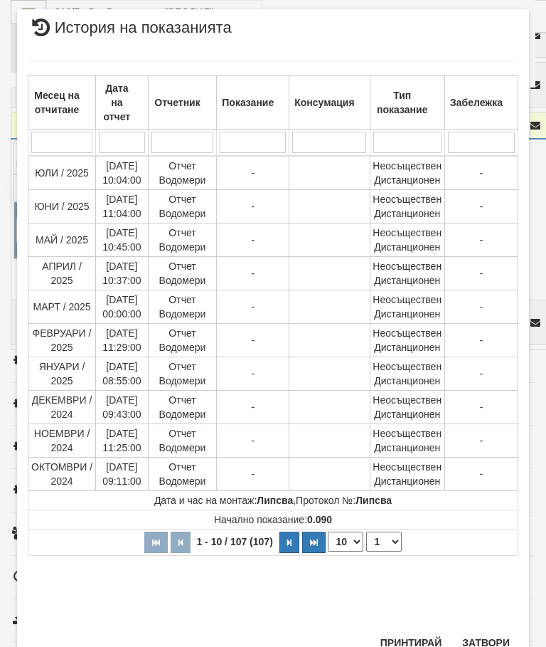
click at [388, 536] on select "1 2 3 4 5 6 7 8 9 10 11" at bounding box center [384, 541] width 36 height 20
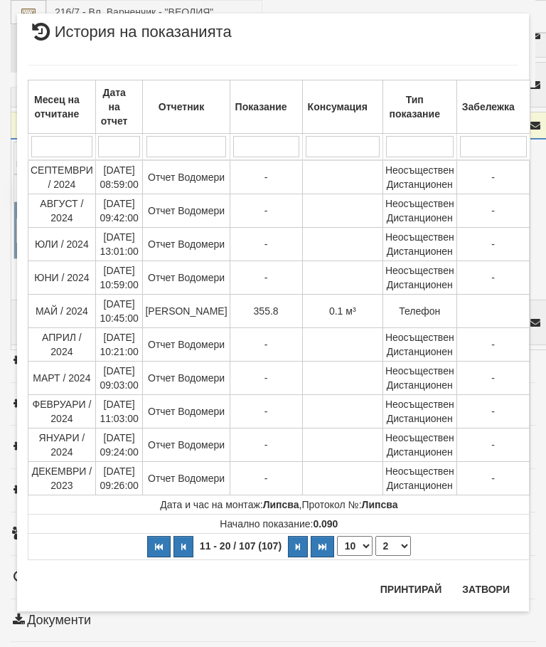
scroll to position [0, 0]
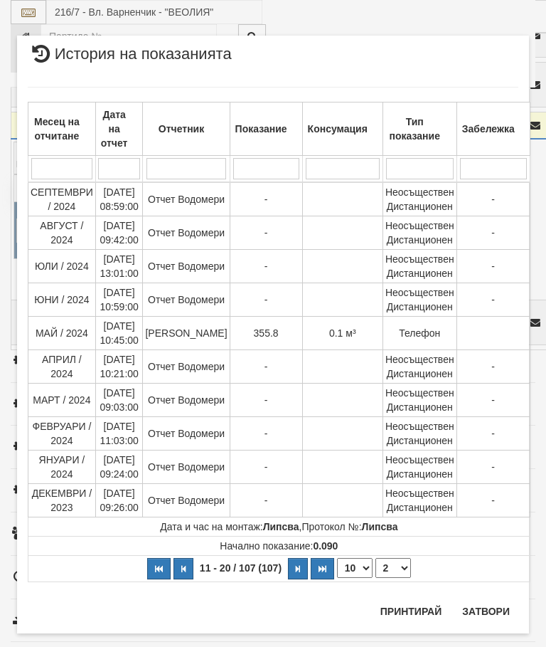
click at [395, 560] on select "1 2 3 4 5 6 7 8 9 10 11" at bounding box center [394, 568] width 36 height 20
select select "3"
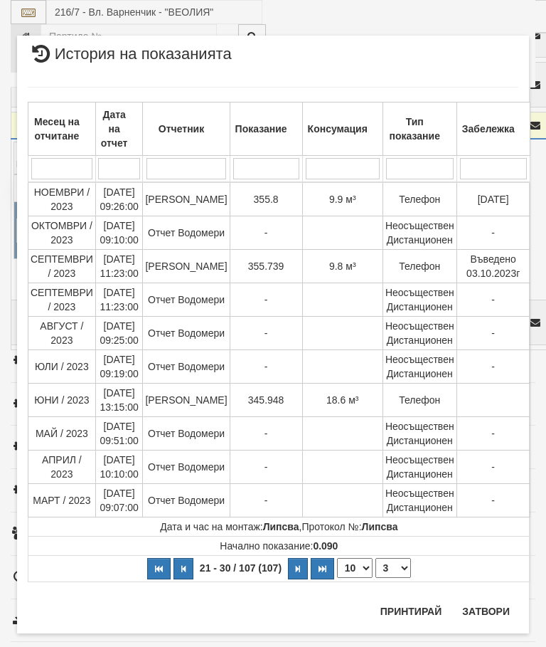
click at [489, 605] on button "Затвори" at bounding box center [486, 611] width 65 height 23
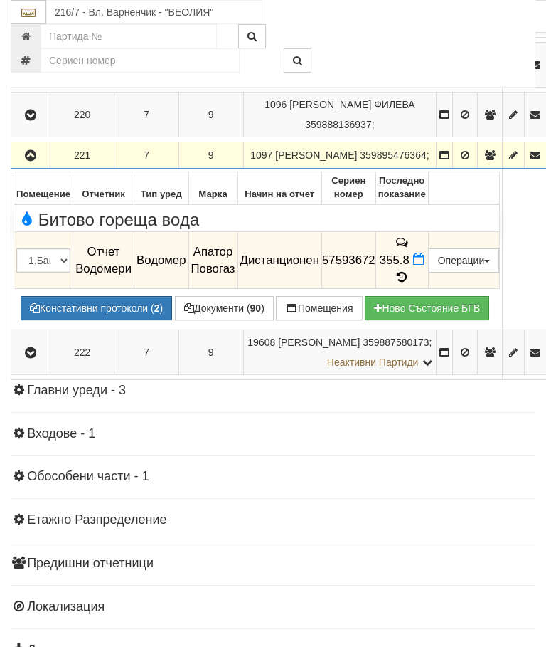
scroll to position [1549, 0]
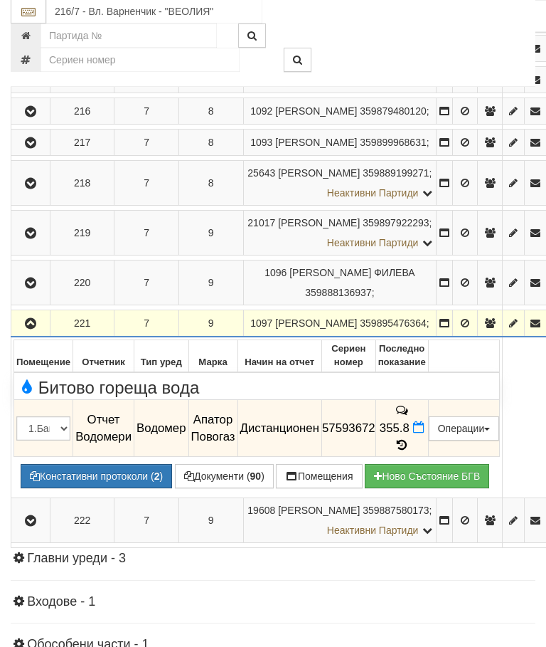
click at [31, 329] on icon "button" at bounding box center [30, 324] width 17 height 10
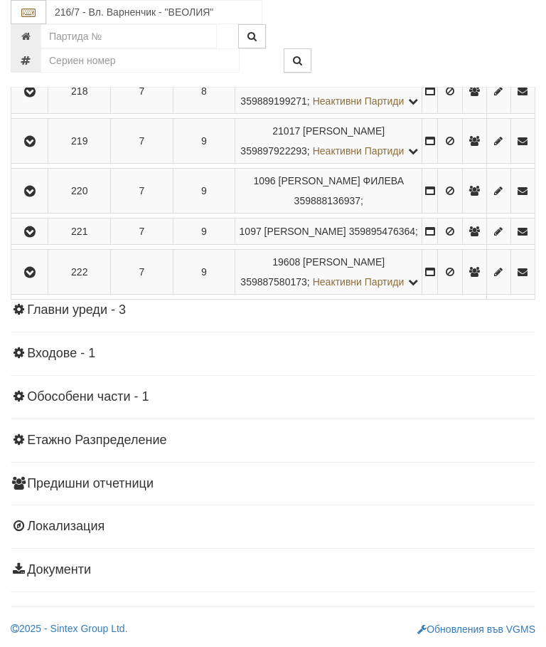
scroll to position [1742, 0]
click at [33, 97] on icon "button" at bounding box center [29, 92] width 17 height 10
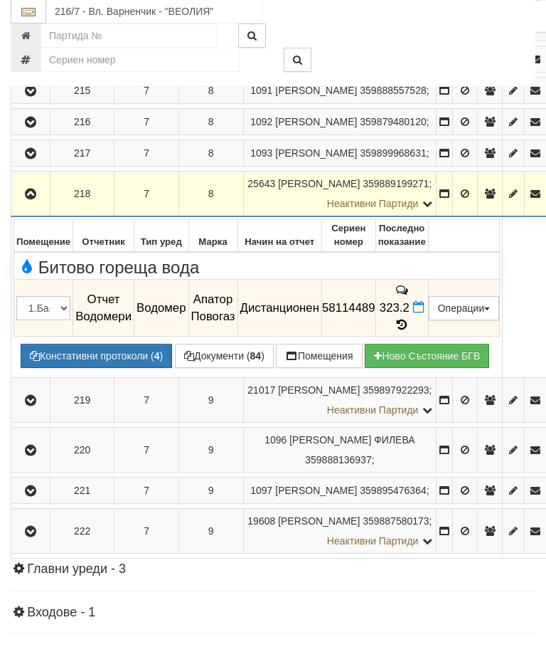
scroll to position [1371, 0]
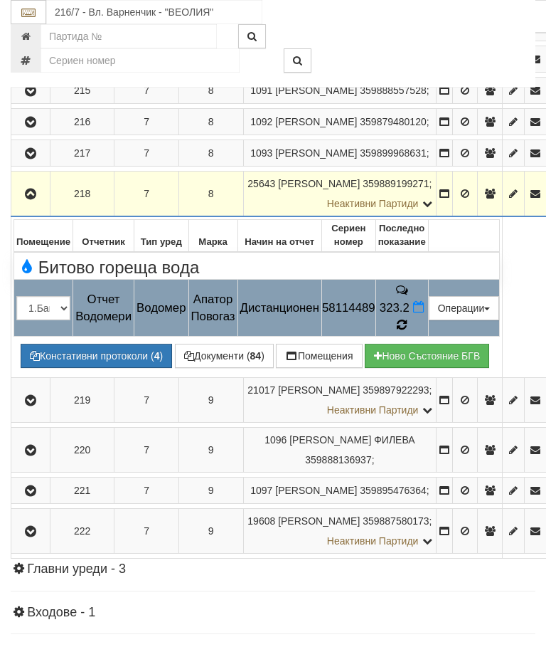
click at [407, 319] on icon at bounding box center [402, 325] width 10 height 12
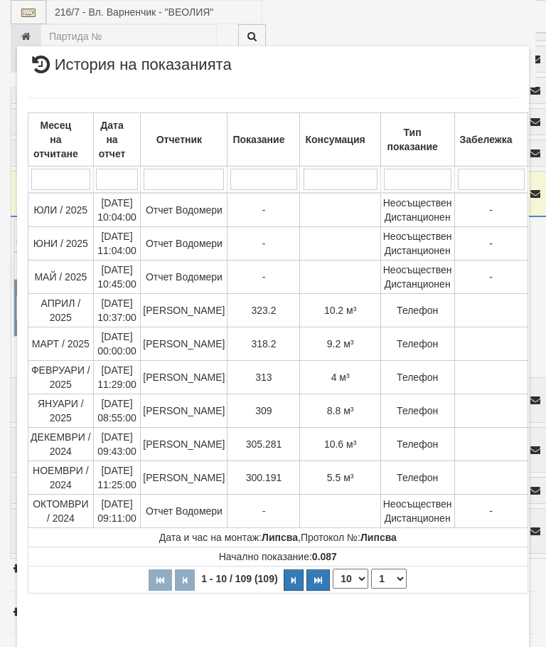
scroll to position [430, 0]
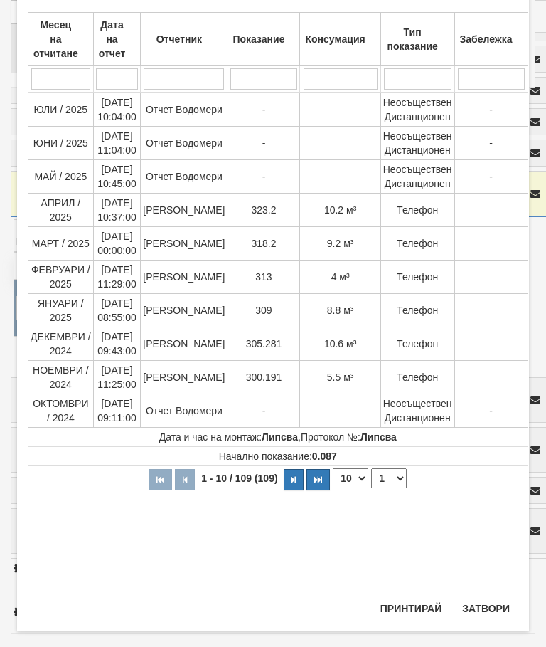
click at [483, 608] on button "Затвори" at bounding box center [486, 608] width 65 height 23
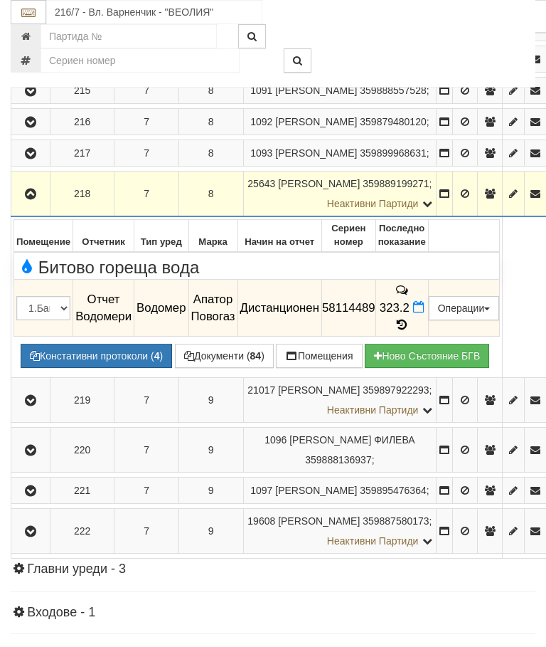
click at [31, 193] on icon "button" at bounding box center [30, 194] width 17 height 10
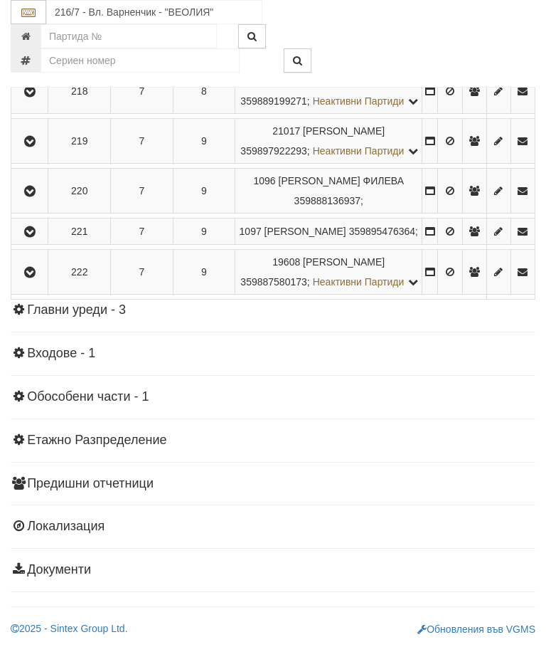
scroll to position [1529, 0]
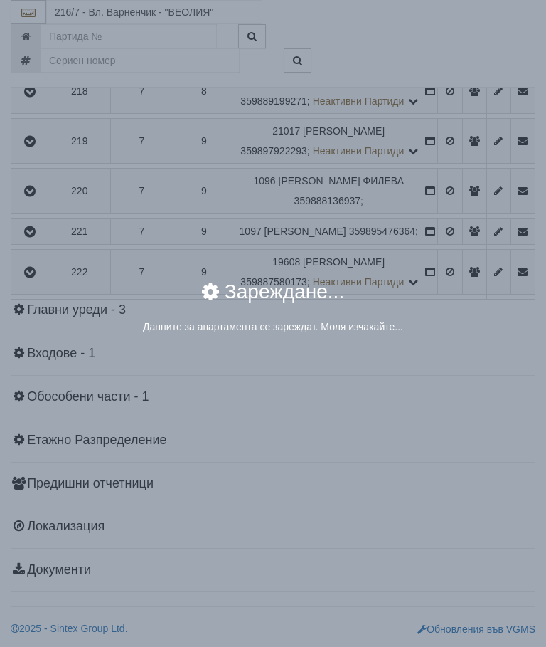
click at [454, 530] on div "× Зареждане... Данните за апартамента се зареждат. Моля изчакайте..." at bounding box center [273, 323] width 546 height 647
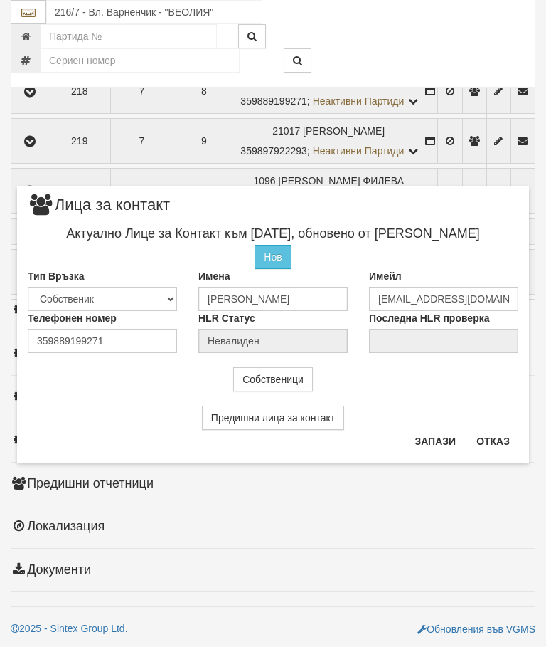
click at [490, 437] on button "Отказ" at bounding box center [493, 441] width 51 height 23
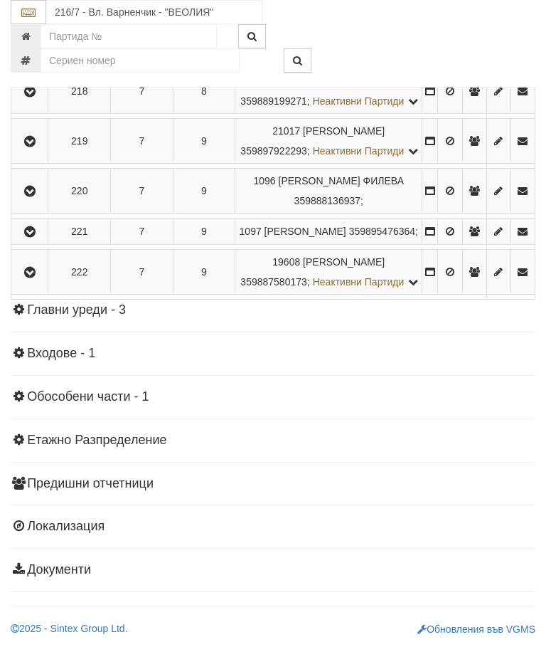
click at [28, 97] on icon "button" at bounding box center [29, 92] width 17 height 10
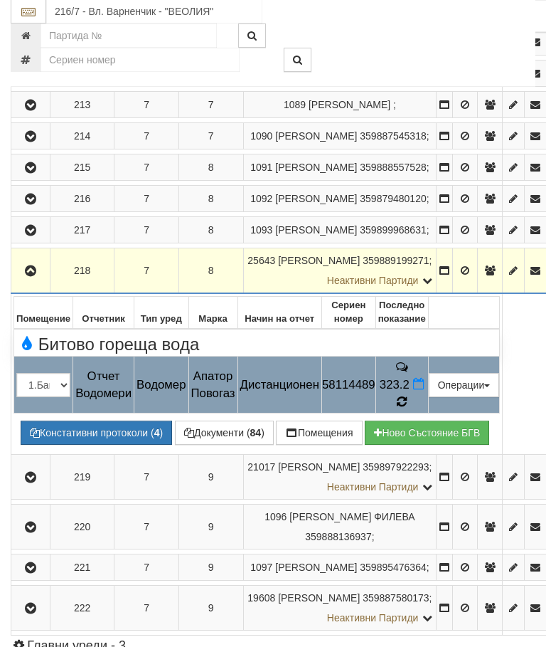
scroll to position [1295, 0]
click at [407, 395] on icon at bounding box center [402, 401] width 10 height 12
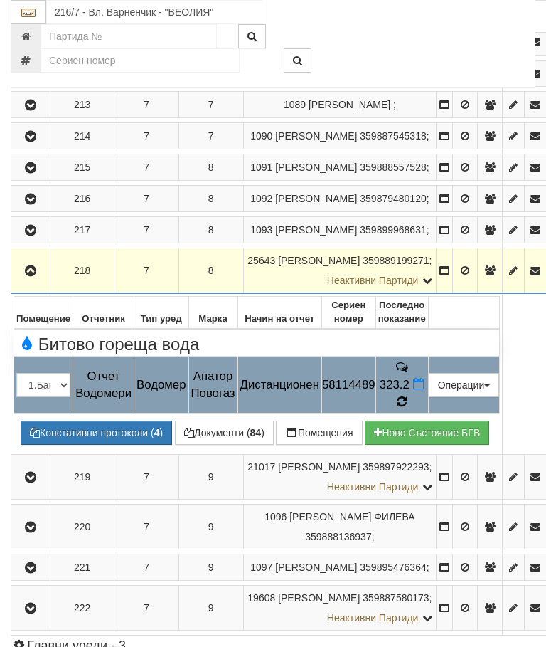
click at [407, 395] on icon at bounding box center [402, 401] width 10 height 12
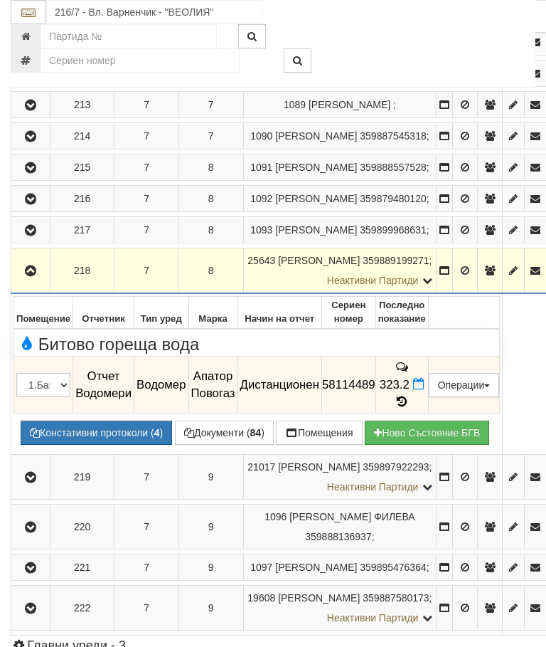
click at [33, 276] on icon "button" at bounding box center [30, 271] width 17 height 10
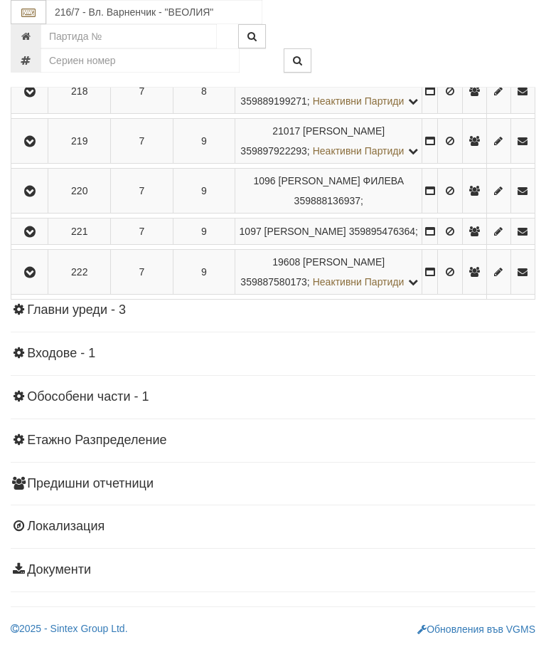
scroll to position [1620, 0]
click at [32, 97] on icon "button" at bounding box center [29, 92] width 17 height 10
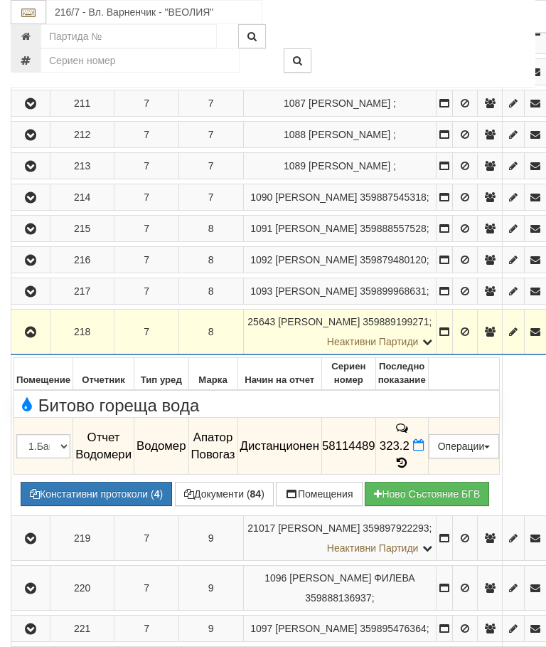
scroll to position [1210, 0]
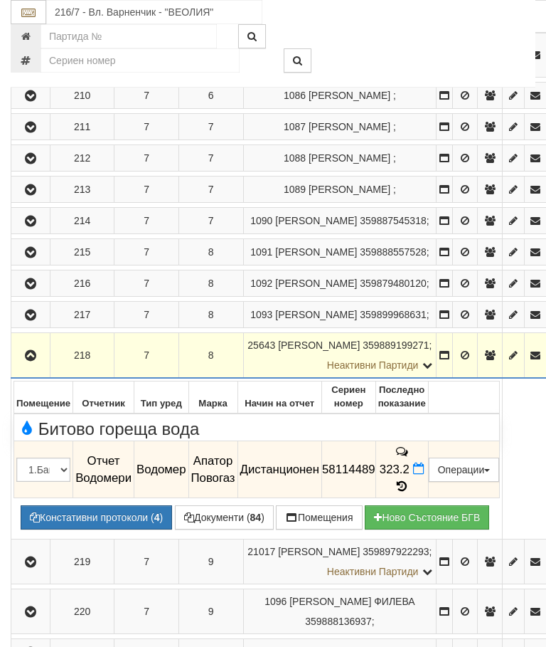
click at [223, 509] on button "Документи ( 84 )" at bounding box center [224, 517] width 99 height 24
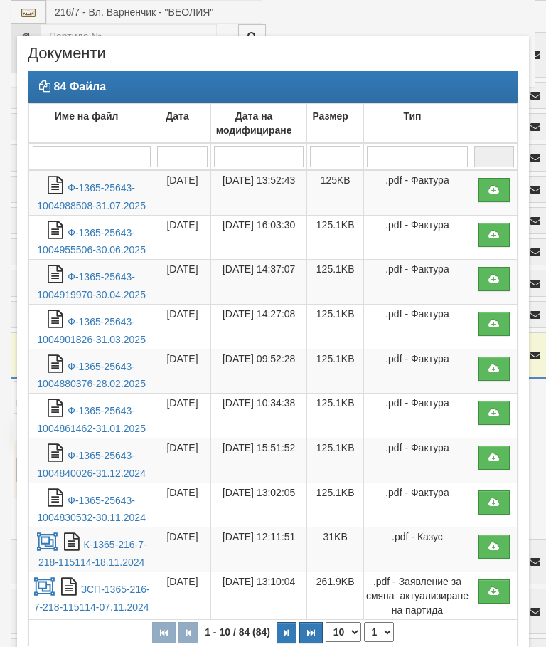
click at [116, 186] on link "Ф-1365-25643-1004988508-31.07.2025" at bounding box center [91, 196] width 109 height 29
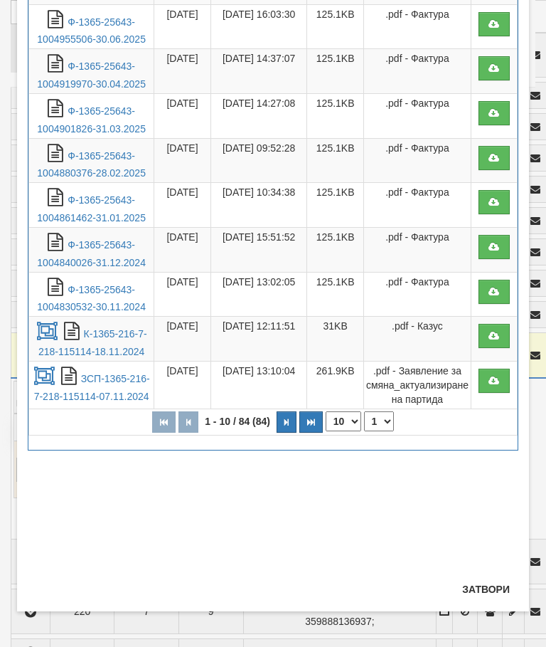
scroll to position [211, 0]
click at [486, 581] on button "Затвори" at bounding box center [486, 589] width 65 height 23
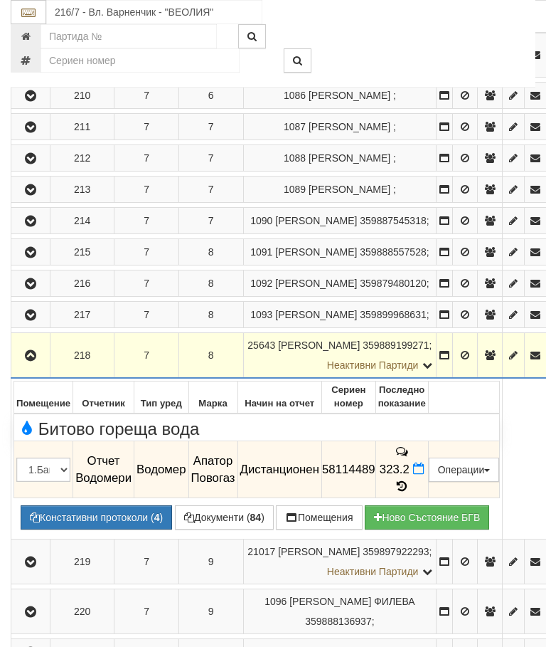
click at [27, 358] on icon "button" at bounding box center [30, 356] width 17 height 10
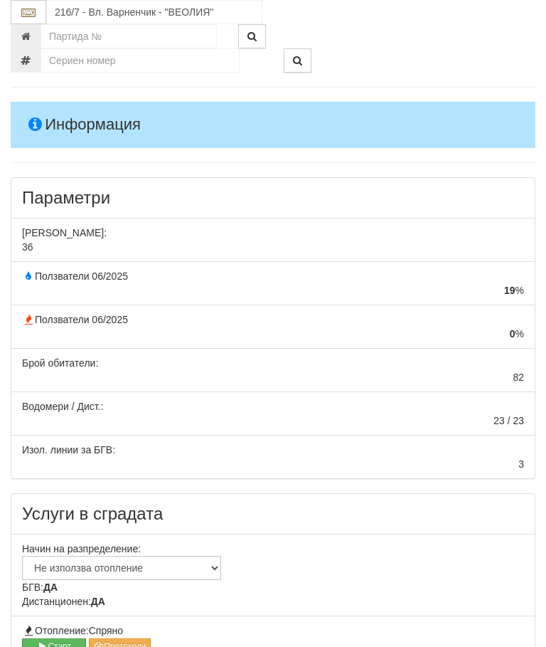
scroll to position [147, 0]
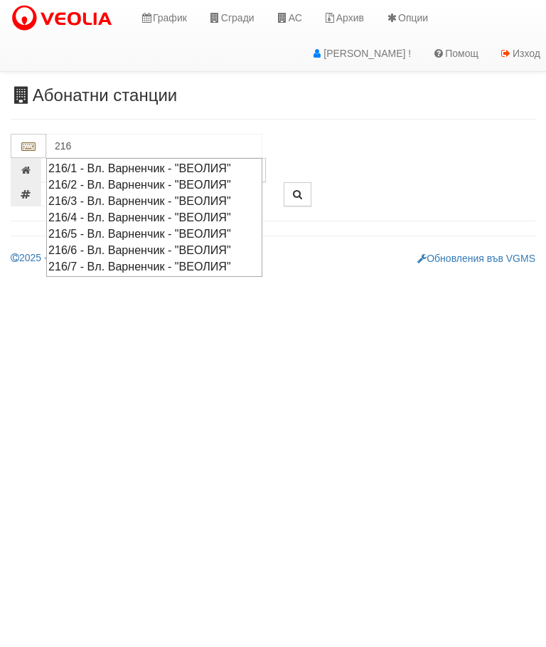
click at [148, 262] on div "216/7 - Вл. Варненчик - "ВЕОЛИЯ"" at bounding box center [154, 266] width 212 height 16
type input "216/7 - Вл. Варненчик - "ВЕОЛИЯ""
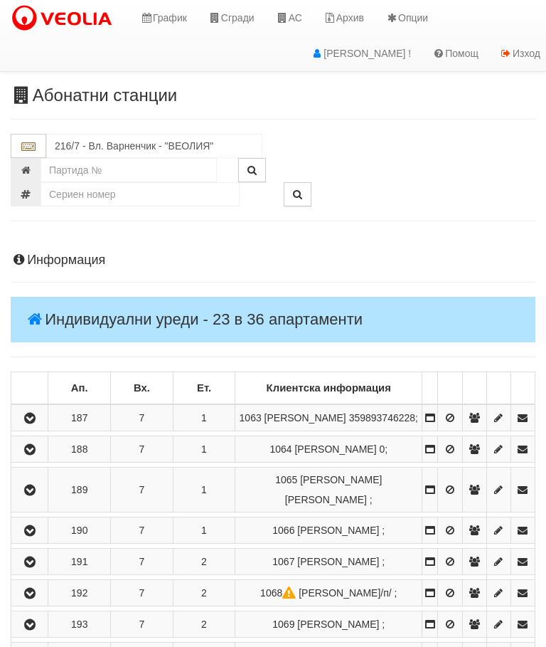
click at [35, 455] on icon "button" at bounding box center [29, 450] width 17 height 10
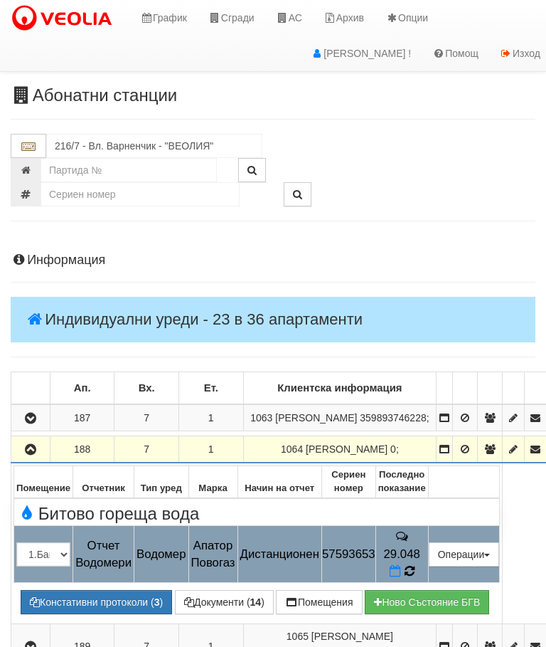
click at [415, 569] on icon at bounding box center [410, 571] width 10 height 12
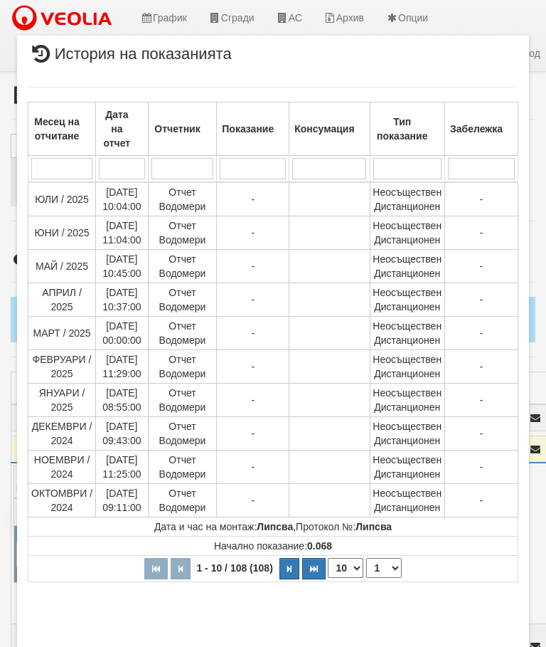
select select "10"
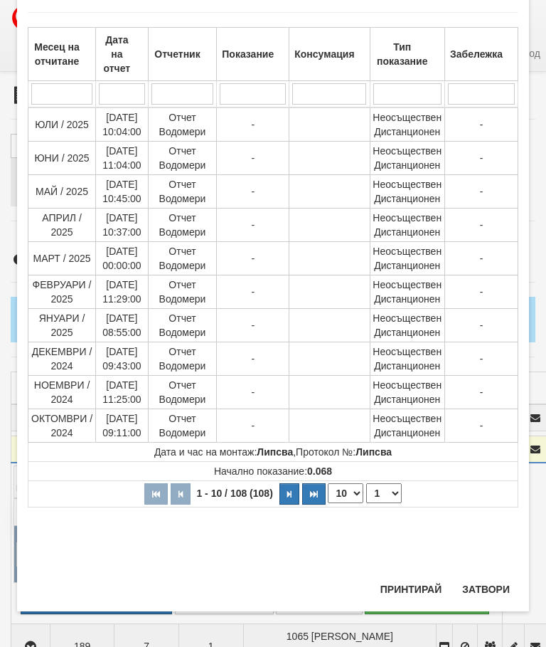
click at [389, 495] on select "1 2 3 4 5 6 7 8 9 10 11" at bounding box center [384, 493] width 36 height 20
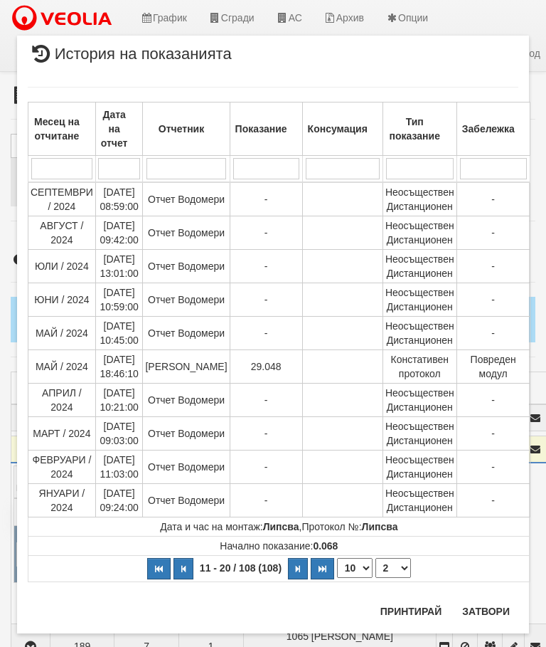
click at [393, 568] on select "1 2 3 4 5 6 7 8 9 10 11" at bounding box center [394, 568] width 36 height 20
select select "3"
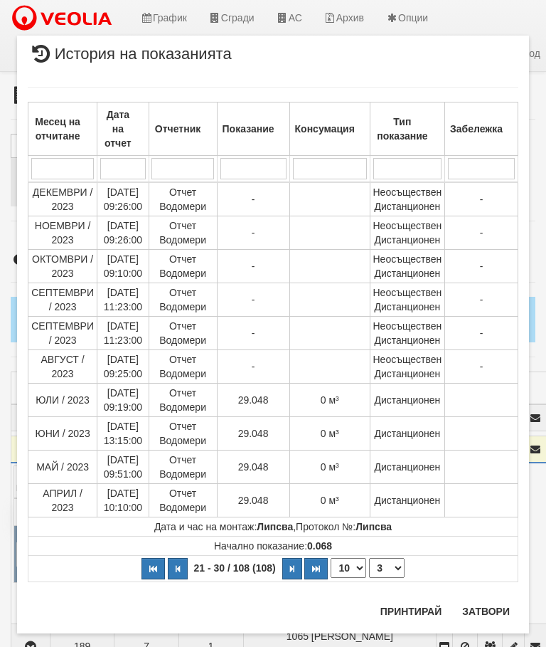
click at [482, 612] on button "Затвори" at bounding box center [486, 611] width 65 height 23
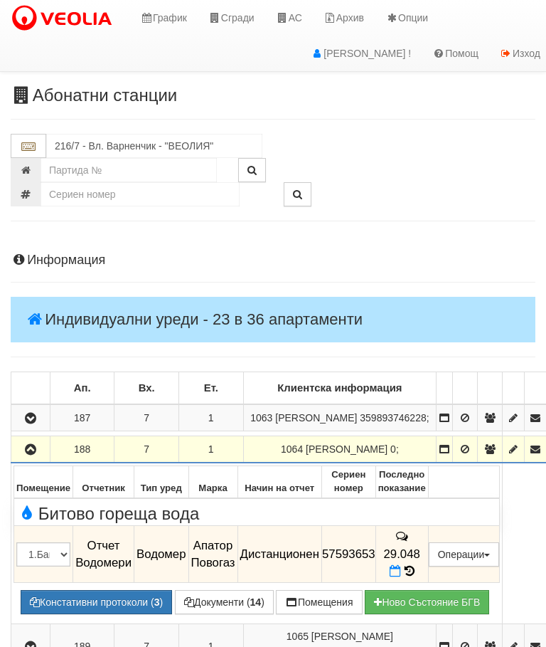
click at [31, 455] on icon "button" at bounding box center [30, 450] width 17 height 10
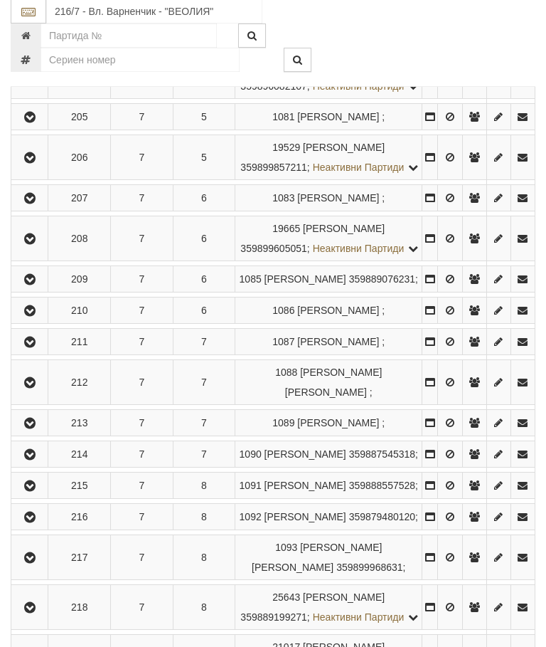
scroll to position [1034, 0]
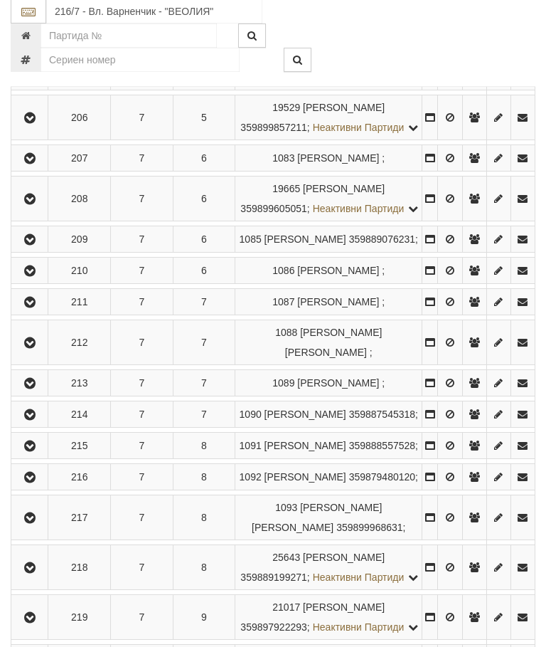
click at [31, 205] on icon "button" at bounding box center [29, 200] width 17 height 10
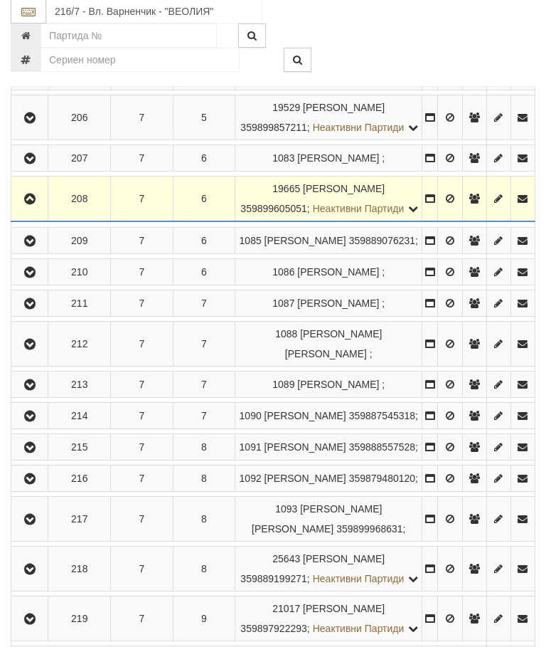
scroll to position [1035, 0]
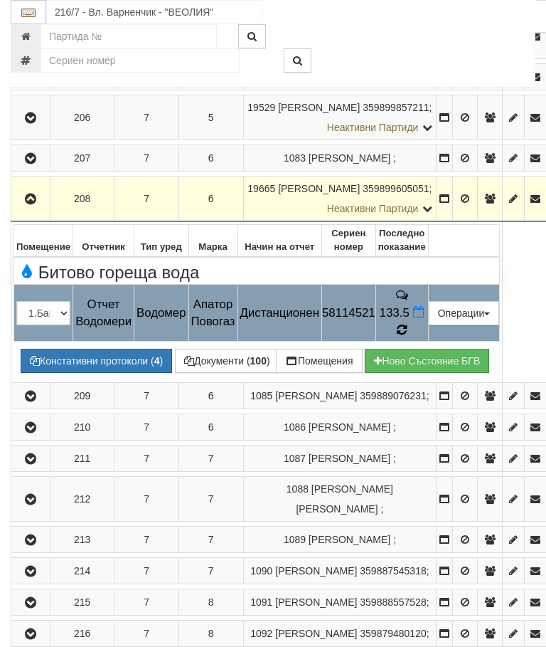
click at [408, 324] on icon at bounding box center [402, 330] width 11 height 13
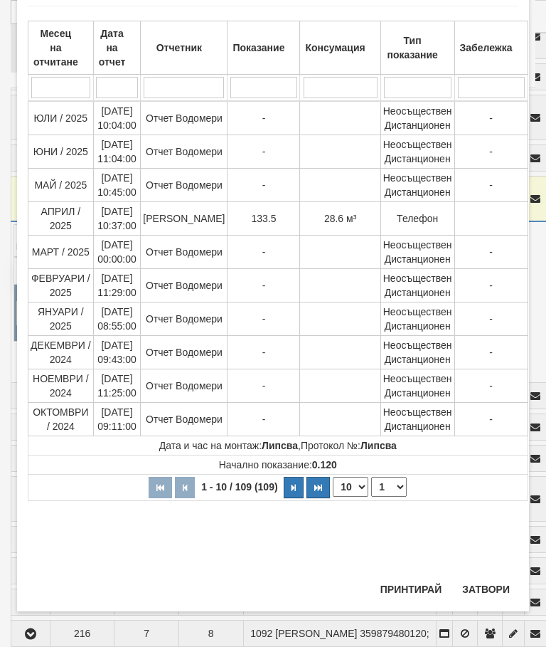
scroll to position [965, 0]
click at [485, 582] on button "Затвори" at bounding box center [486, 589] width 65 height 23
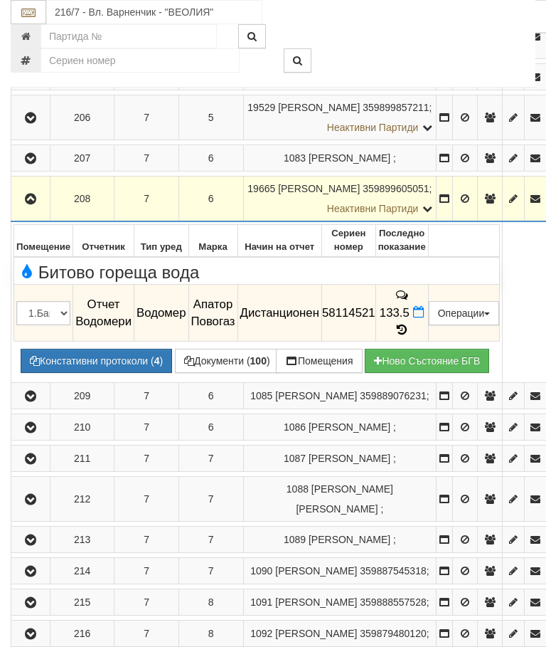
click at [28, 188] on button "button" at bounding box center [31, 198] width 34 height 21
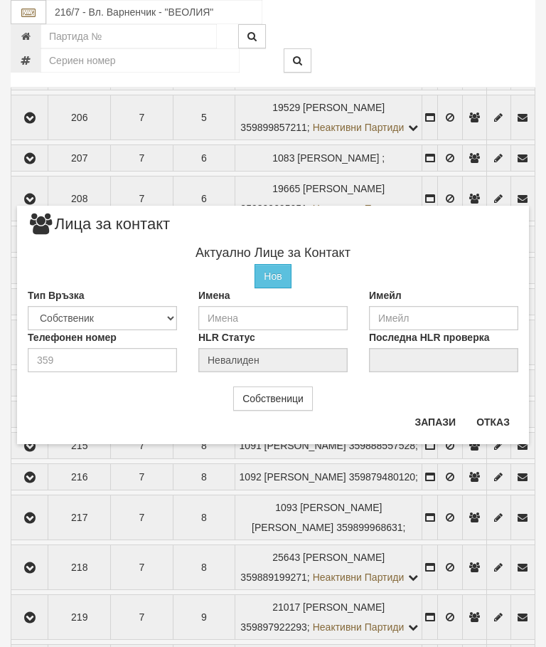
click at [500, 421] on button "Отказ" at bounding box center [493, 421] width 51 height 23
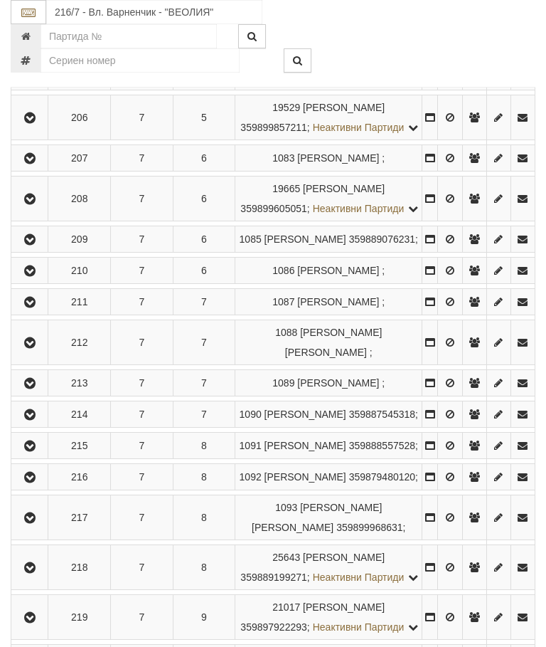
click at [33, 204] on icon "button" at bounding box center [29, 199] width 17 height 10
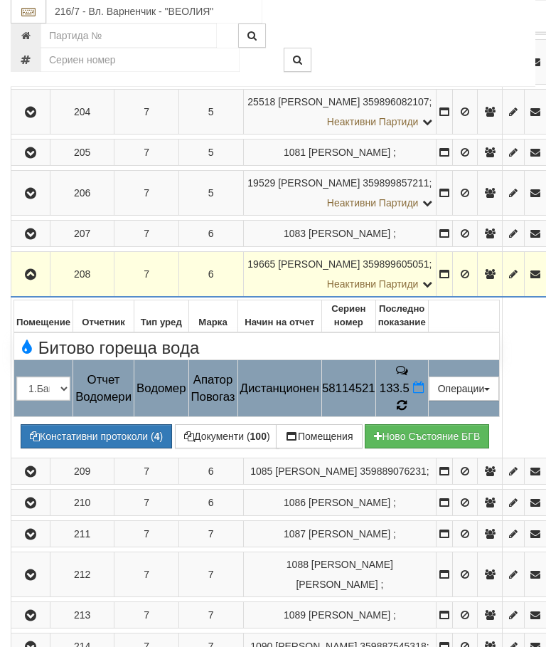
scroll to position [960, 0]
click at [407, 399] on icon at bounding box center [402, 405] width 10 height 12
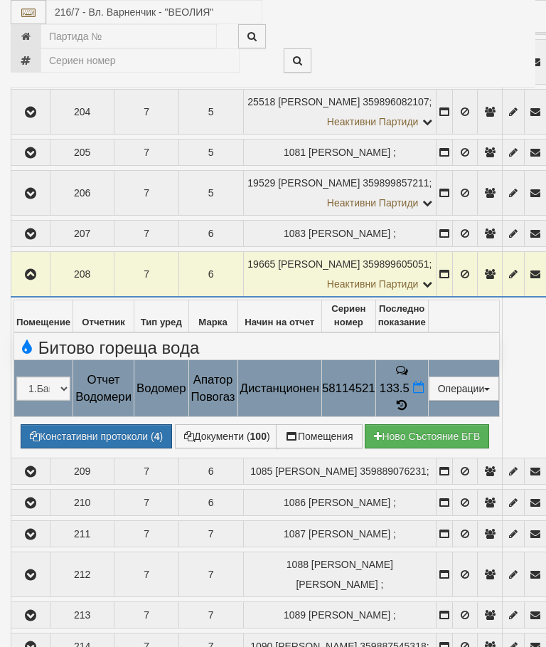
select select "10"
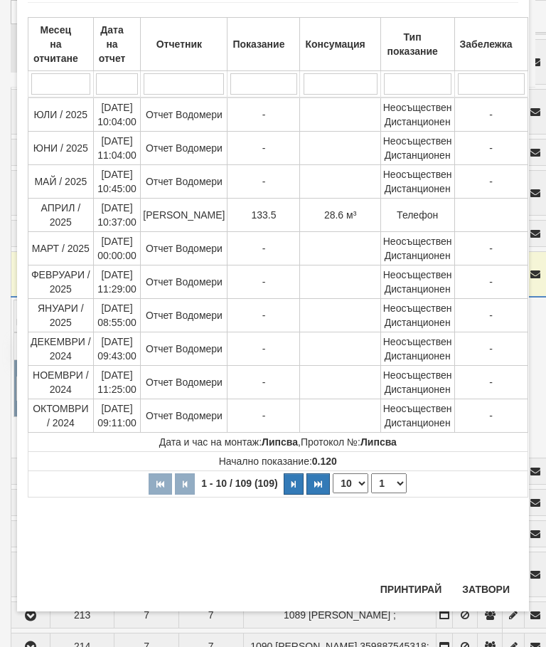
scroll to position [901, 0]
click at [380, 482] on select "1 2 3 4 5 6 7 8 9 10 11" at bounding box center [389, 483] width 36 height 20
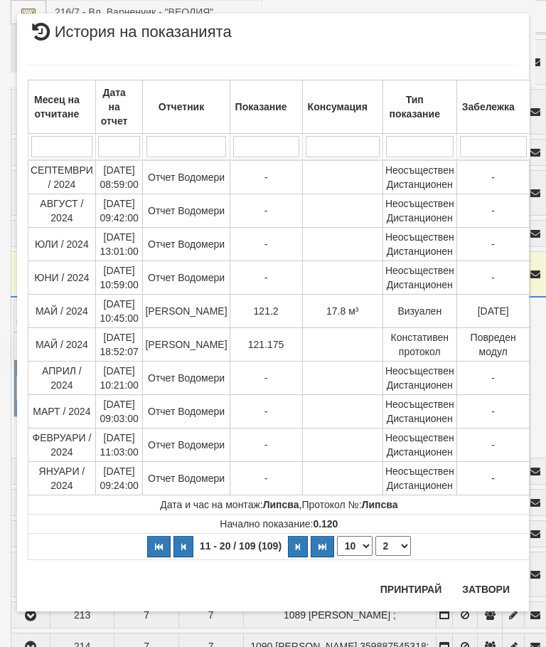
scroll to position [0, 0]
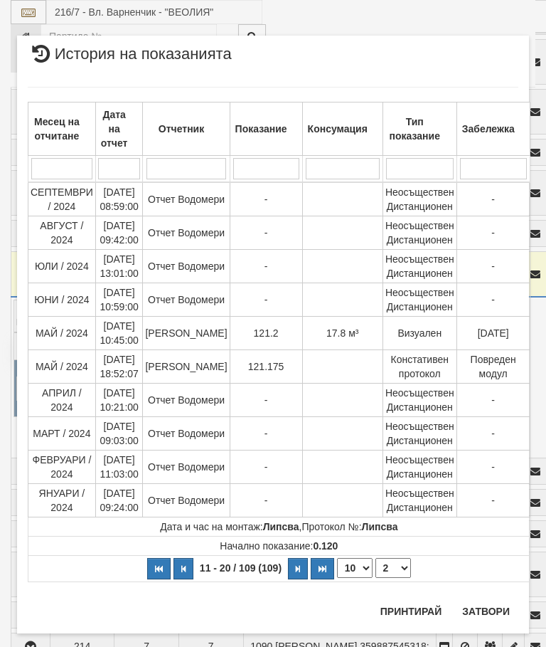
click at [390, 563] on select "1 2 3 4 5 6 7 8 9 10 11" at bounding box center [394, 568] width 36 height 20
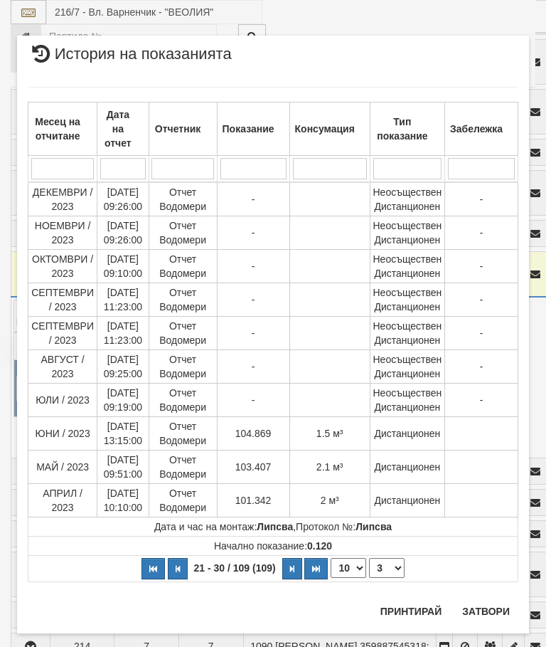
click at [390, 567] on select "1 2 3 4 5 6 7 8 9 10 11" at bounding box center [387, 568] width 36 height 20
select select "1"
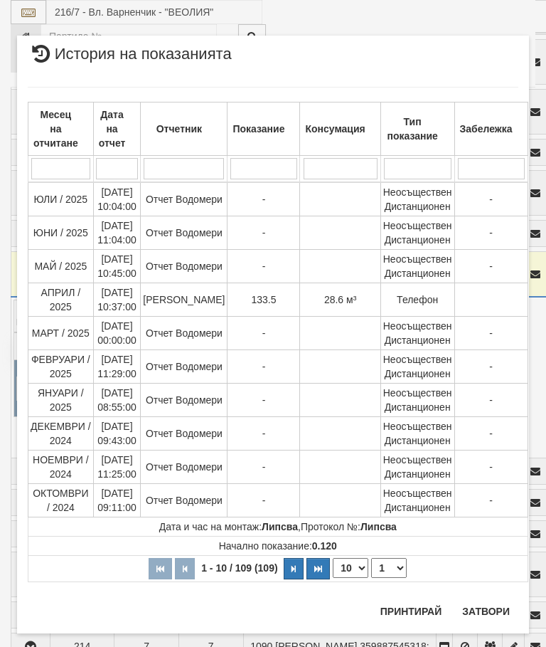
click at [479, 610] on button "Затвори" at bounding box center [486, 611] width 65 height 23
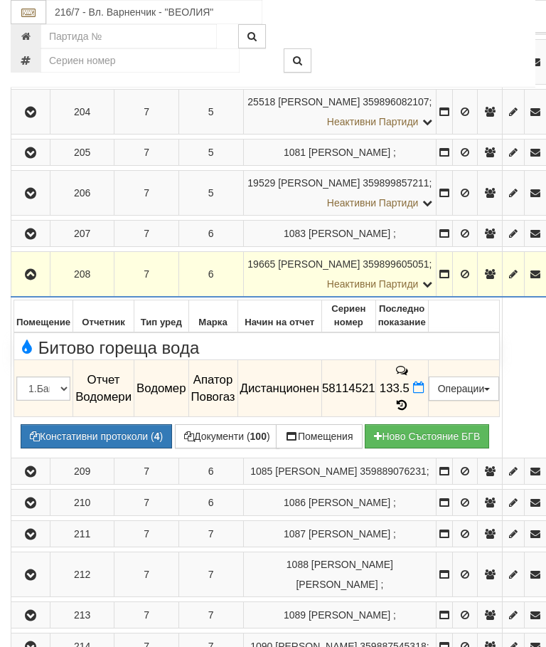
click at [231, 424] on button "Документи ( 100 )" at bounding box center [227, 436] width 105 height 24
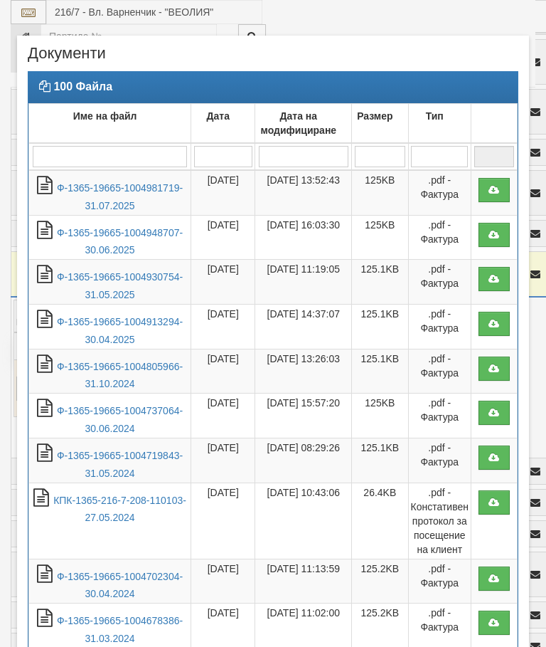
select select "10"
select select "1"
click at [139, 189] on link "Ф-1365-19665-1004981719-31.07.2025" at bounding box center [120, 196] width 126 height 29
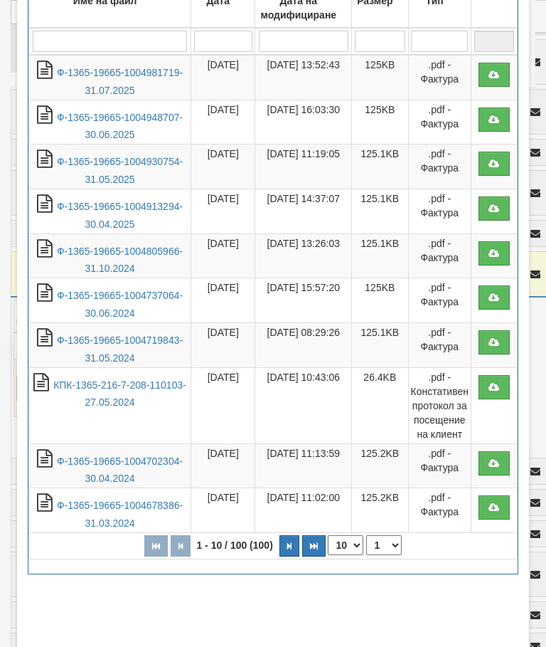
scroll to position [179, 0]
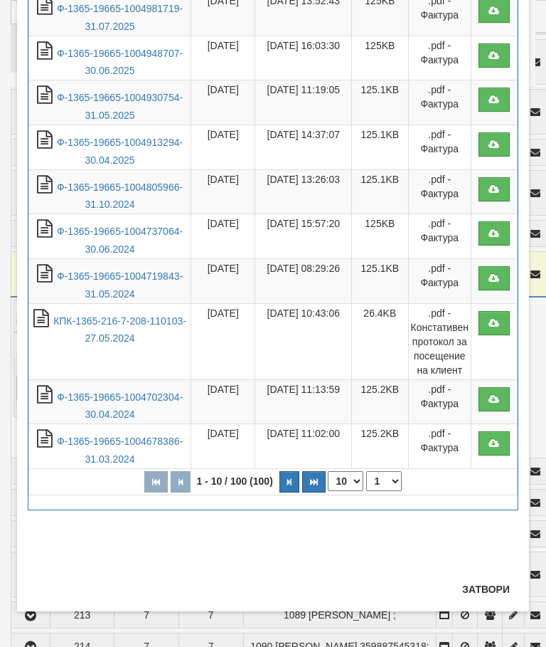
click at [487, 583] on button "Затвори" at bounding box center [486, 589] width 65 height 23
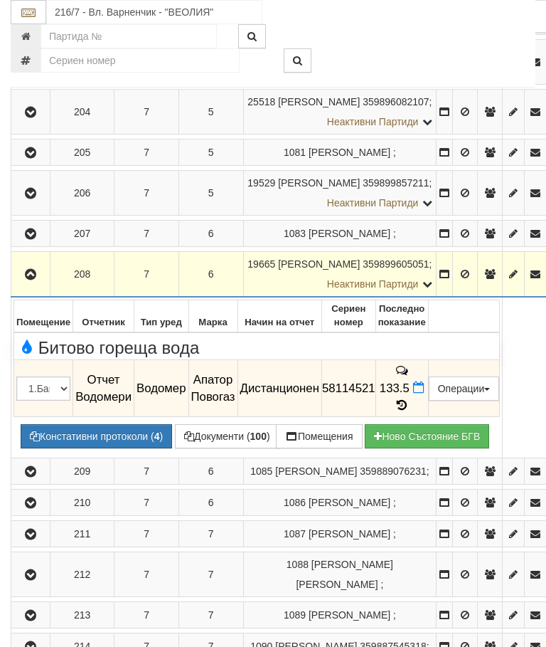
click at [0, 0] on button "Дистанционен модул" at bounding box center [0, 0] width 0 height 0
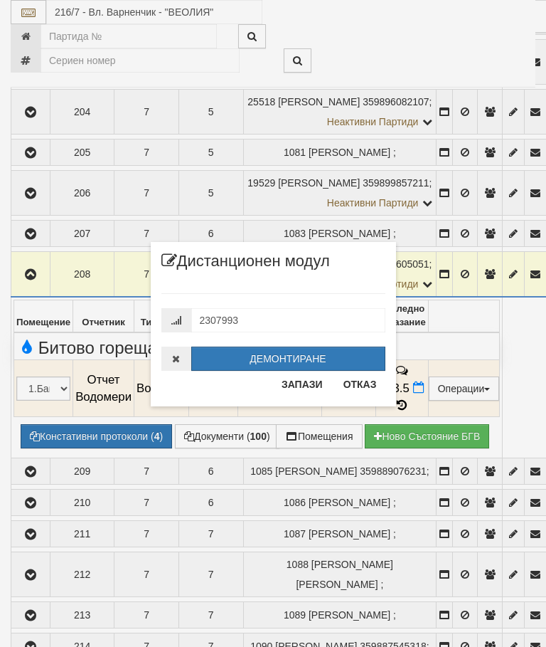
click at [351, 381] on button "Отказ" at bounding box center [360, 384] width 51 height 23
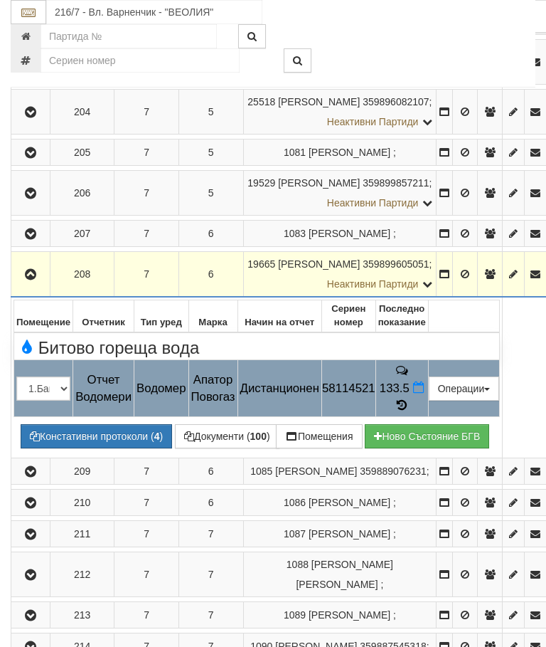
click at [0, 0] on button "Редакция / Протокол" at bounding box center [0, 0] width 0 height 0
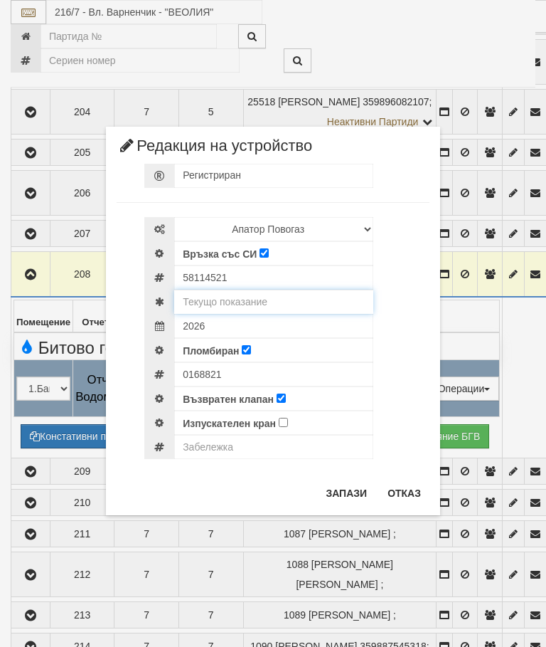
click at [272, 292] on input "text" at bounding box center [273, 302] width 199 height 24
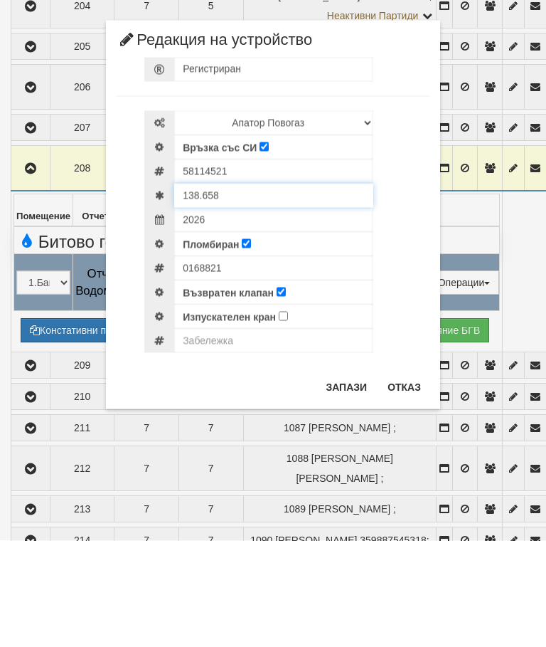
type input "138.658"
click at [228, 435] on input "text" at bounding box center [273, 447] width 199 height 24
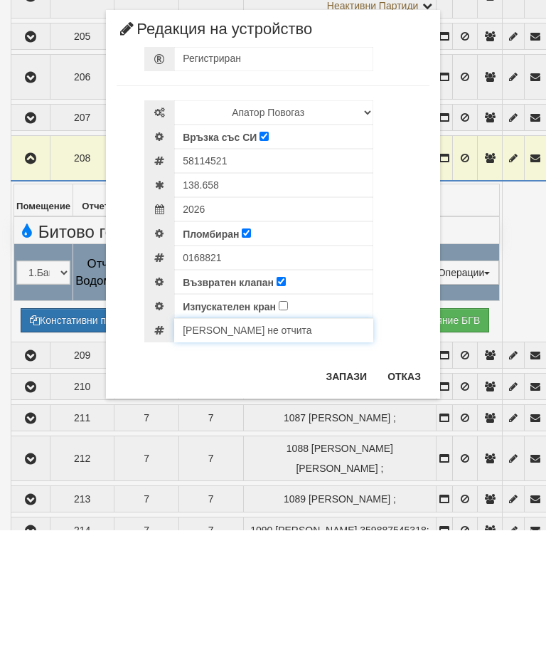
click at [191, 435] on input "Mдула не отчита" at bounding box center [273, 447] width 199 height 24
click at [196, 435] on input "Mдула не отчита" at bounding box center [273, 447] width 199 height 24
click at [372, 435] on input "Mодула не отчита" at bounding box center [273, 447] width 199 height 24
type input "Mодула не отчита"
click at [352, 482] on button "Запази" at bounding box center [346, 493] width 58 height 23
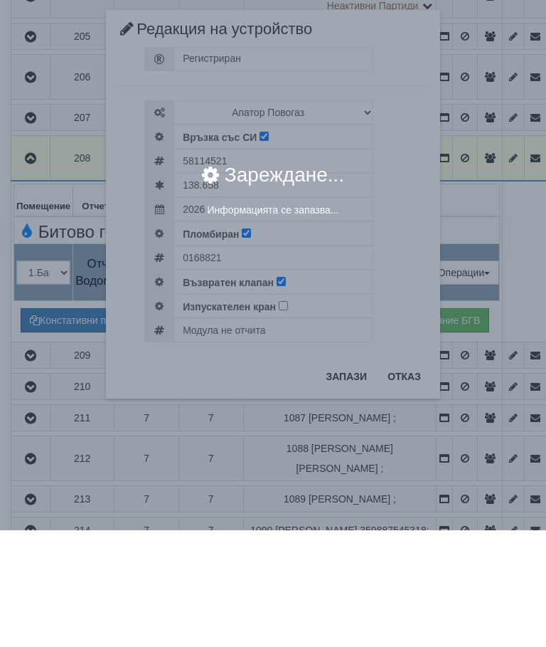
scroll to position [1076, 0]
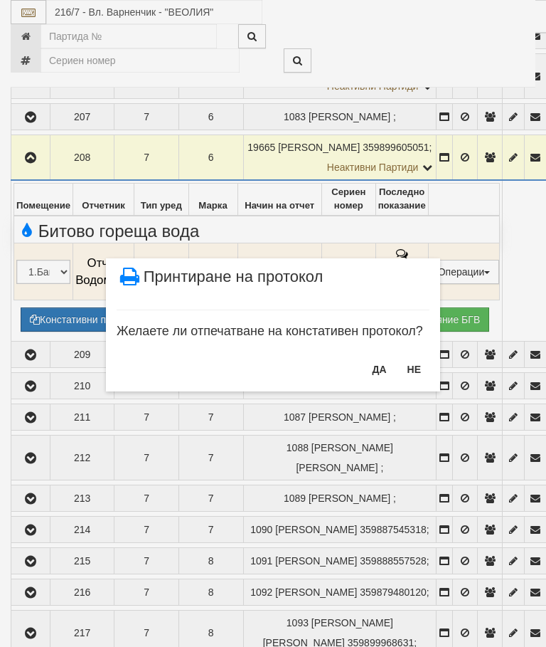
click at [420, 362] on button "НЕ" at bounding box center [414, 369] width 31 height 23
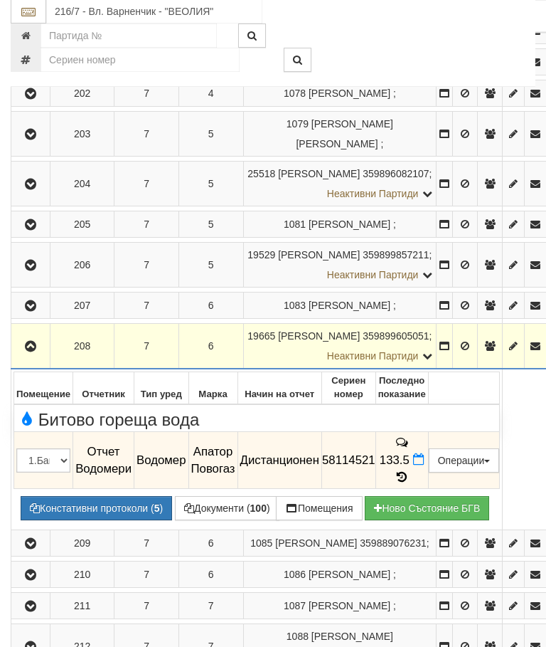
scroll to position [888, 0]
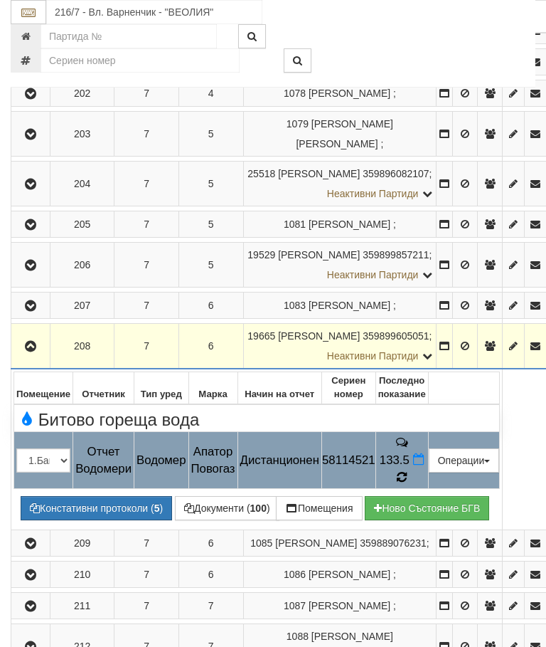
click at [407, 470] on span at bounding box center [402, 477] width 10 height 14
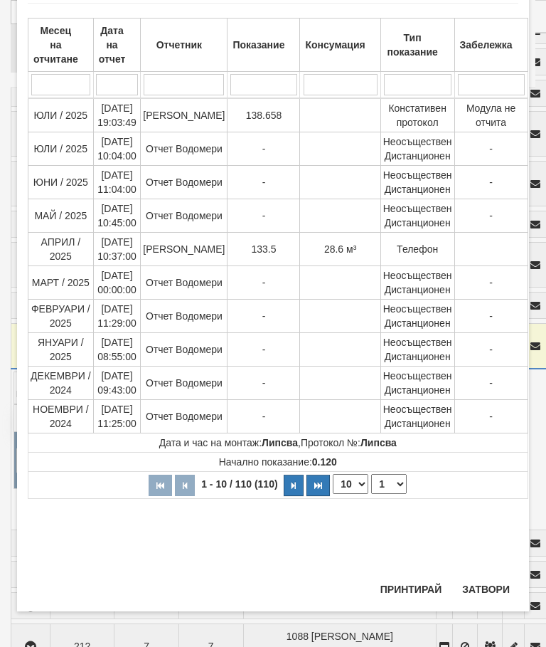
scroll to position [923, 0]
click at [494, 578] on button "Затвори" at bounding box center [486, 589] width 65 height 23
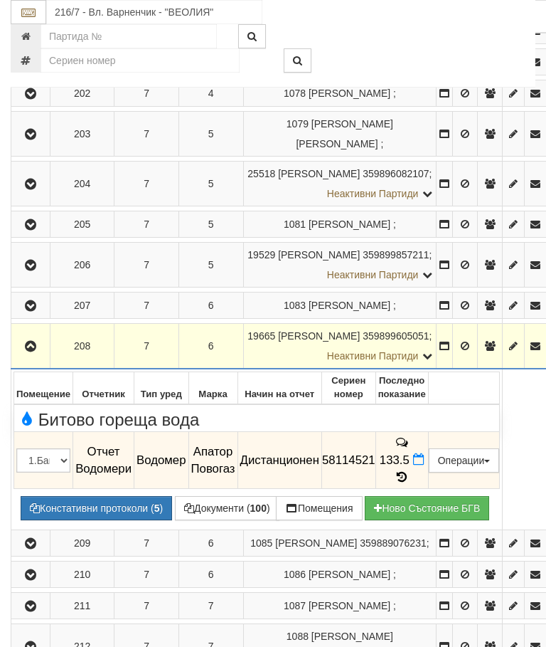
click at [34, 341] on icon "button" at bounding box center [30, 346] width 17 height 10
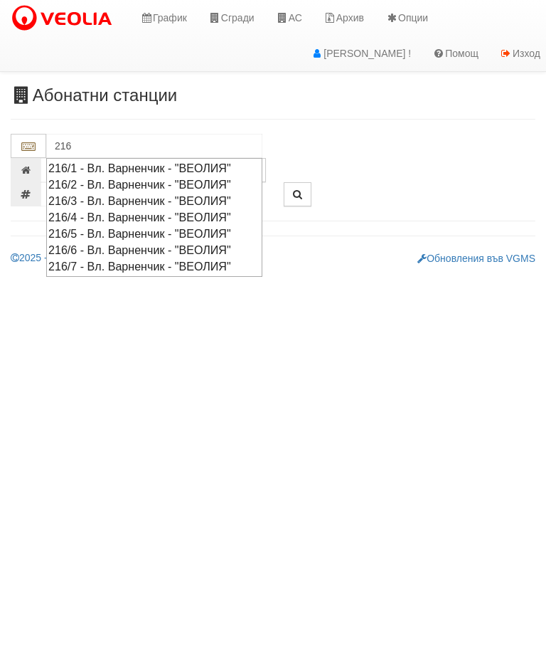
click at [120, 237] on div "216/5 - Вл. Варненчик - "ВЕОЛИЯ"" at bounding box center [154, 233] width 212 height 16
type input "216/5 - Вл. Варненчик - "ВЕОЛИЯ""
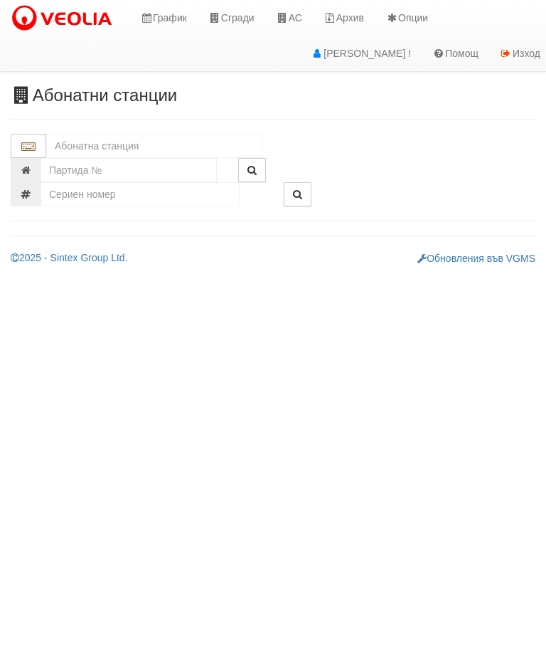
type input "1"
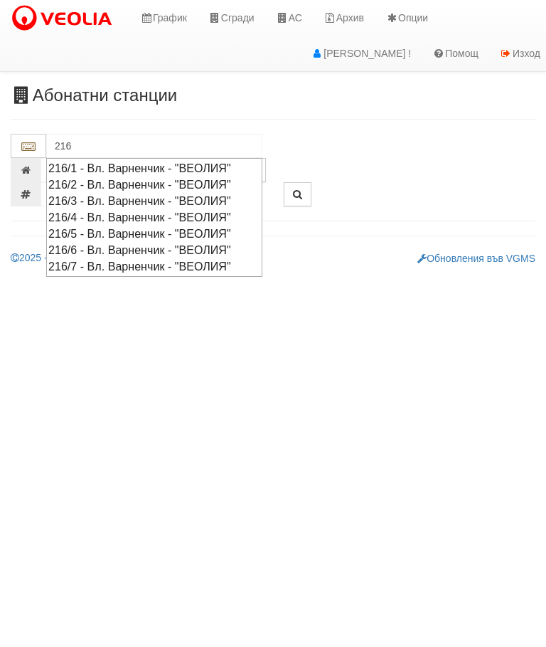
click at [119, 247] on div "216/6 - Вл. Варненчик - "ВЕОЛИЯ"" at bounding box center [154, 250] width 212 height 16
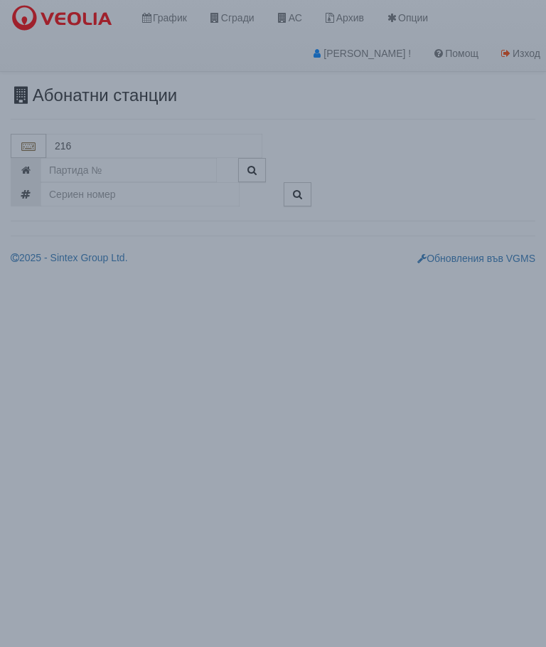
type input "216/6 - Вл. Варненчик - "ВЕОЛИЯ""
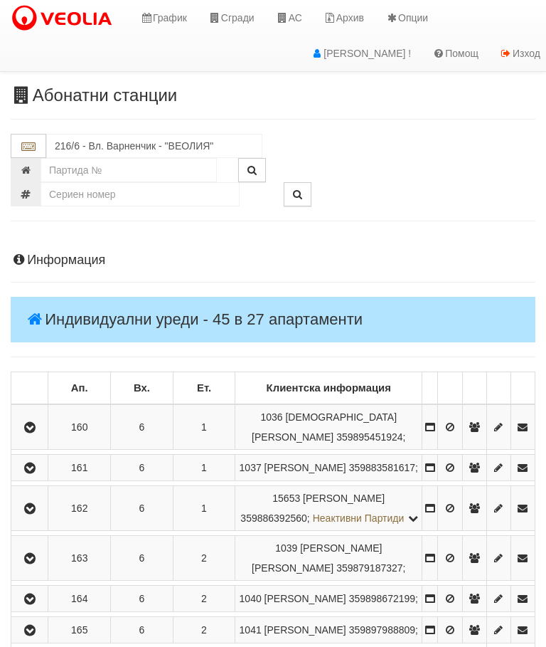
scroll to position [164, 0]
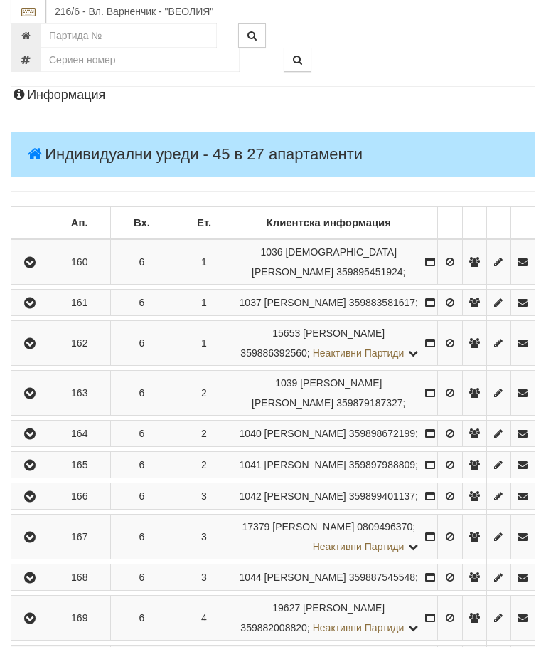
click at [31, 440] on icon "button" at bounding box center [29, 435] width 17 height 10
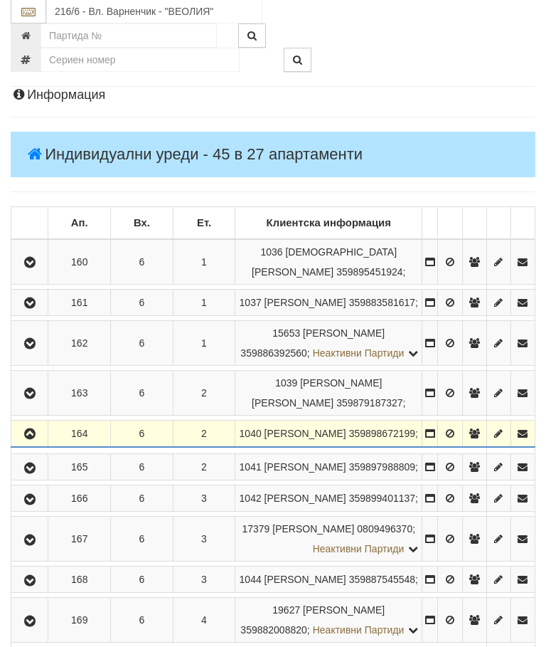
scroll to position [165, 0]
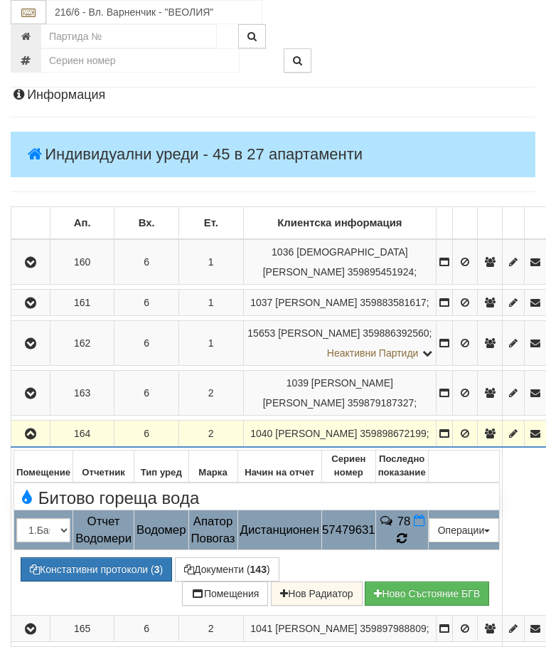
click at [428, 550] on td "78" at bounding box center [402, 530] width 53 height 40
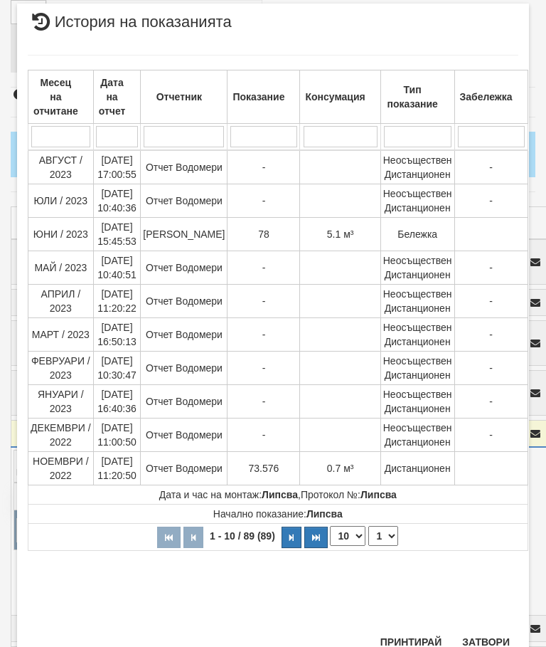
scroll to position [671, 0]
click at [489, 634] on button "Затвори" at bounding box center [486, 642] width 65 height 23
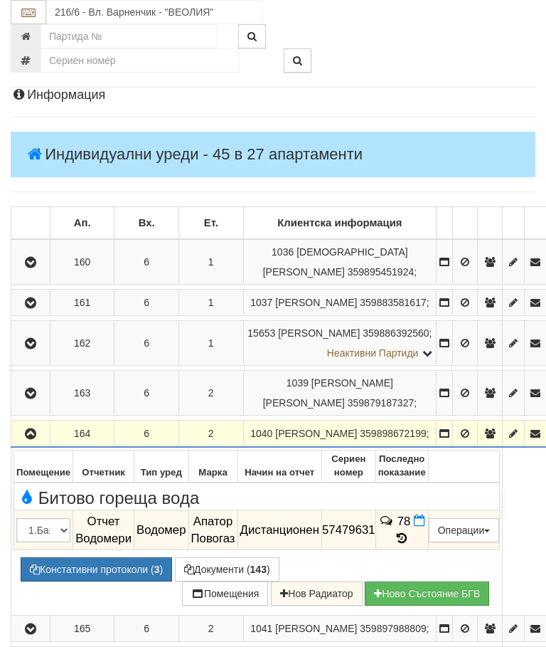
click at [23, 444] on button "button" at bounding box center [31, 433] width 34 height 21
